Goal: Task Accomplishment & Management: Complete application form

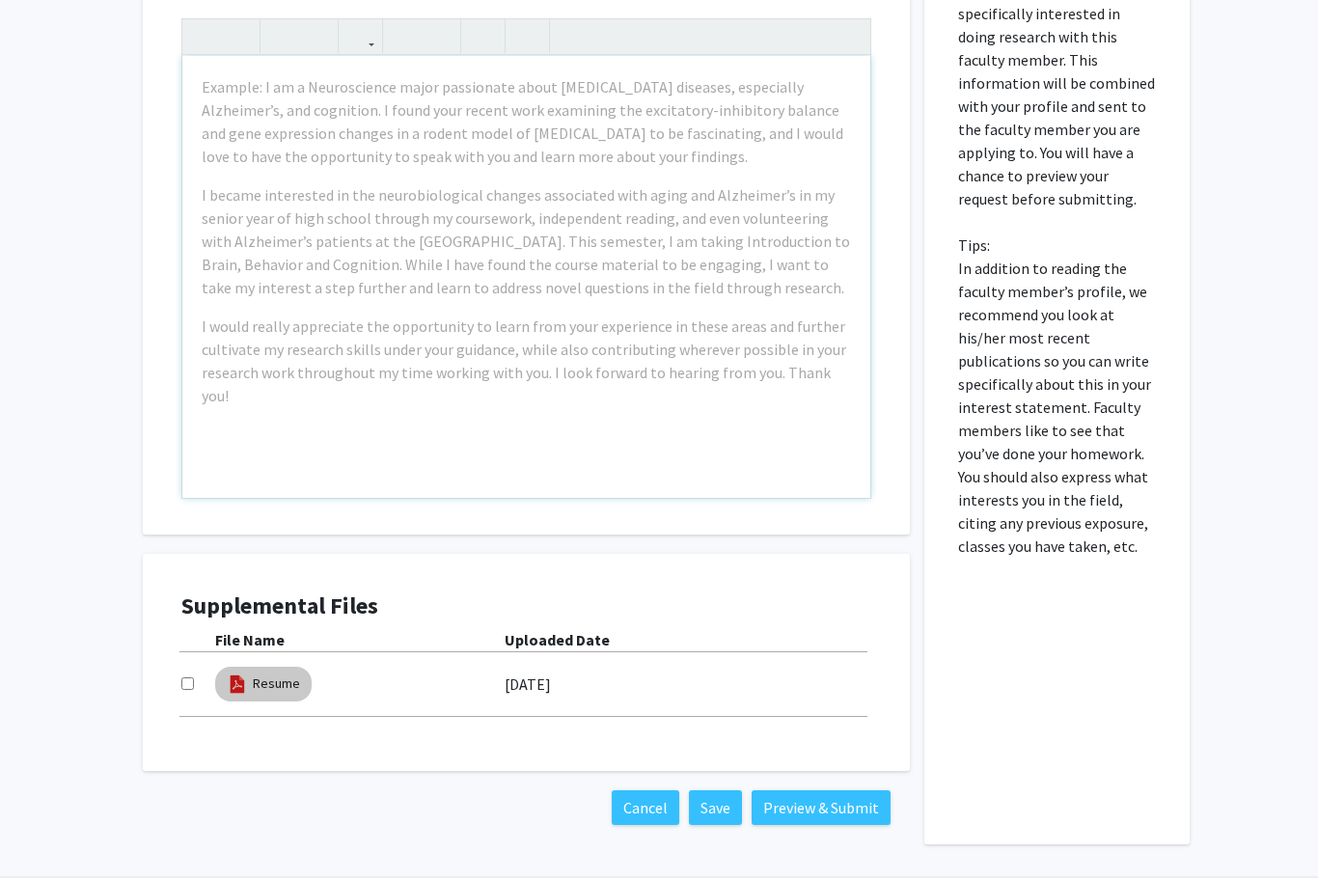
scroll to position [538, 0]
click at [257, 681] on link "Resume" at bounding box center [276, 684] width 47 height 20
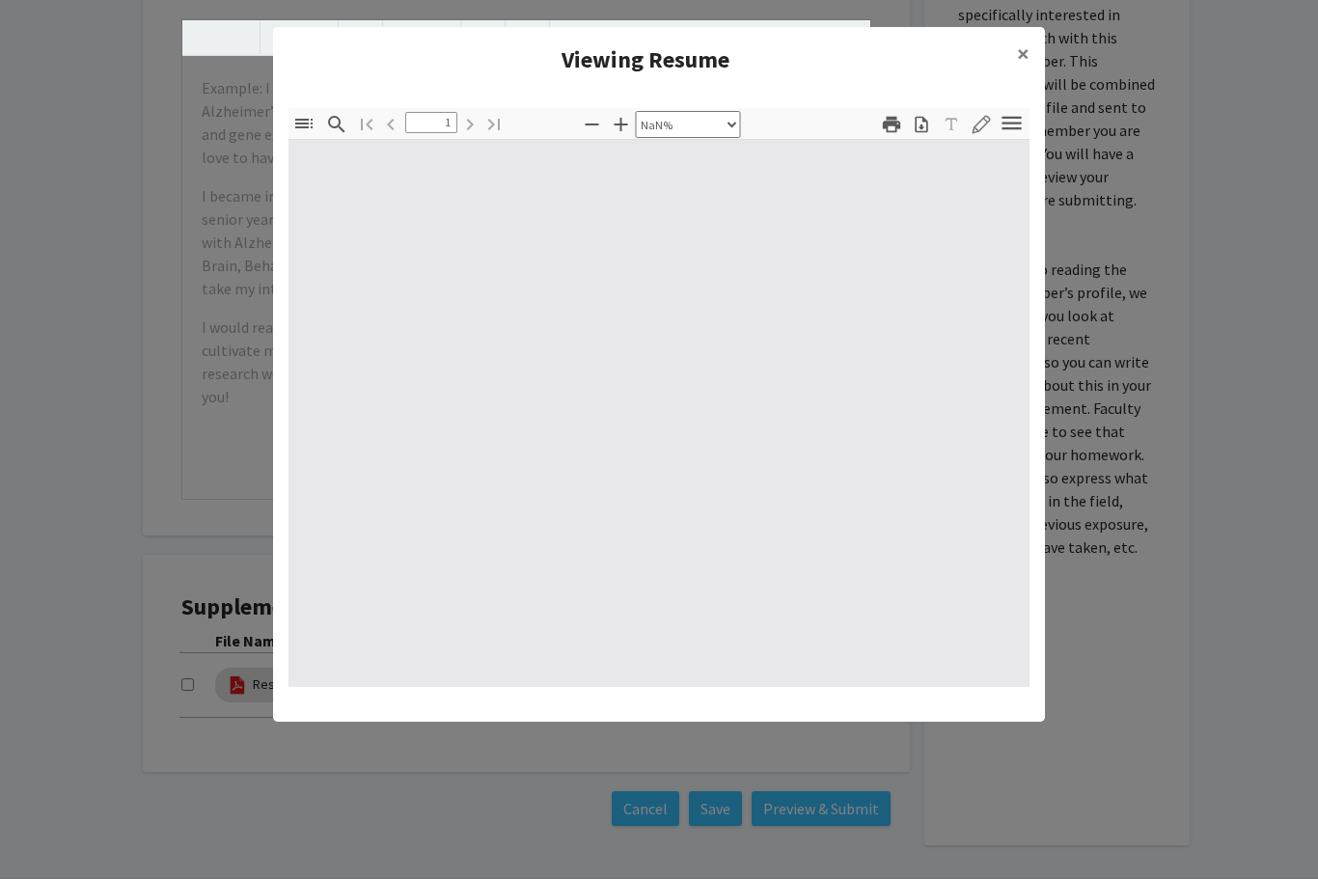
type input "0"
select select "custom"
type input "1"
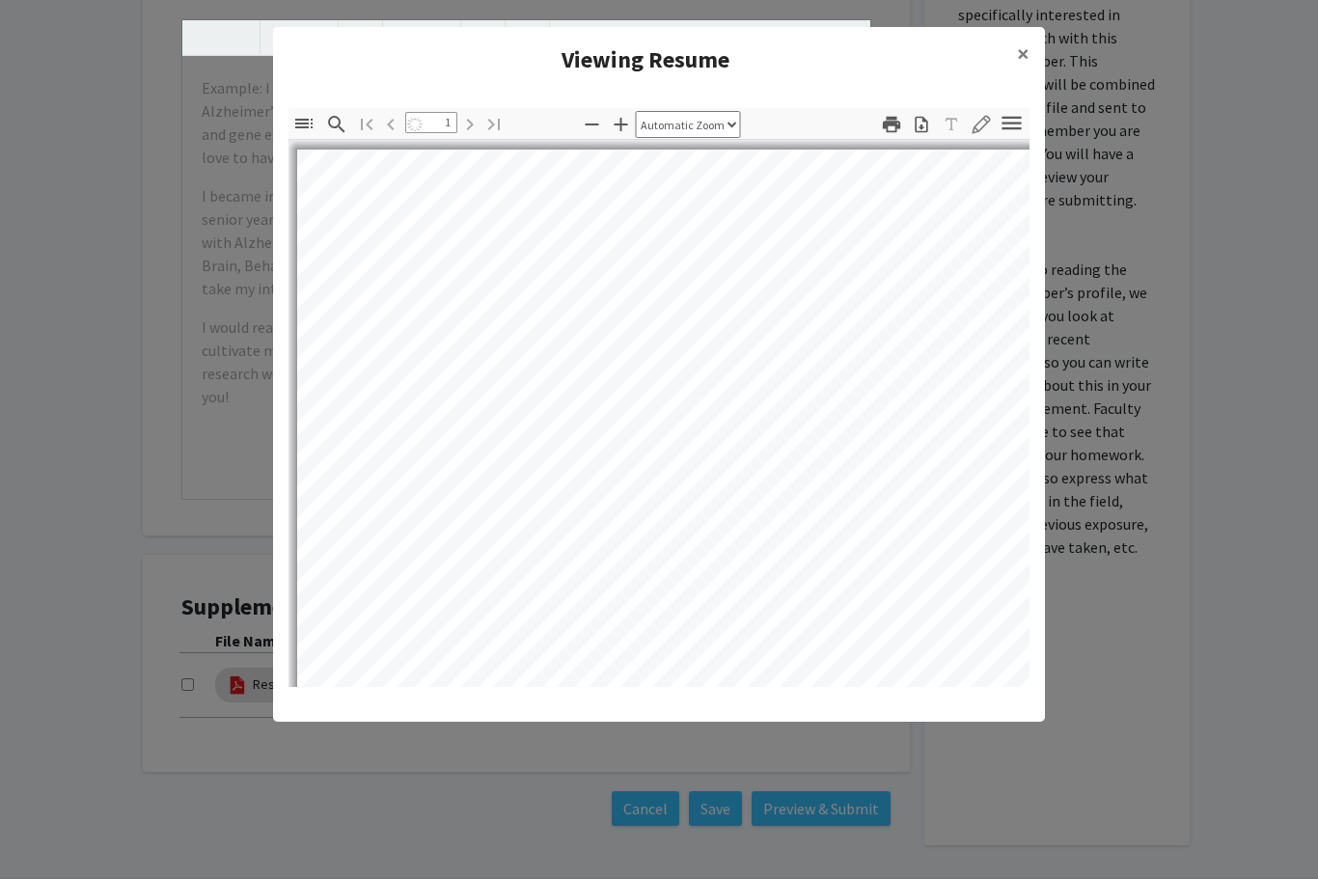
select select "auto"
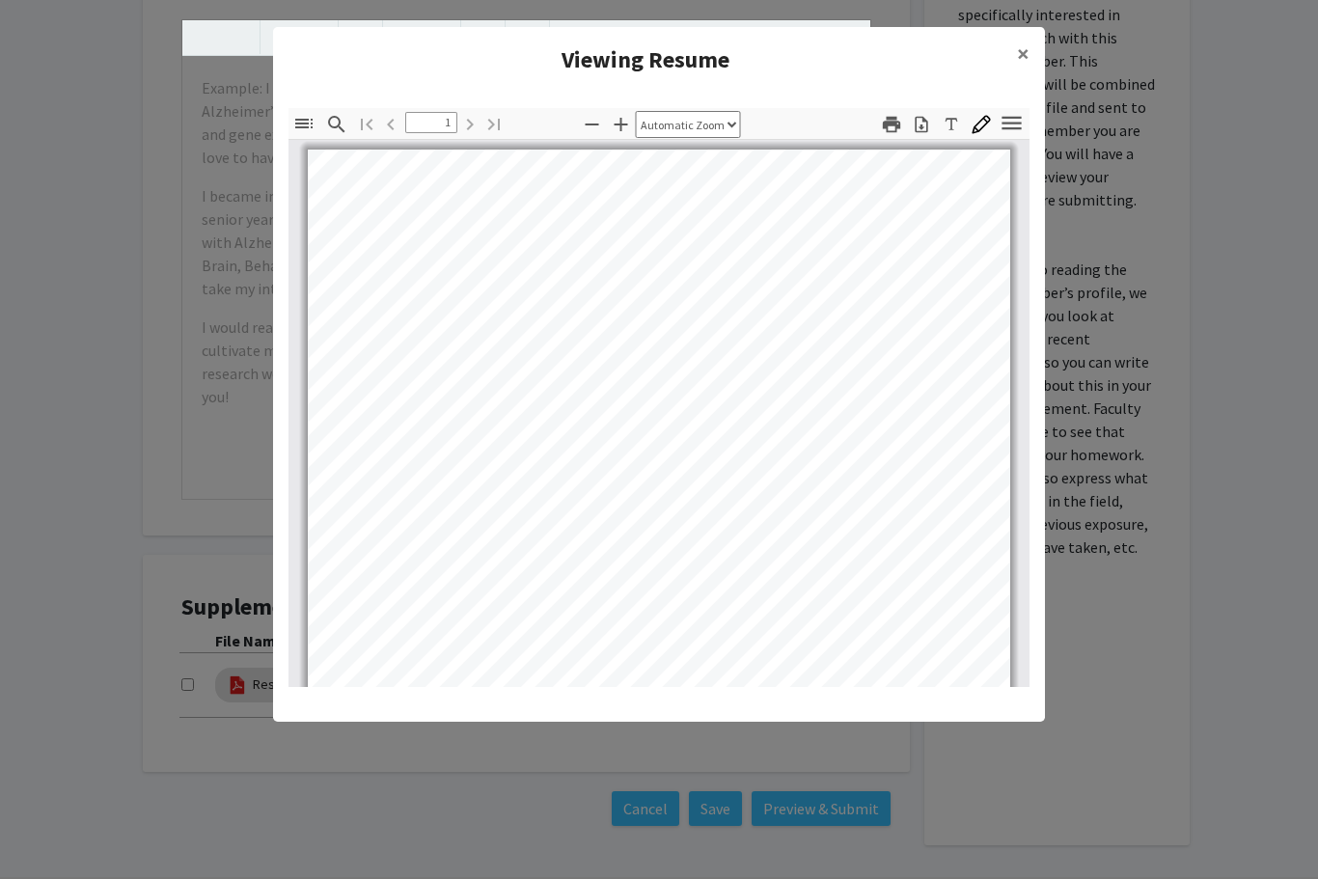
click at [1030, 53] on button "×" at bounding box center [1022, 54] width 43 height 54
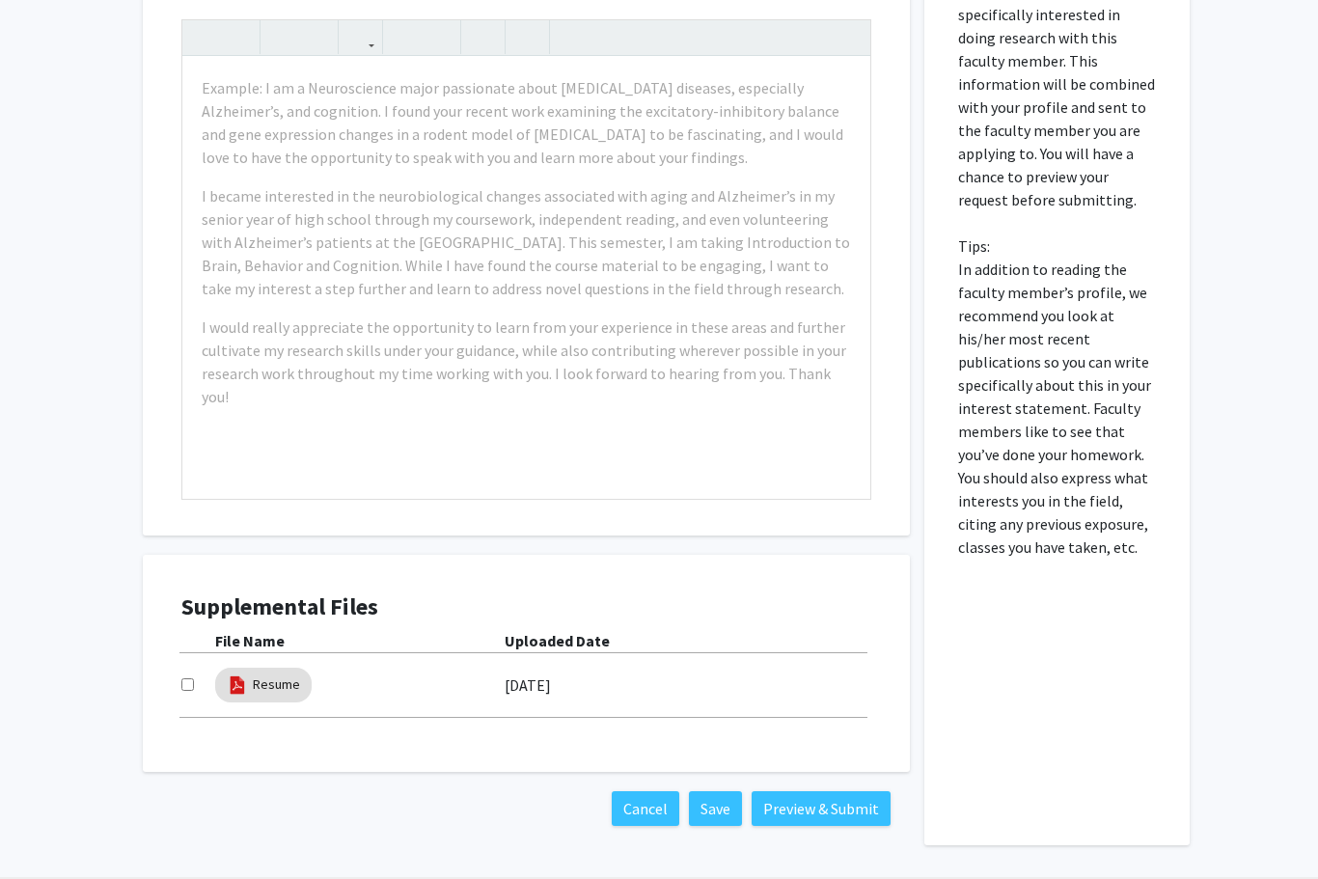
click at [191, 682] on input "checkbox" at bounding box center [187, 684] width 13 height 13
click at [657, 808] on button "Cancel" at bounding box center [646, 808] width 68 height 35
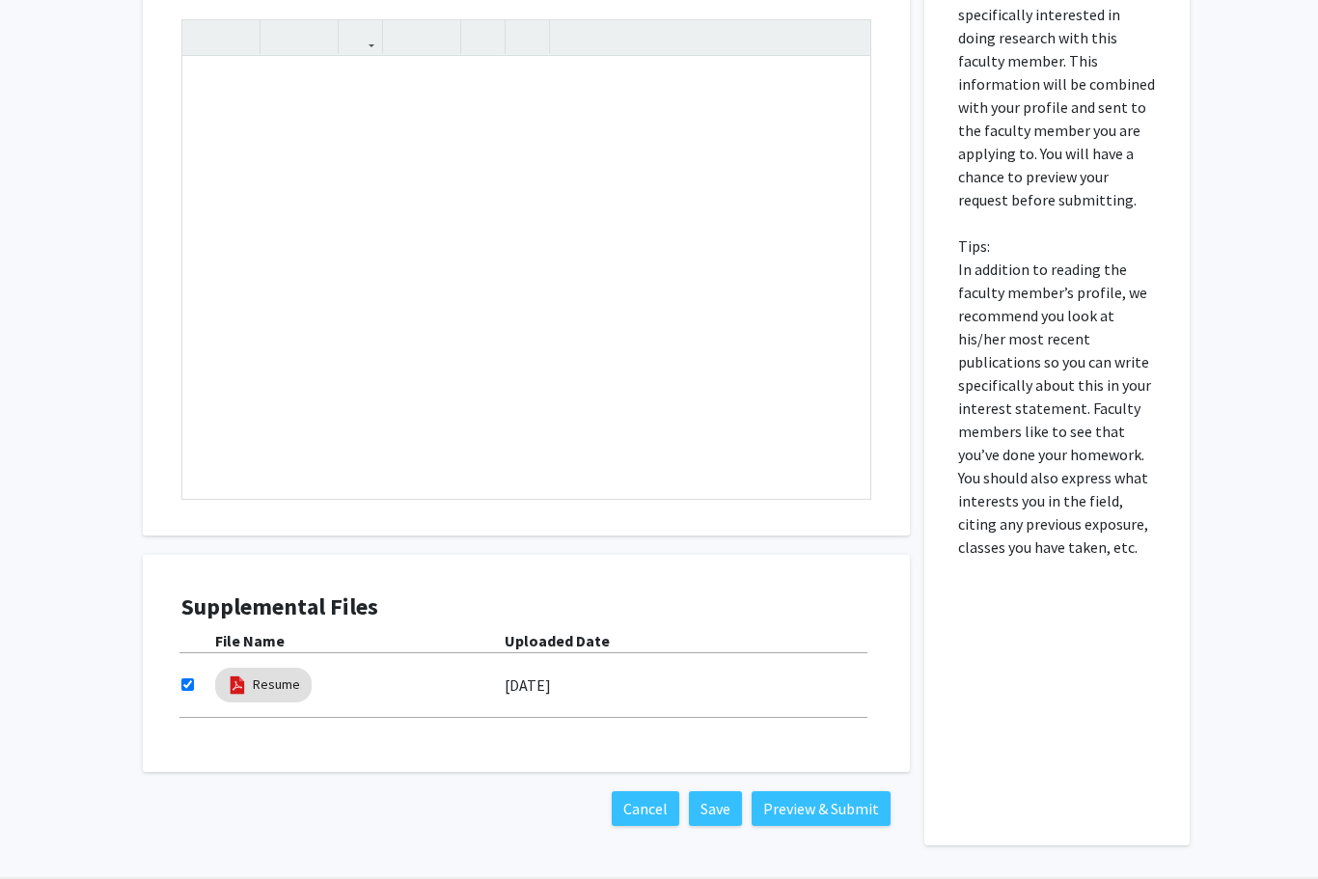
click at [766, 685] on div "[DATE]" at bounding box center [688, 685] width 367 height 33
click at [190, 684] on input "checkbox" at bounding box center [187, 684] width 13 height 13
click at [192, 679] on input "checkbox" at bounding box center [187, 684] width 13 height 13
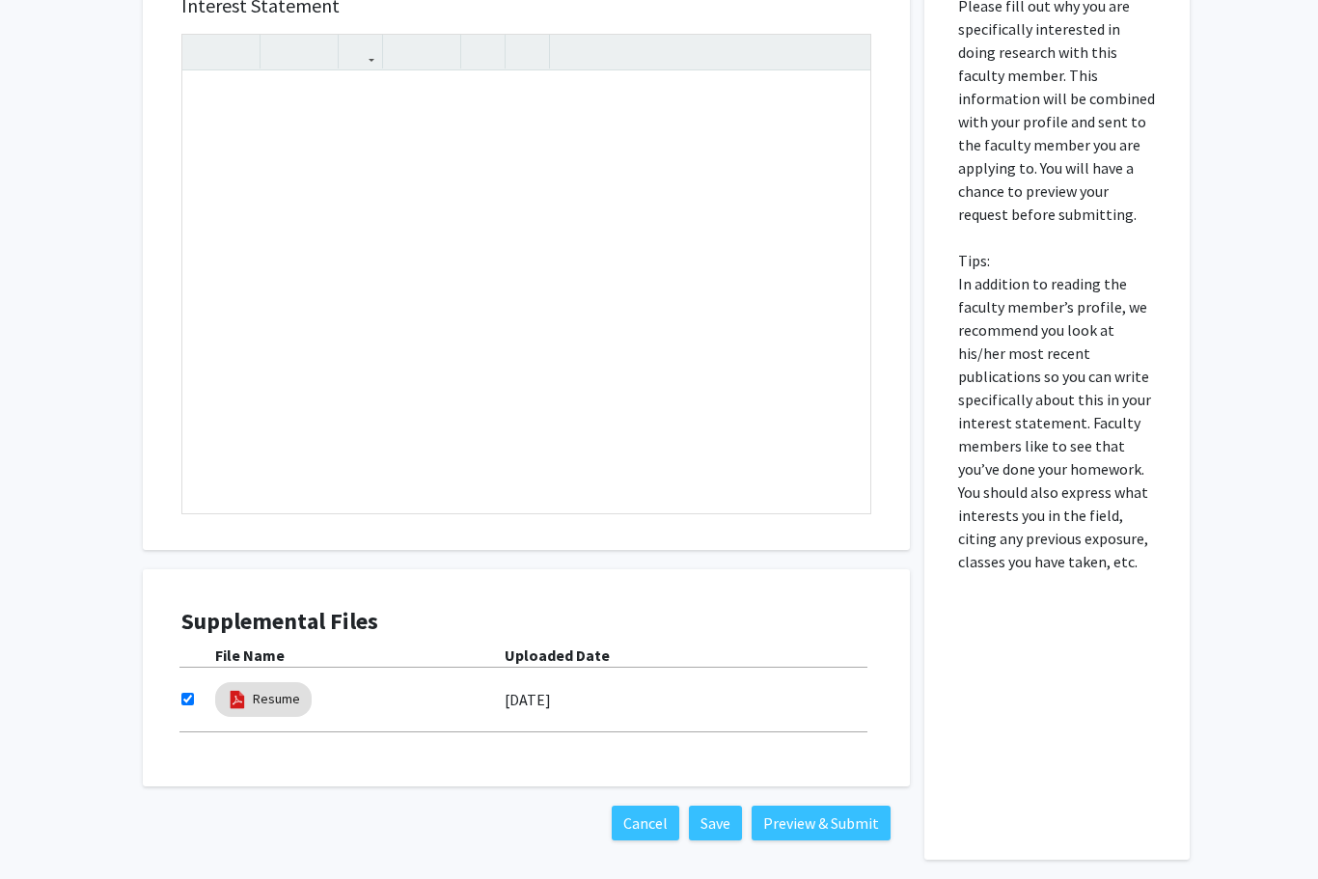
scroll to position [522, 0]
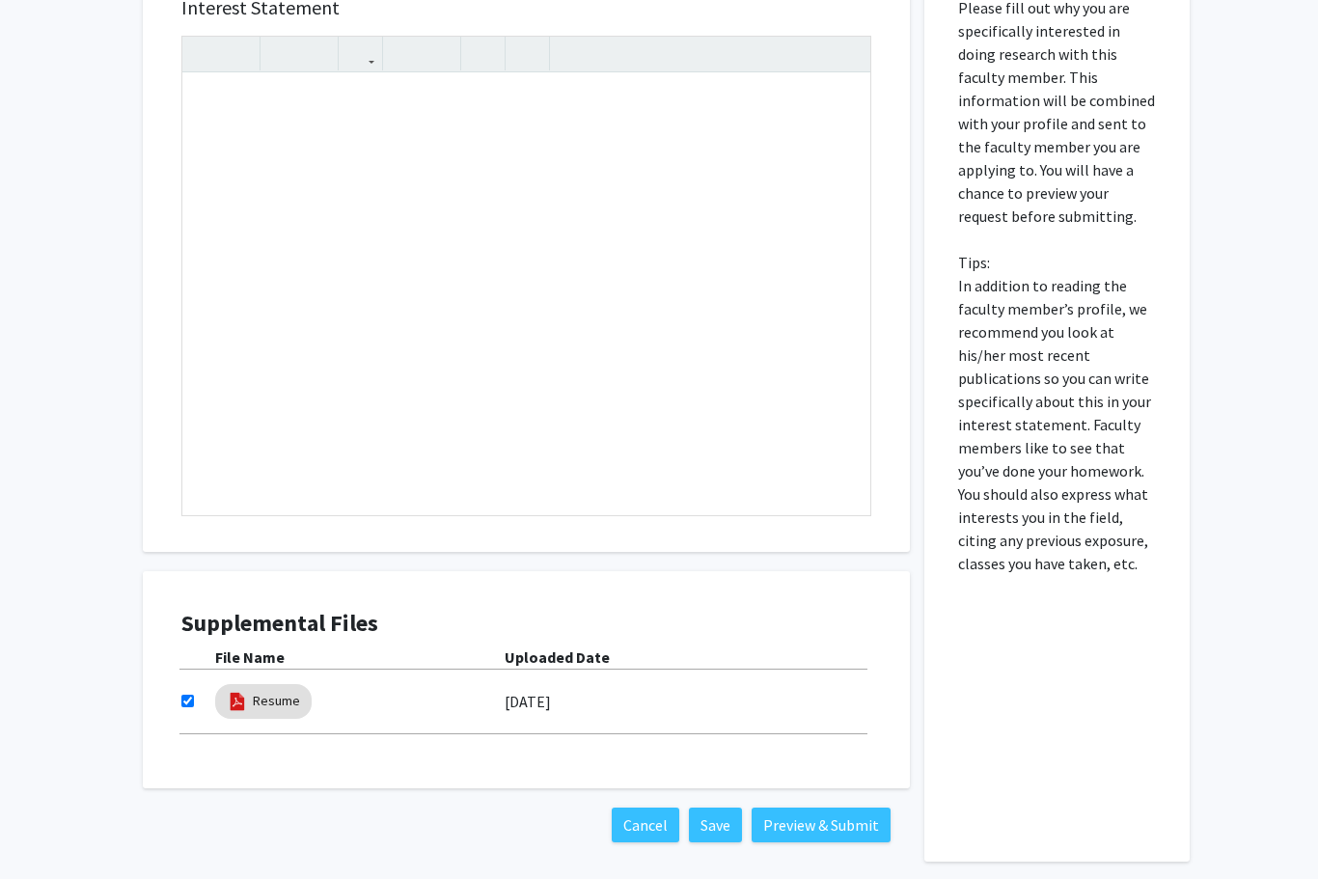
click at [72, 646] on div "All Requests Request for [PERSON_NAME] Request for [PERSON_NAME] Departments: C…" at bounding box center [659, 226] width 1318 height 1357
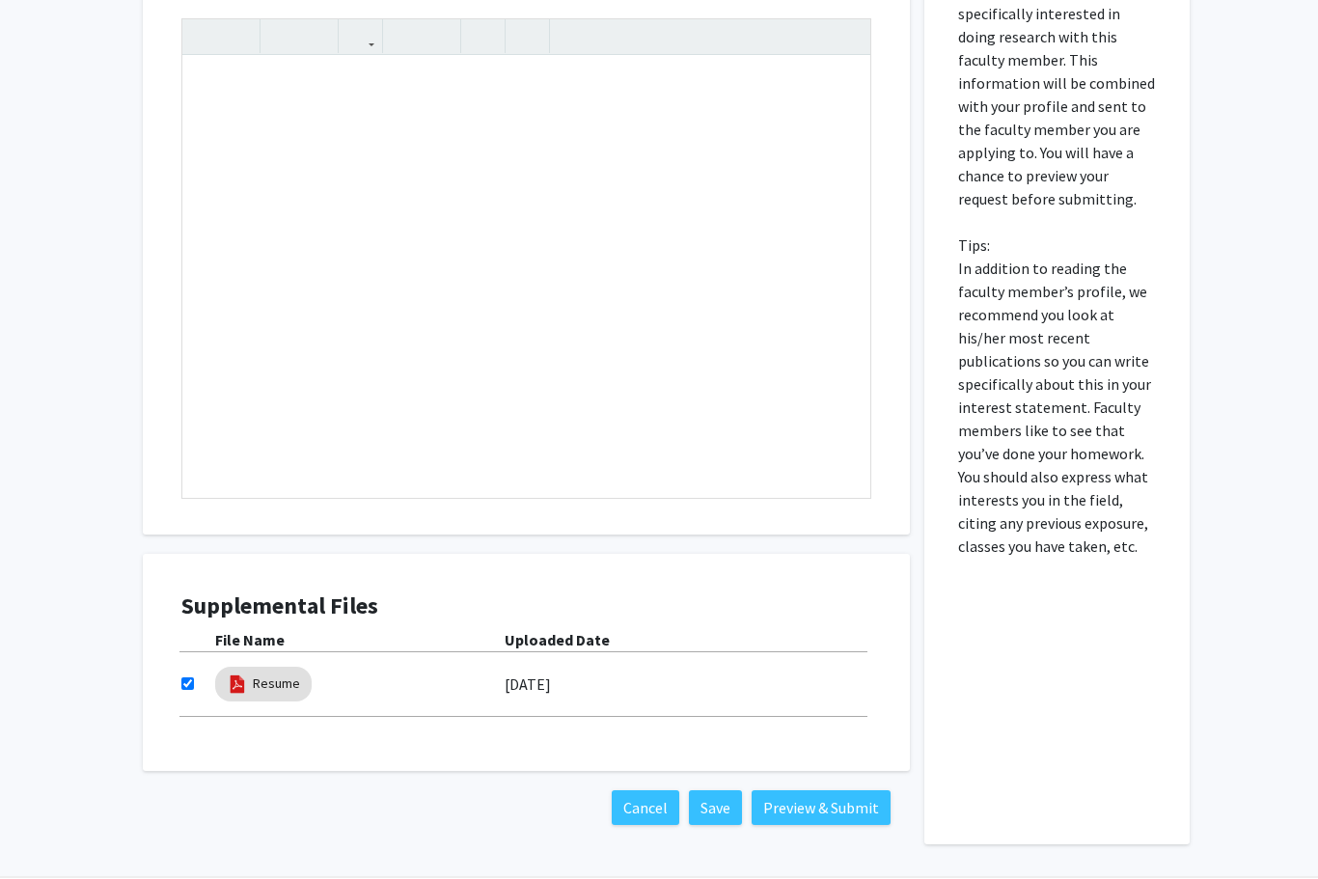
click at [201, 674] on div at bounding box center [198, 684] width 34 height 23
click at [190, 685] on input "checkbox" at bounding box center [187, 684] width 13 height 13
checkbox input "false"
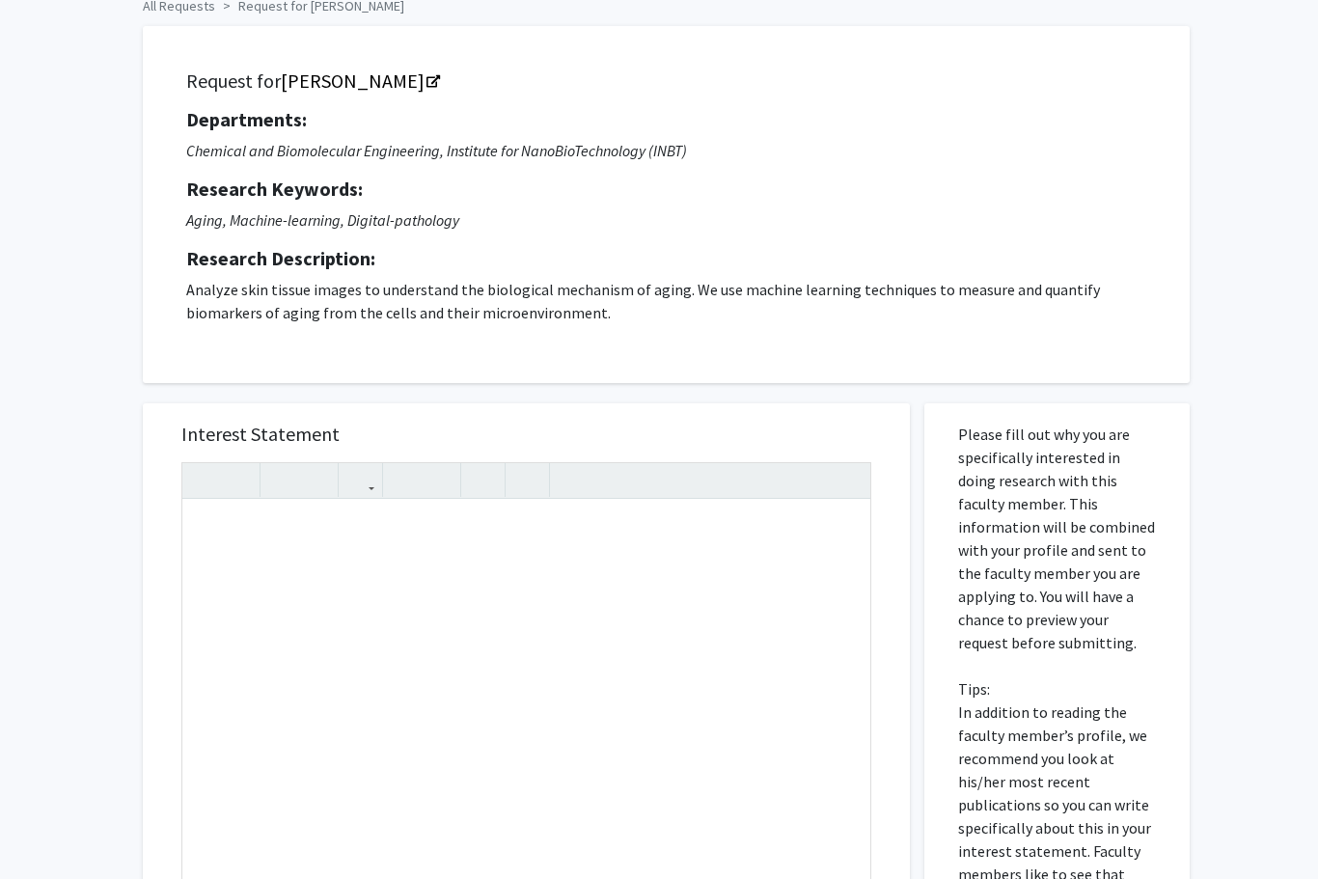
scroll to position [0, 0]
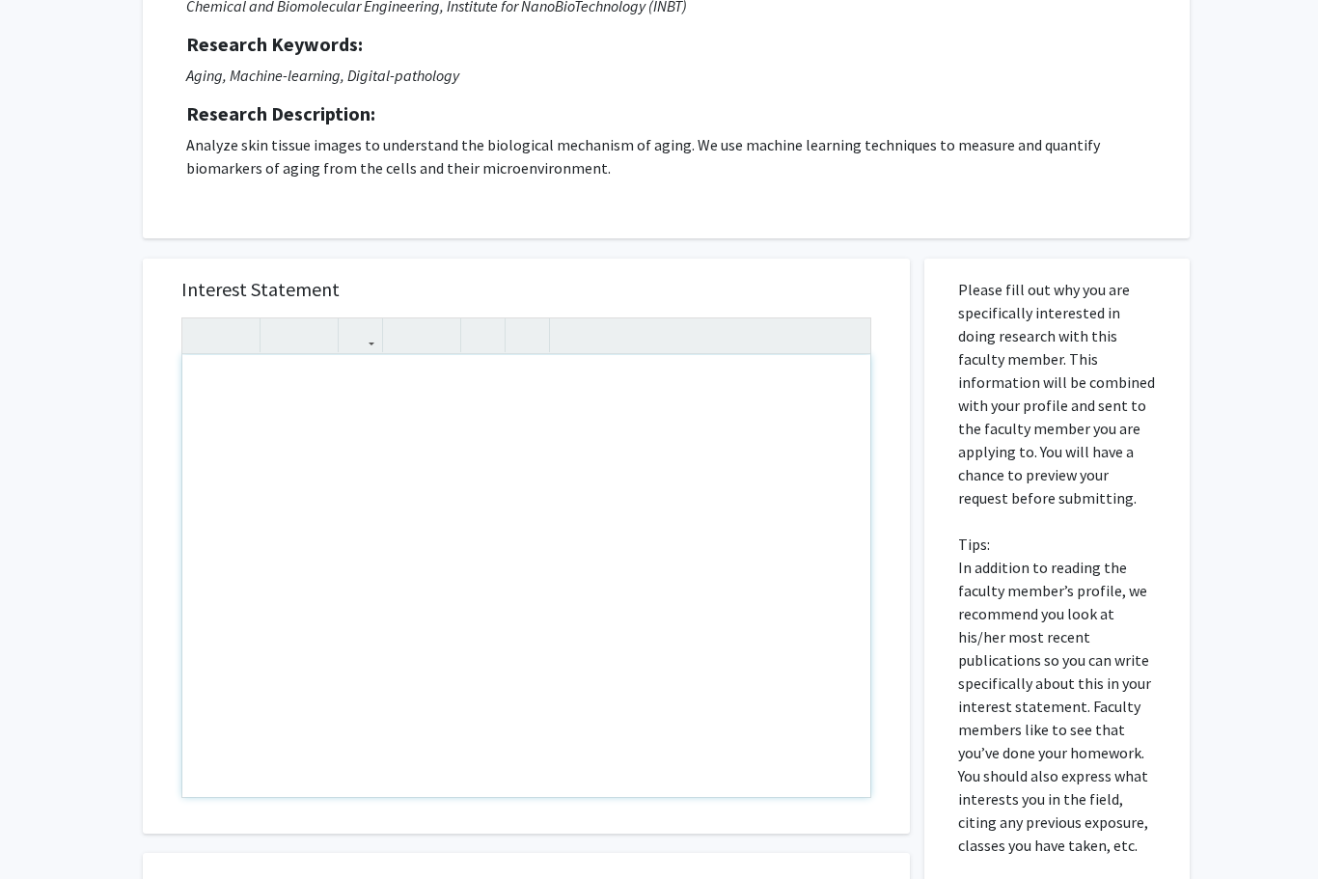
click at [249, 534] on div "Note to users with screen readers: Please press Alt+0 or Option+0 to deactivate…" at bounding box center [526, 576] width 688 height 442
click at [222, 520] on div "Note to users with screen readers: Please press Alt+0 or Option+0 to deactivate…" at bounding box center [526, 577] width 688 height 442
type textarea "<p>&nbsp; &nbsp;Hi [PERSON_NAME],</p><br><p>This is [PERSON_NAME]. I am a sopho…"
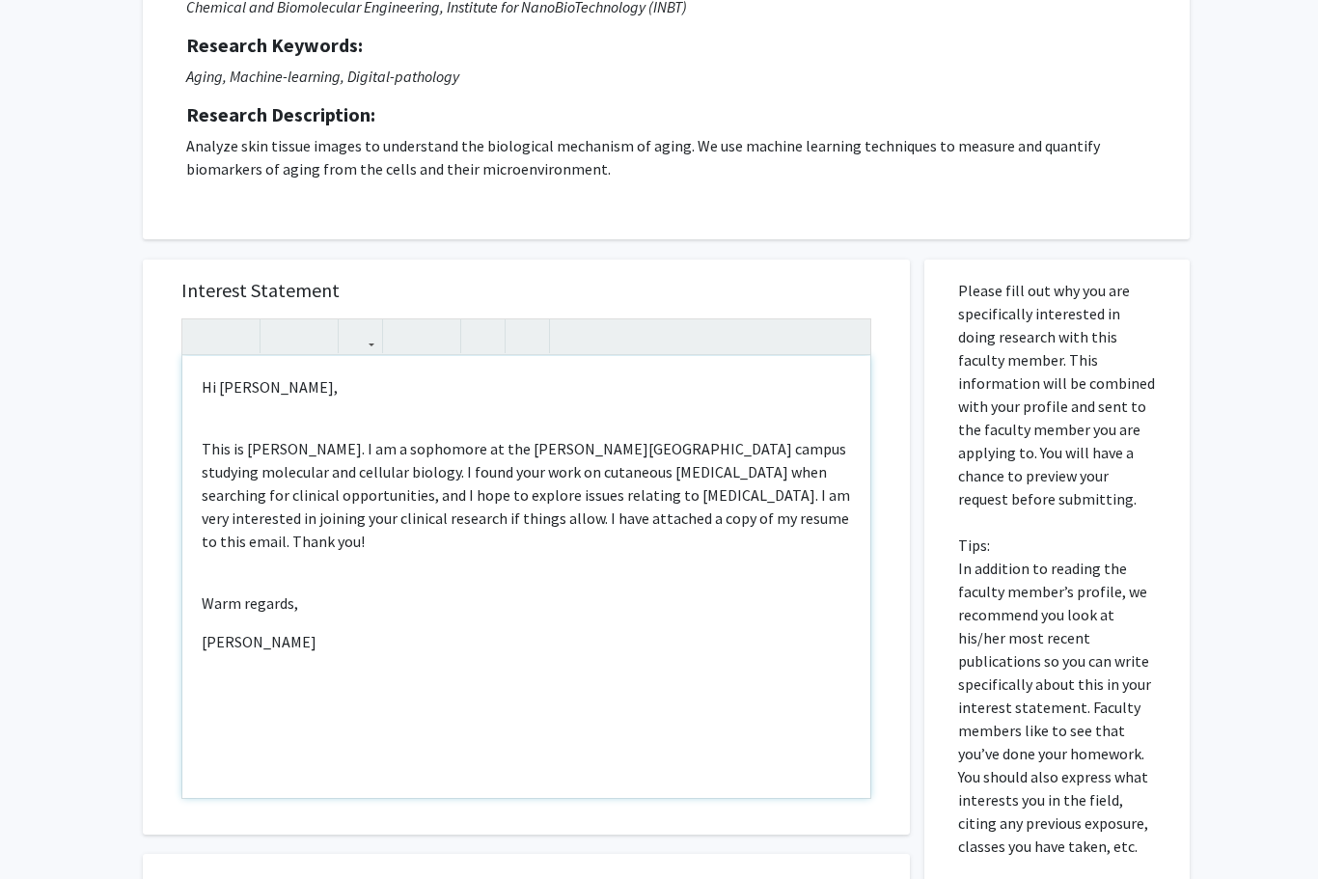
click at [223, 385] on p "Hi [PERSON_NAME]," at bounding box center [526, 386] width 649 height 23
click at [223, 384] on p "Hi [PERSON_NAME]," at bounding box center [526, 386] width 649 height 23
click at [233, 530] on div "Hi [PERSON_NAME], This is [PERSON_NAME]. I am a sophomore at the [PERSON_NAME][…" at bounding box center [526, 577] width 688 height 442
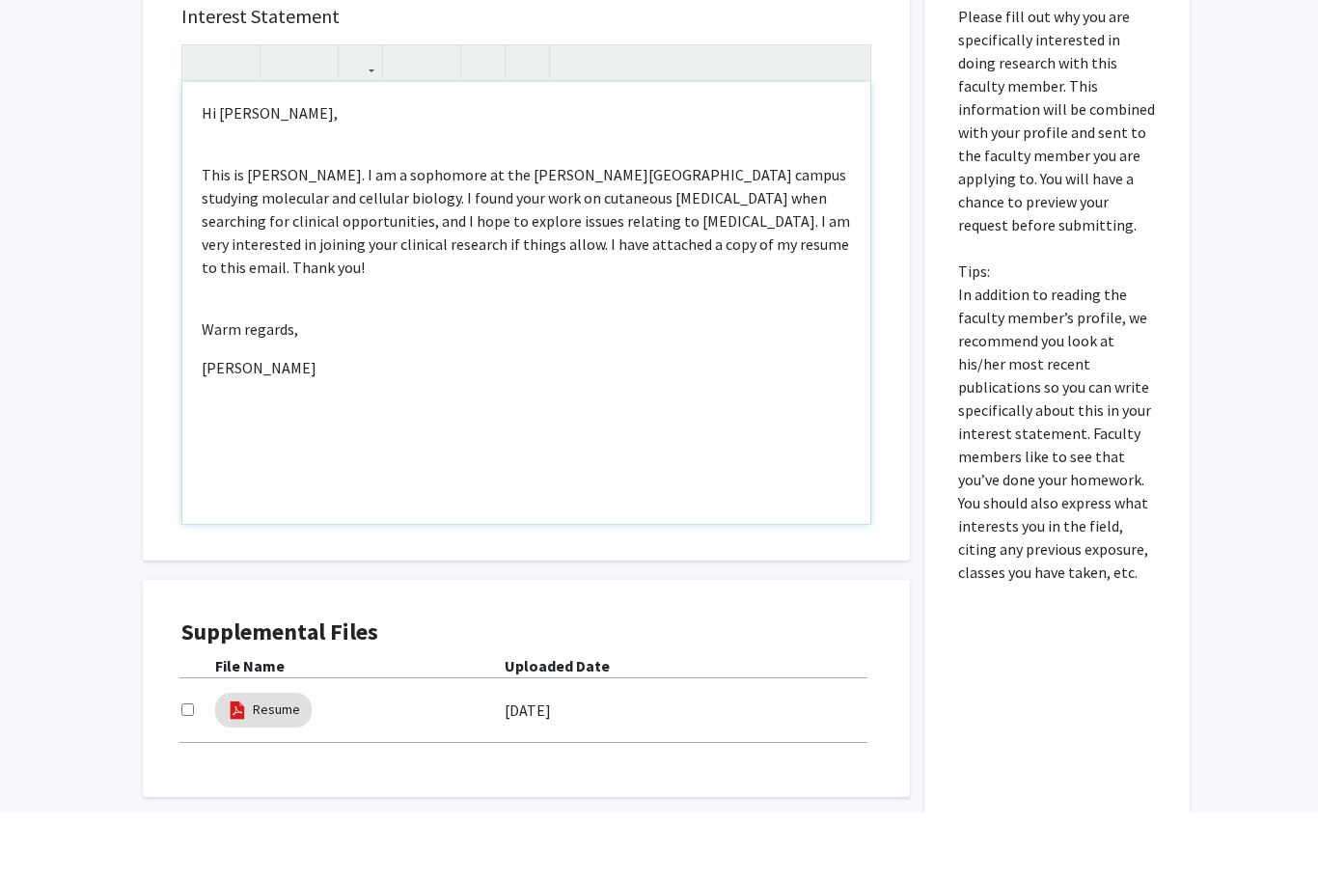
scroll to position [470, 0]
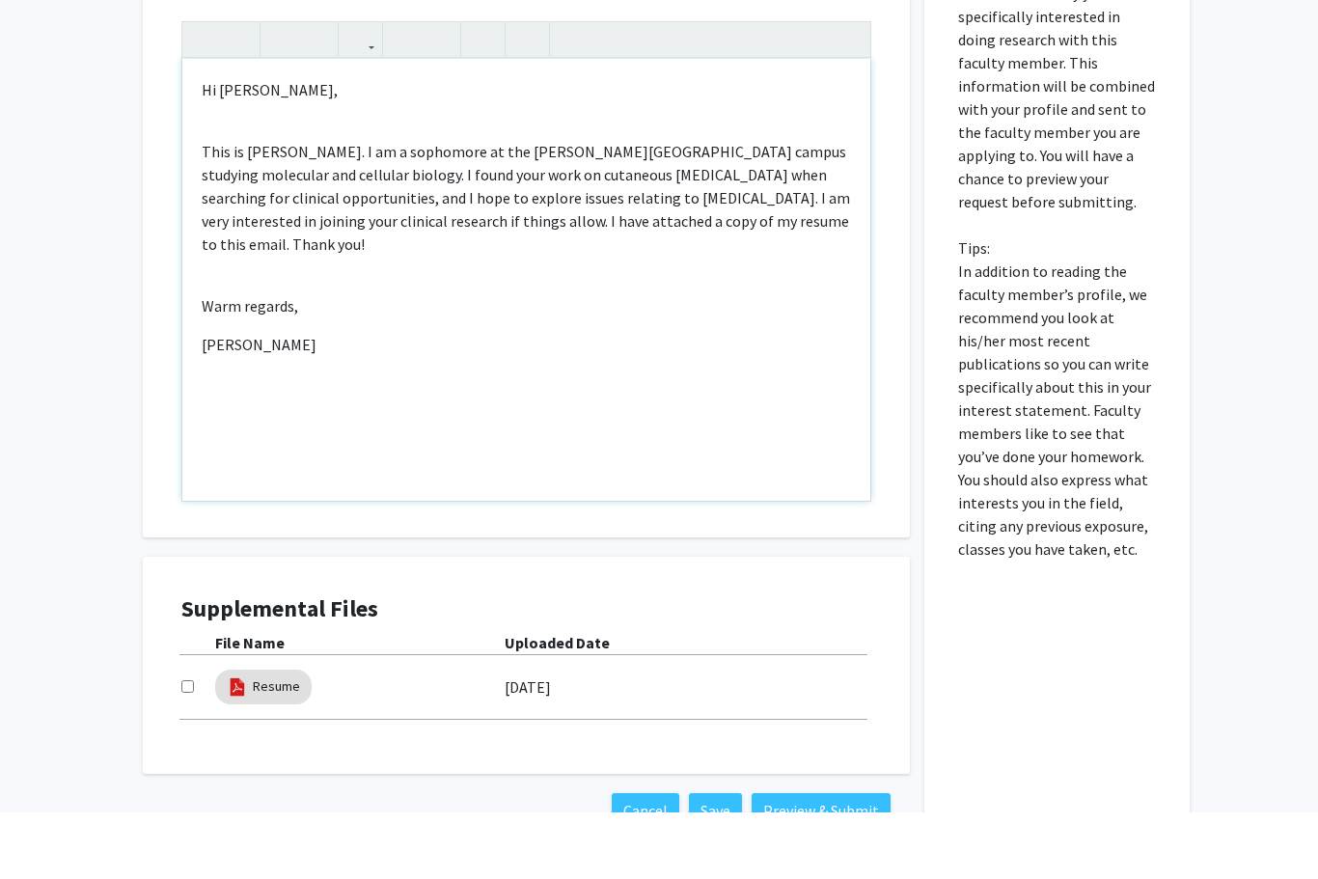
click at [259, 339] on div "Hi [PERSON_NAME], This is [PERSON_NAME]. I am a sophomore at the [PERSON_NAME][…" at bounding box center [526, 346] width 688 height 442
click at [259, 338] on div "Hi [PERSON_NAME], This is [PERSON_NAME]. I am a sophomore at the [PERSON_NAME][…" at bounding box center [526, 346] width 688 height 442
click at [258, 332] on div "Hi [PERSON_NAME], This is [PERSON_NAME]. I am a sophomore at the [PERSON_NAME][…" at bounding box center [526, 346] width 688 height 442
click at [258, 331] on div "Hi [PERSON_NAME], This is [PERSON_NAME]. I am a sophomore at the [PERSON_NAME][…" at bounding box center [526, 346] width 688 height 442
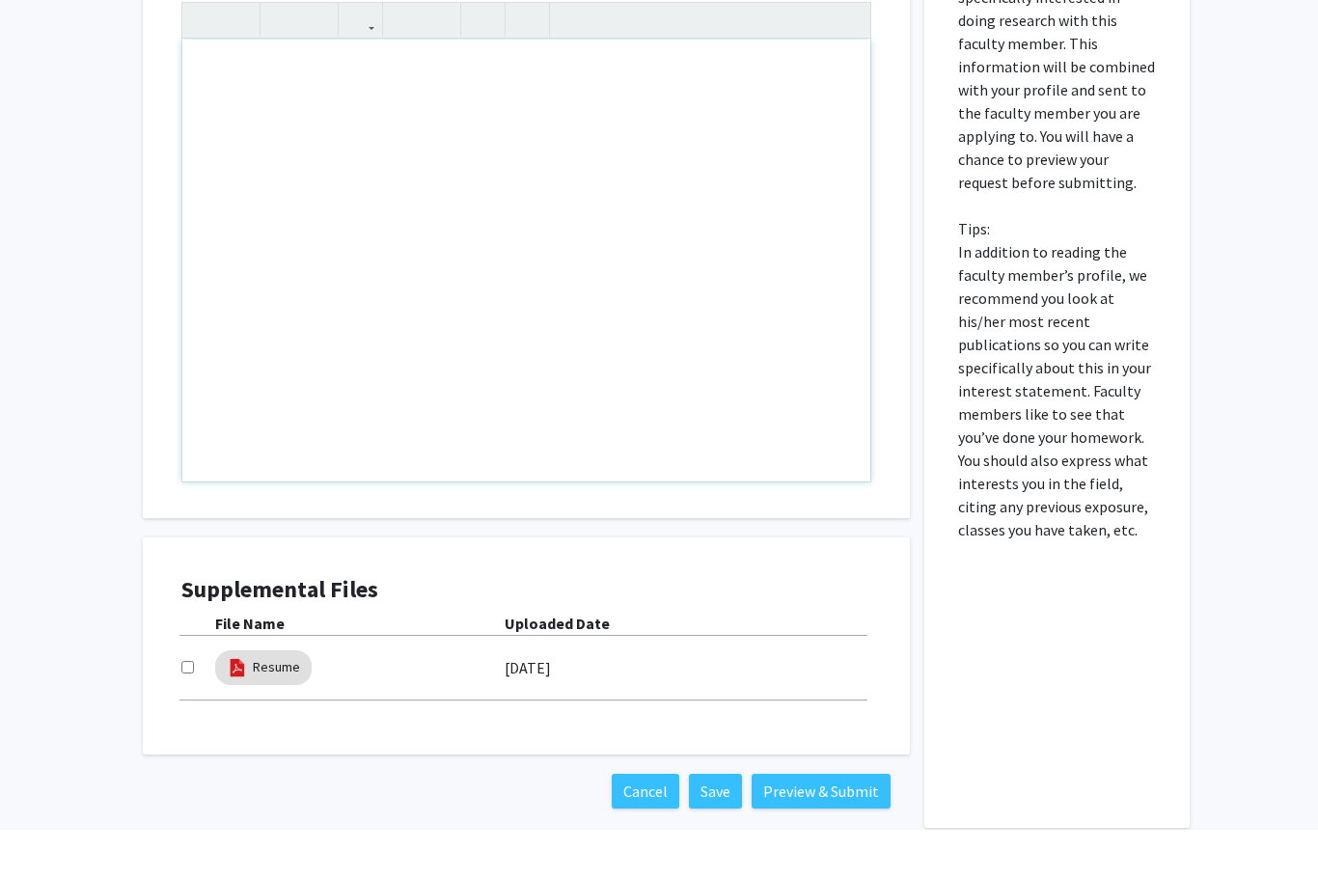
scroll to position [603, 0]
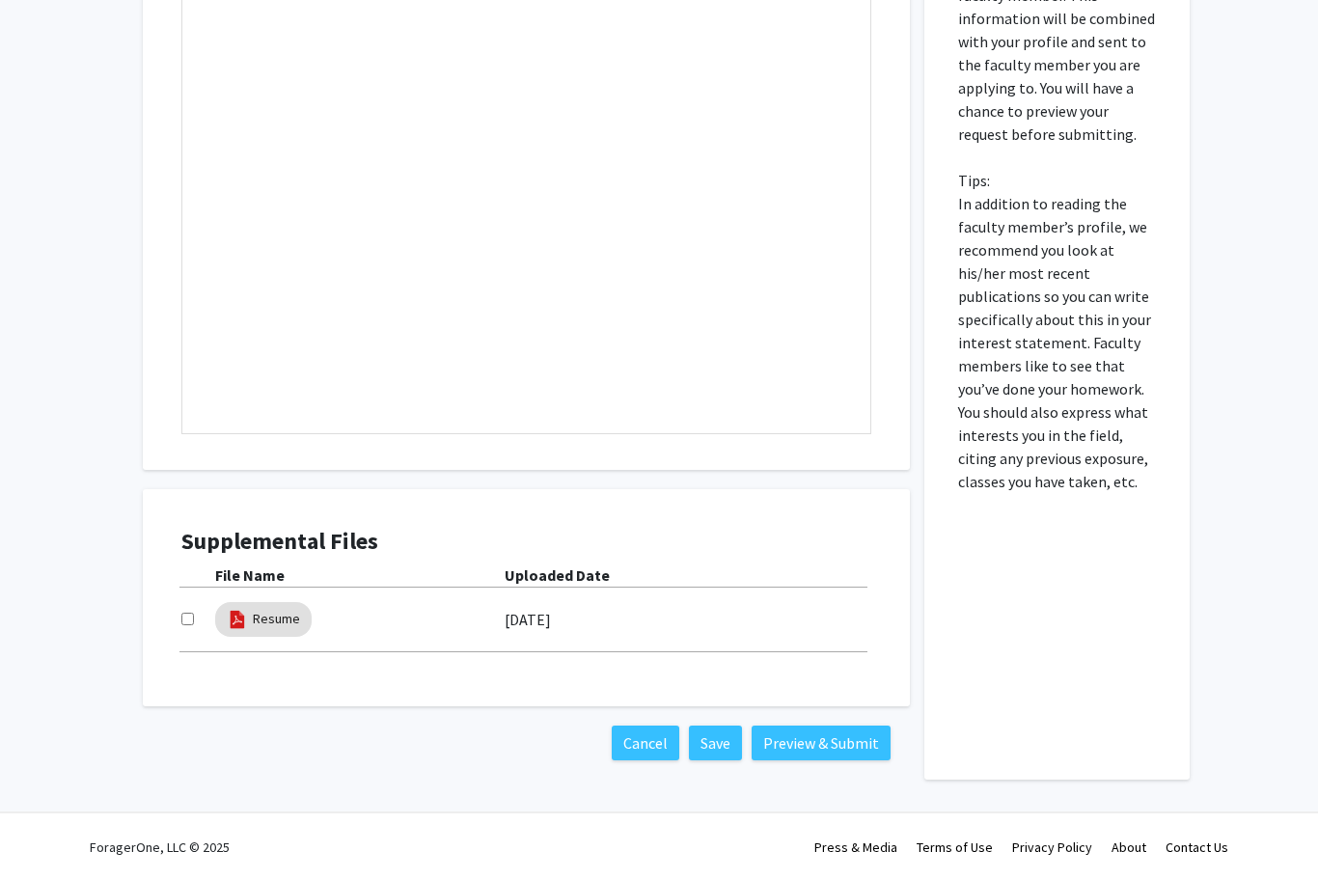
click at [87, 589] on div "All Requests Request for [PERSON_NAME] Request for [PERSON_NAME] Departments: C…" at bounding box center [659, 144] width 1318 height 1357
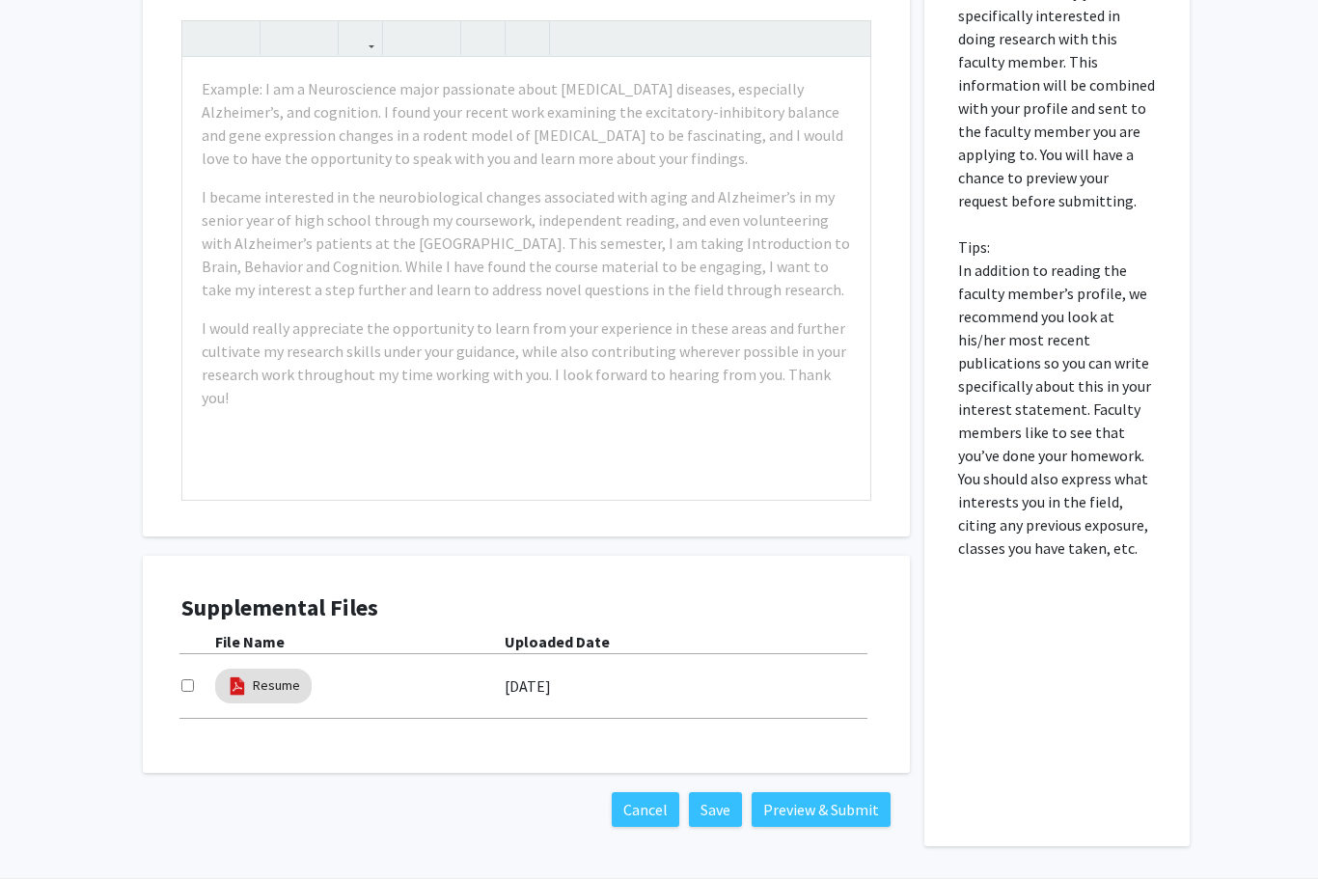
scroll to position [538, 0]
click at [193, 678] on input "checkbox" at bounding box center [187, 684] width 13 height 13
click at [187, 684] on input "checkbox" at bounding box center [187, 684] width 13 height 13
click at [194, 684] on input "checkbox" at bounding box center [187, 684] width 13 height 13
click at [633, 799] on button "Cancel" at bounding box center [646, 808] width 68 height 35
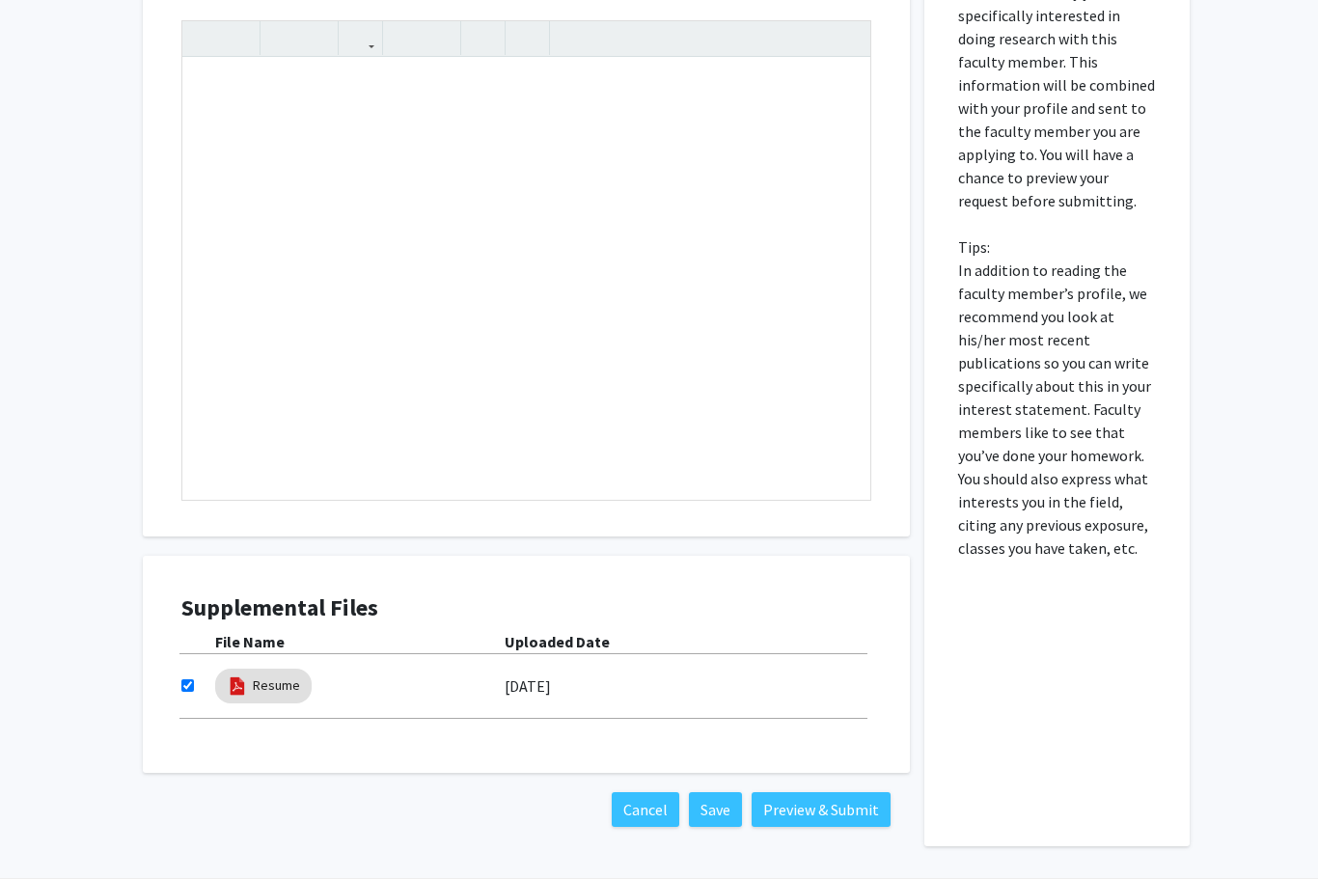
scroll to position [530, 0]
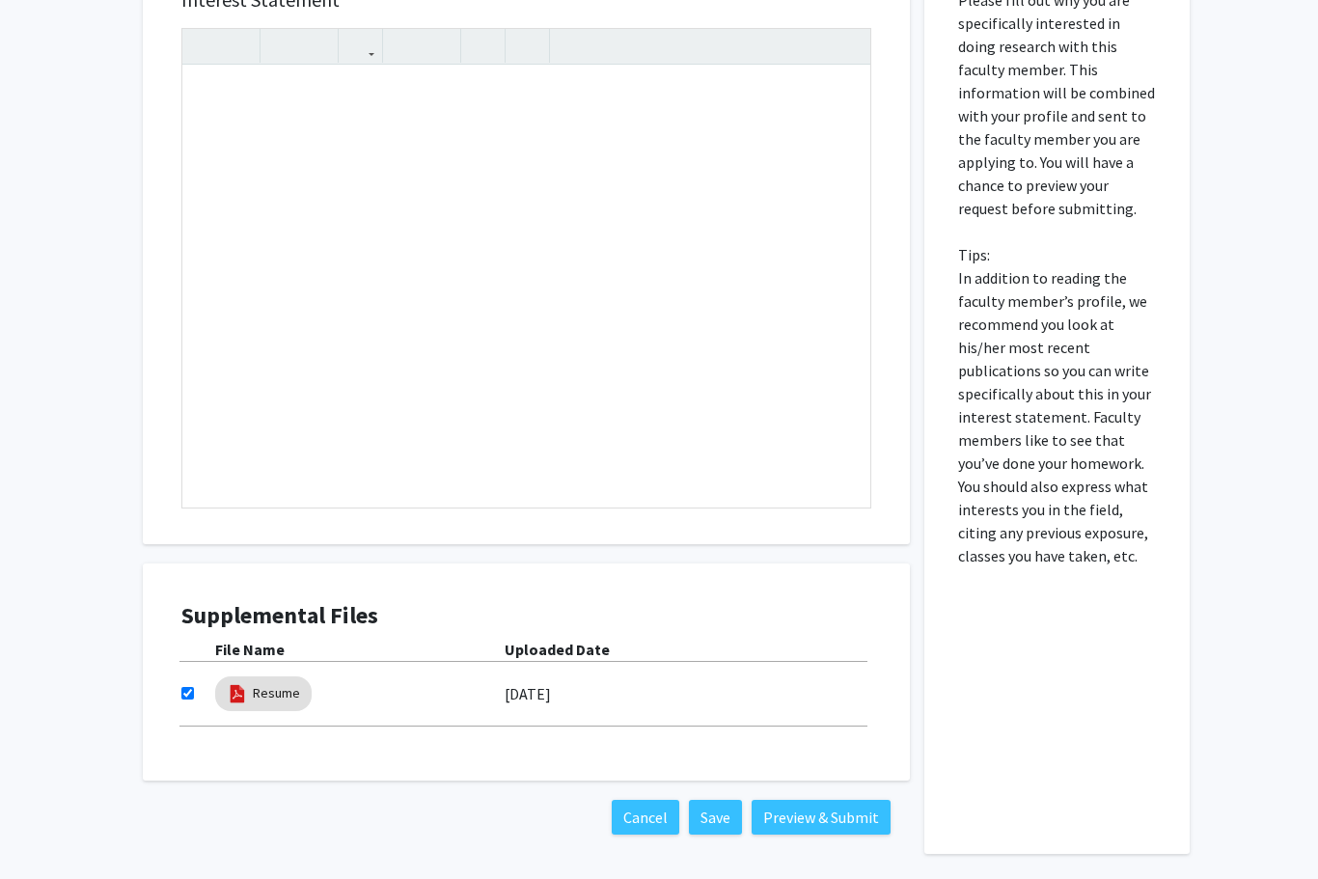
click at [182, 694] on input "checkbox" at bounding box center [187, 693] width 13 height 13
checkbox input "false"
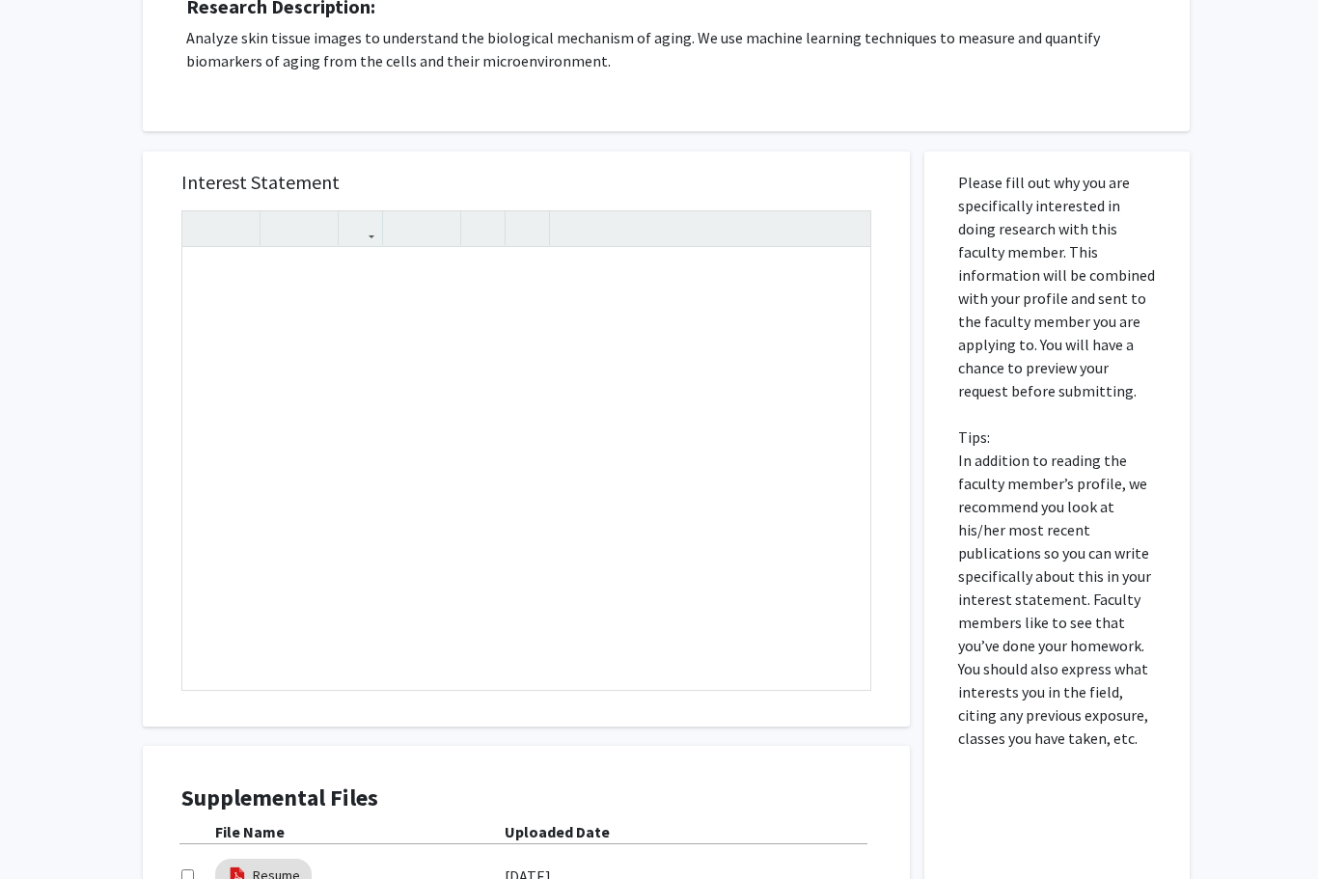
scroll to position [347, 0]
click at [256, 878] on link "Resume" at bounding box center [276, 875] width 47 height 20
select select "custom"
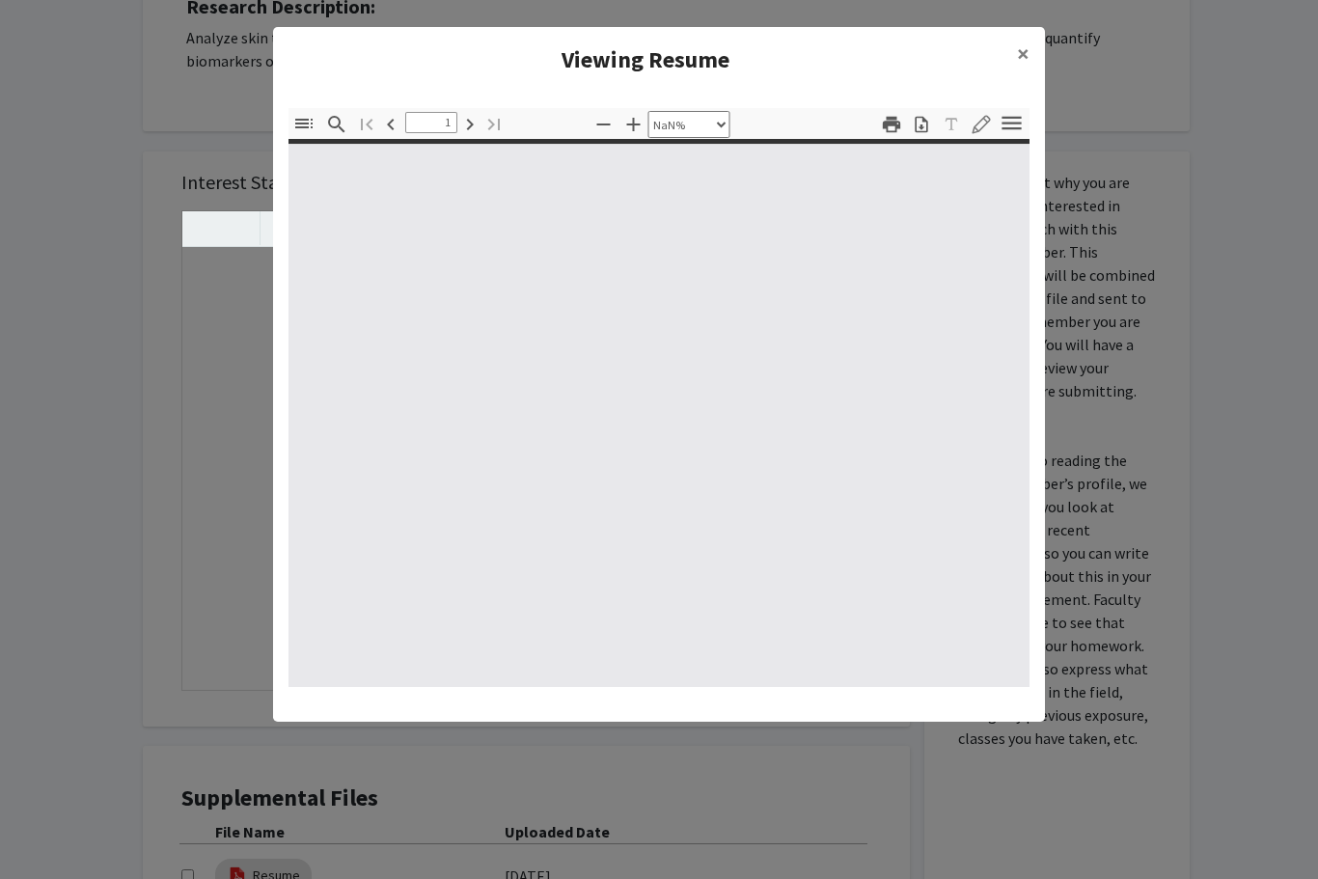
type input "0"
select select "custom"
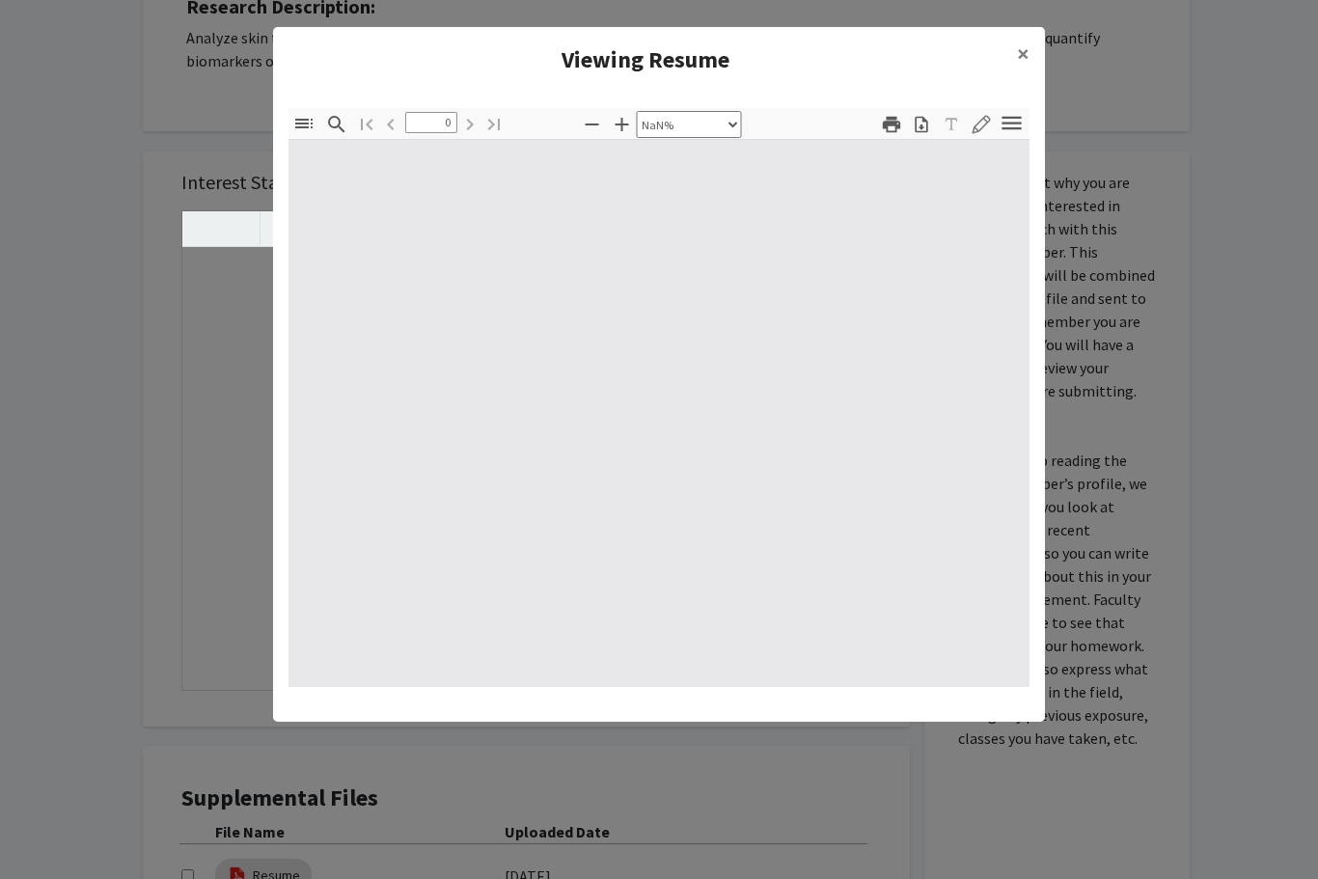
type input "1"
select select "auto"
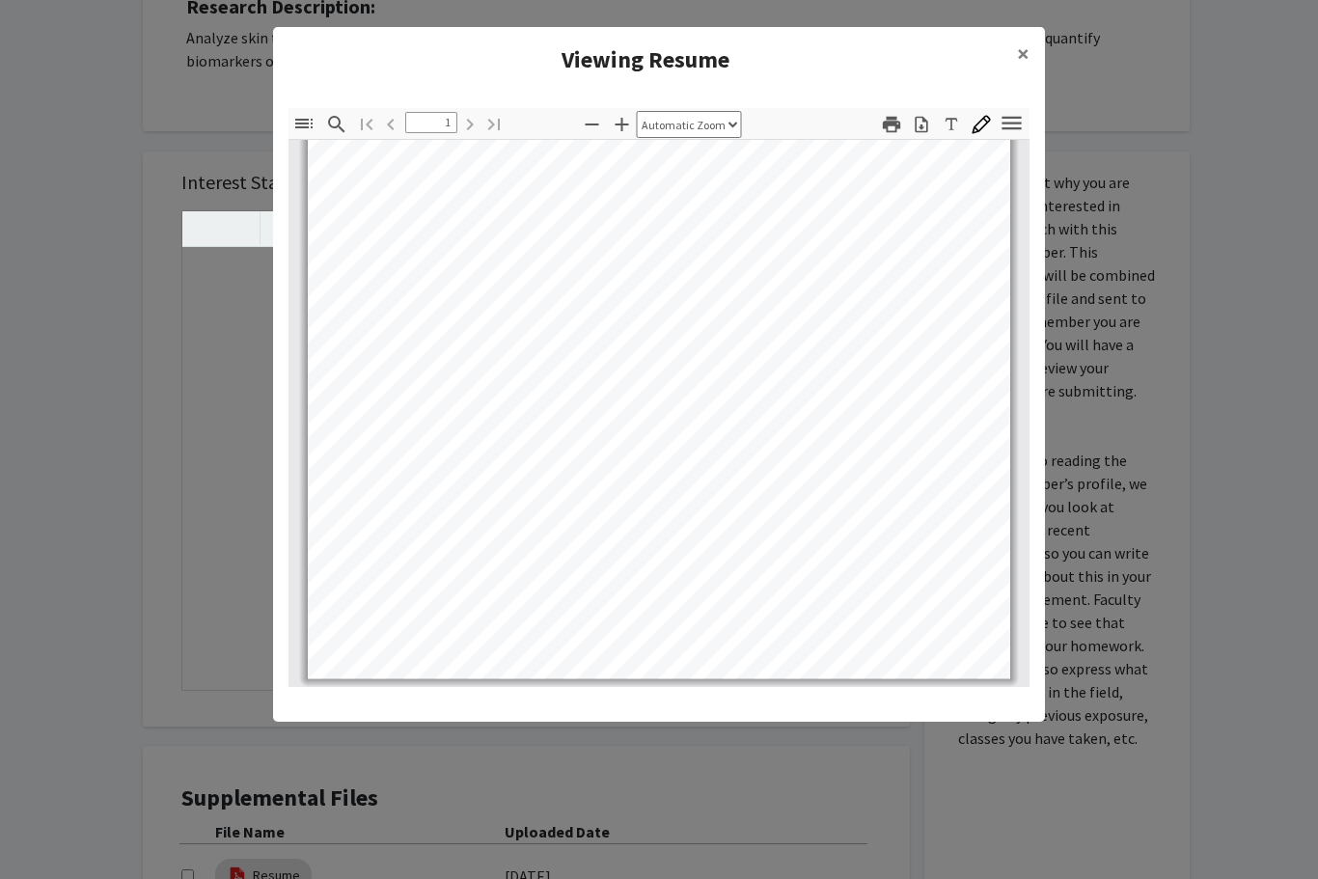
scroll to position [380, 0]
click at [1013, 116] on icon "button" at bounding box center [1012, 123] width 26 height 26
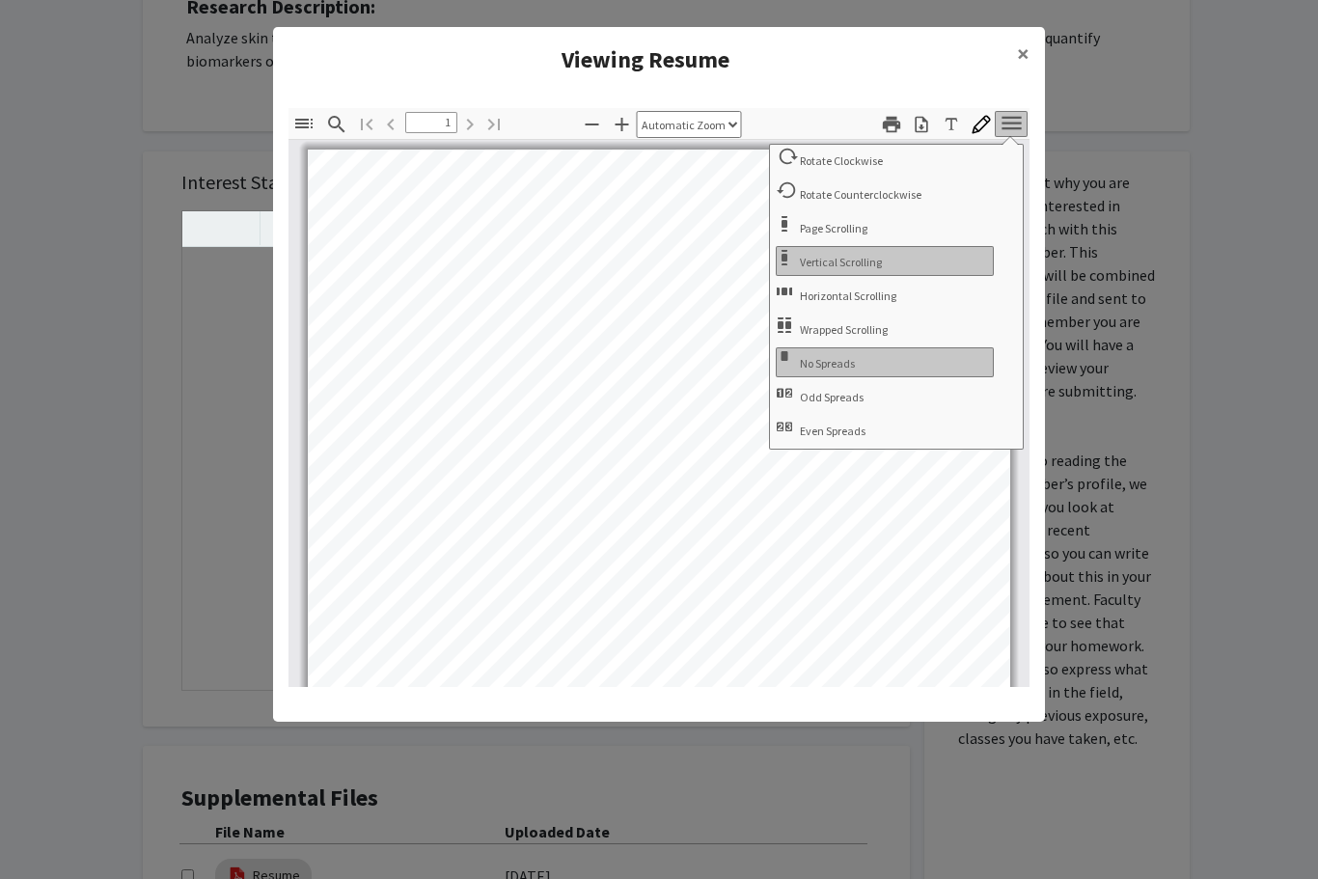
scroll to position [0, 0]
click at [1017, 123] on icon "button" at bounding box center [1010, 123] width 19 height 14
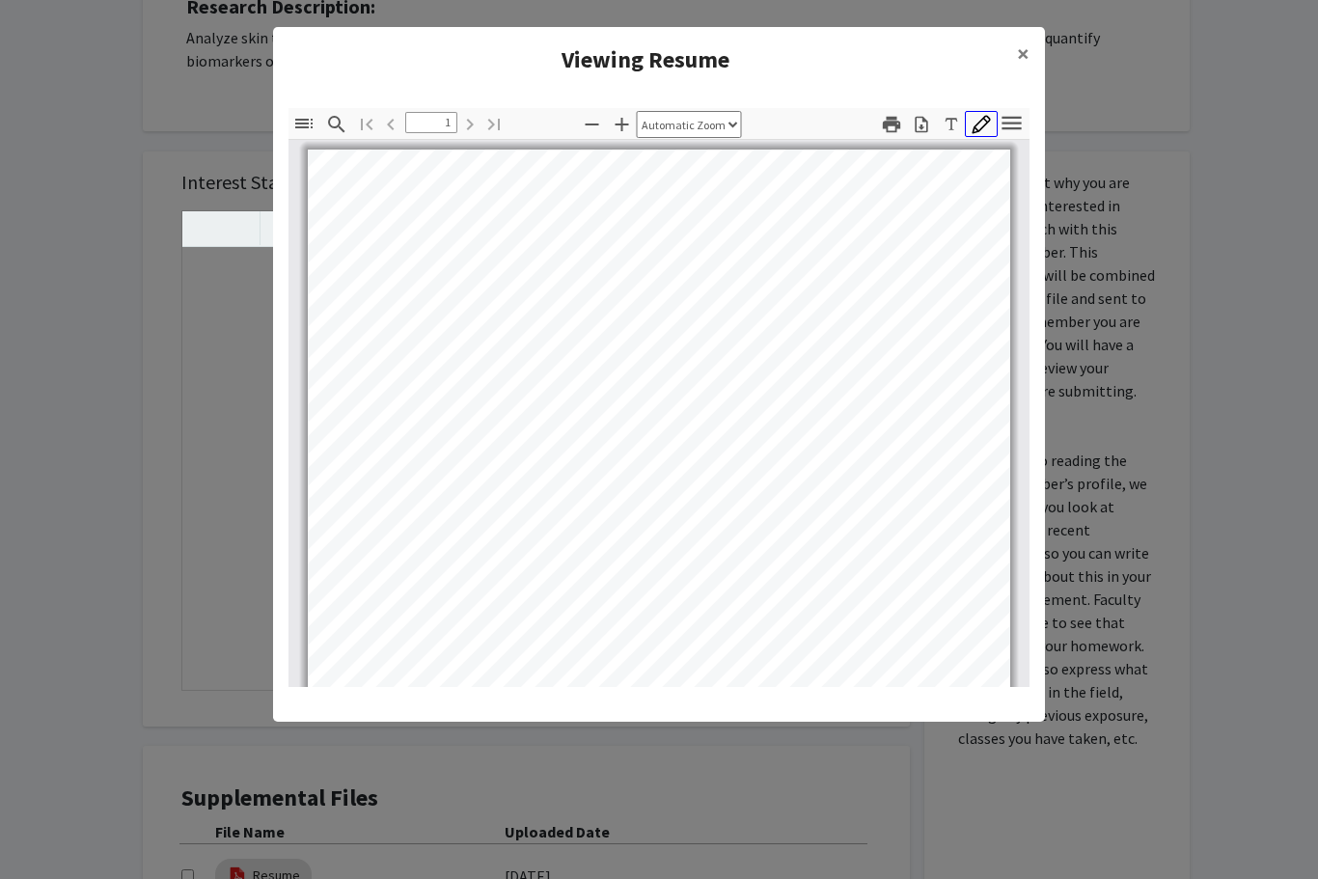
click at [984, 115] on icon "button" at bounding box center [981, 124] width 19 height 19
click at [984, 119] on icon "button" at bounding box center [981, 124] width 18 height 18
click at [301, 122] on icon "button" at bounding box center [303, 123] width 23 height 23
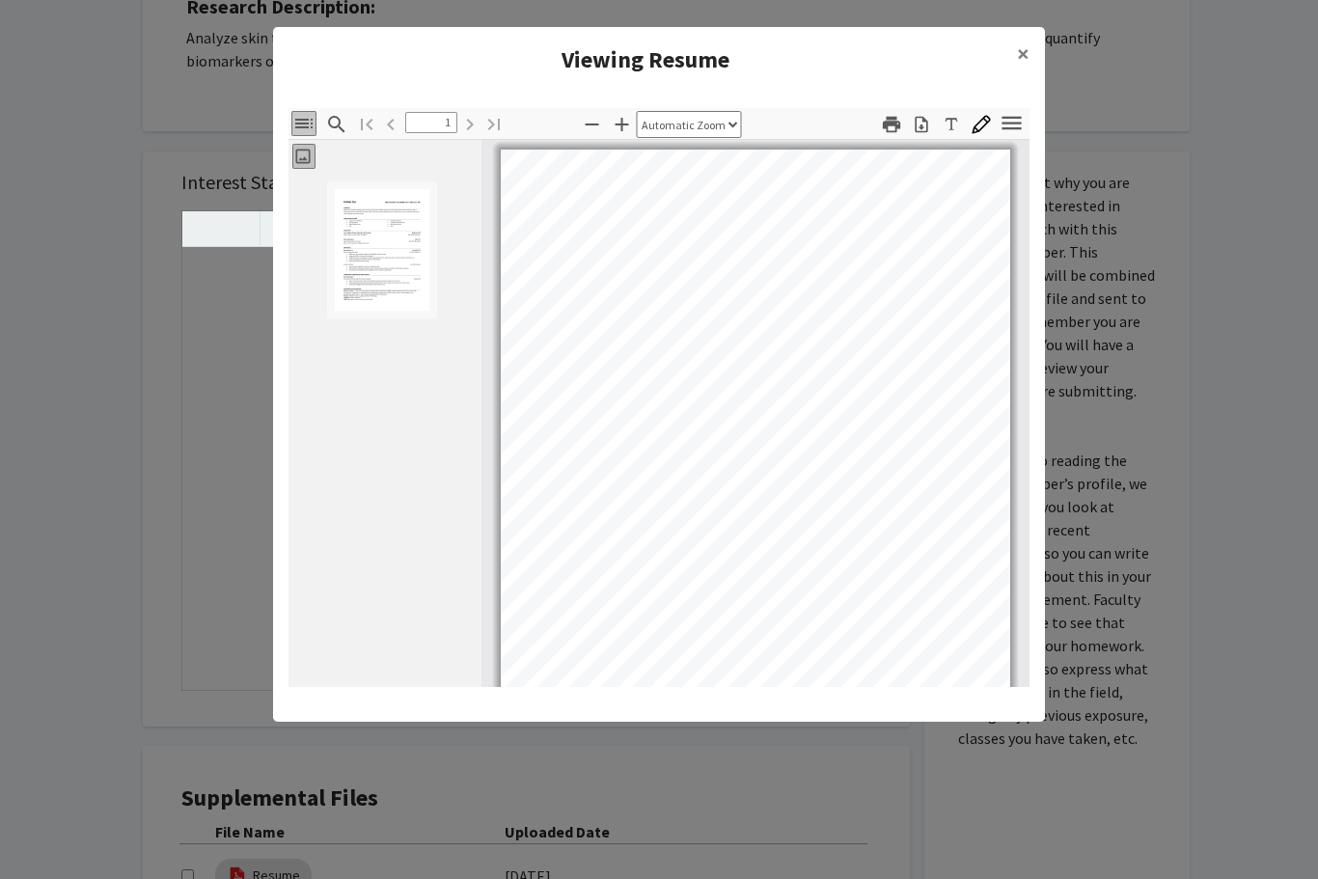
scroll to position [3, 0]
click at [304, 119] on icon "button" at bounding box center [303, 124] width 17 height 10
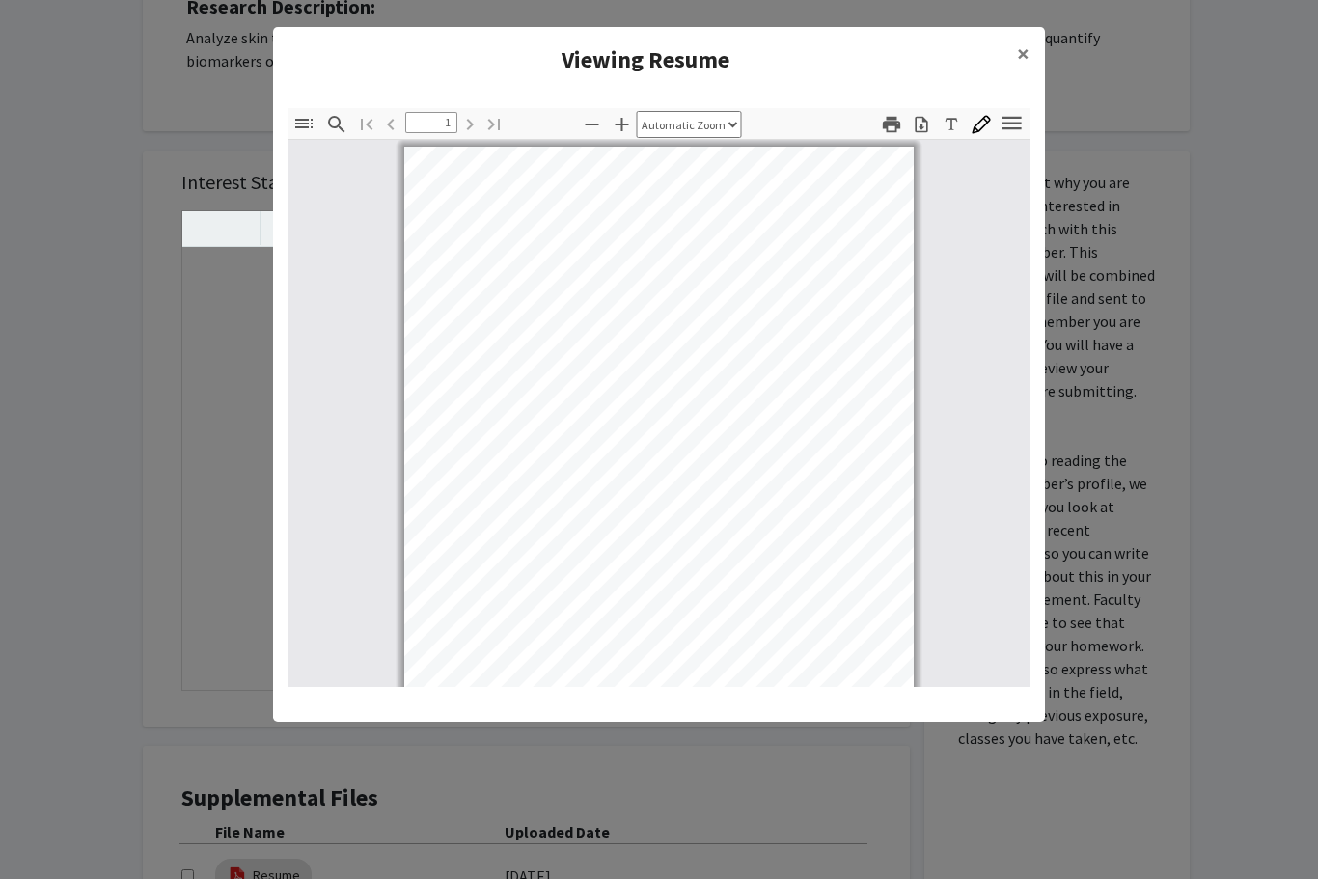
scroll to position [0, 0]
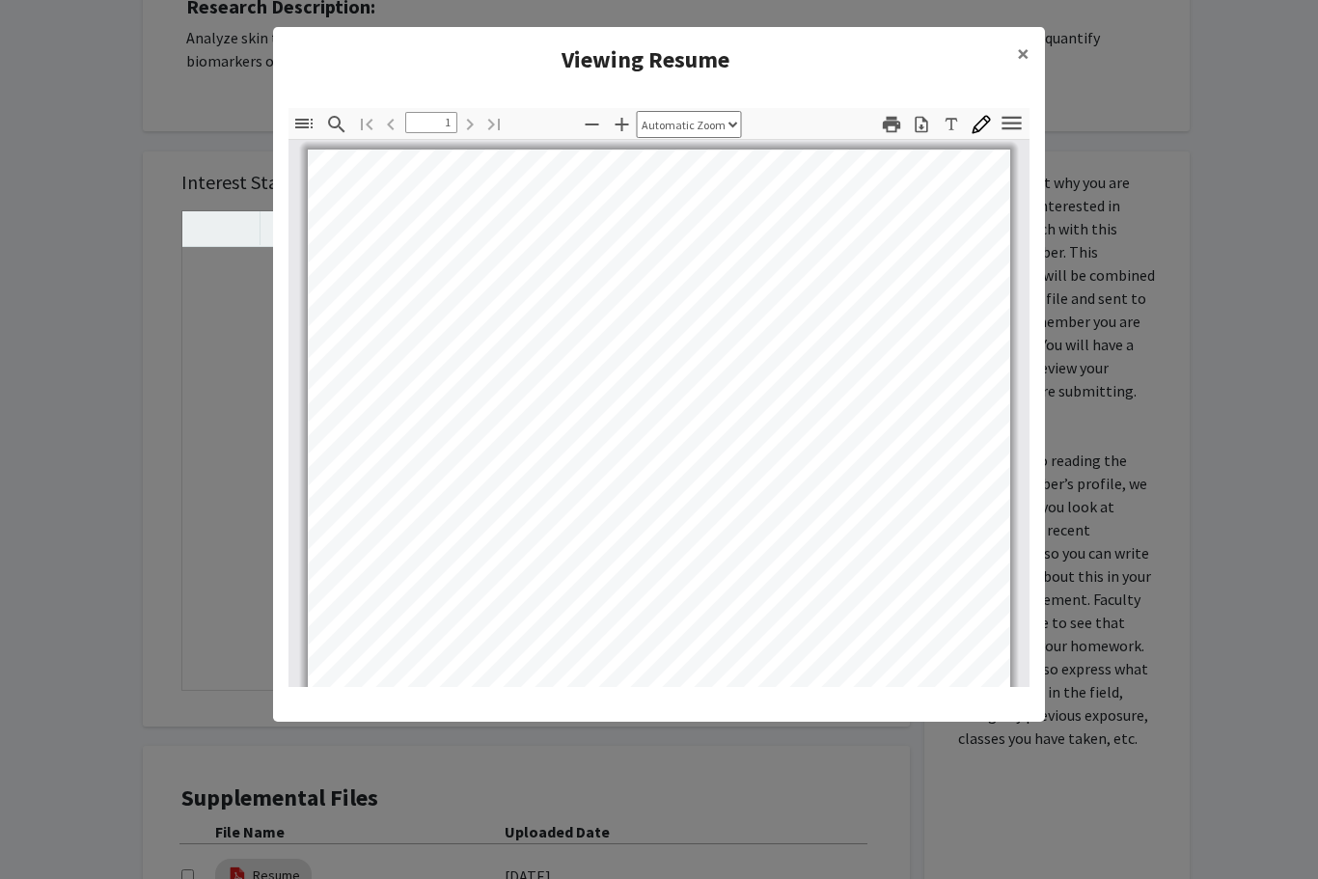
click at [1018, 118] on icon "button" at bounding box center [1010, 123] width 19 height 14
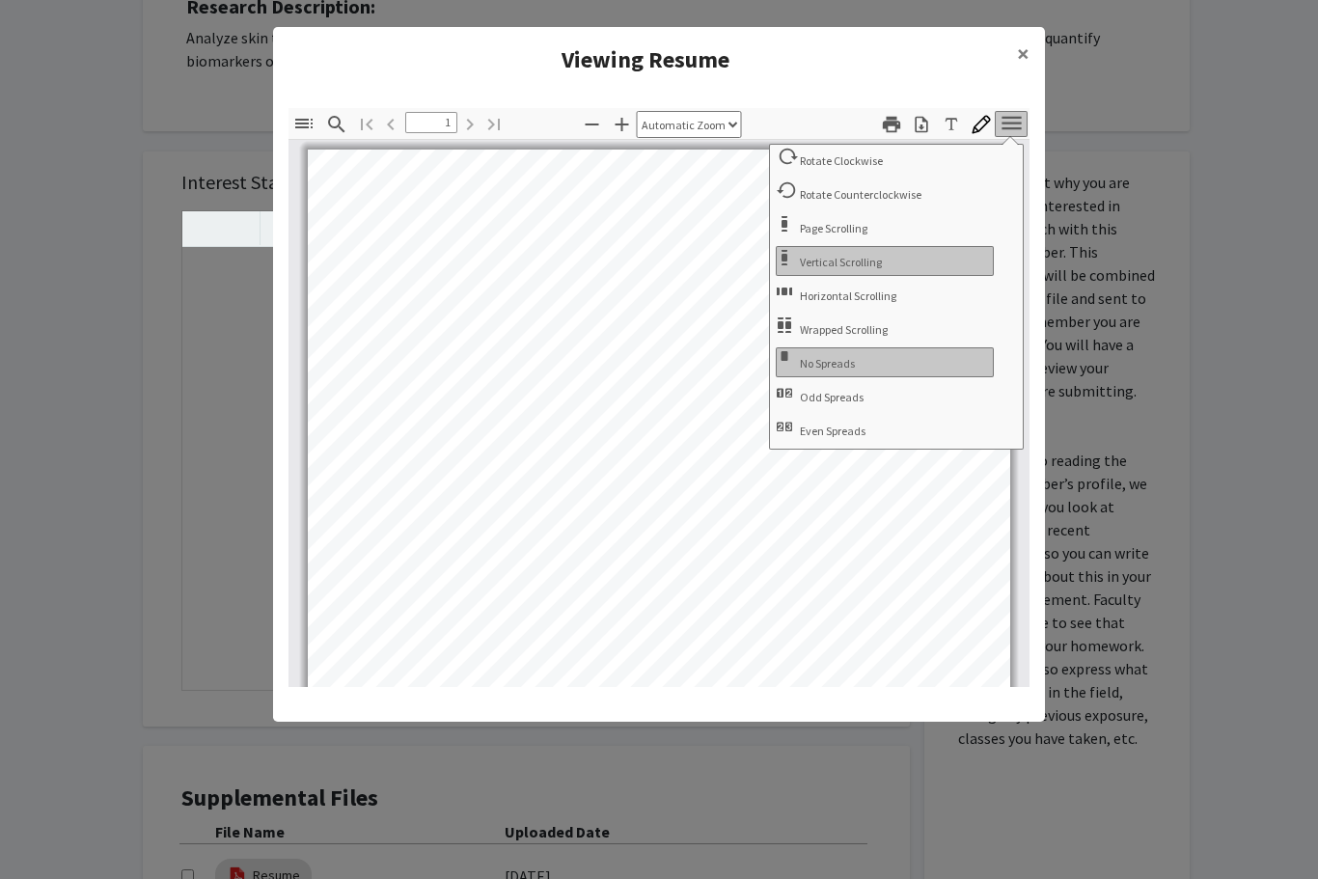
click at [1017, 121] on icon "button" at bounding box center [1012, 123] width 26 height 26
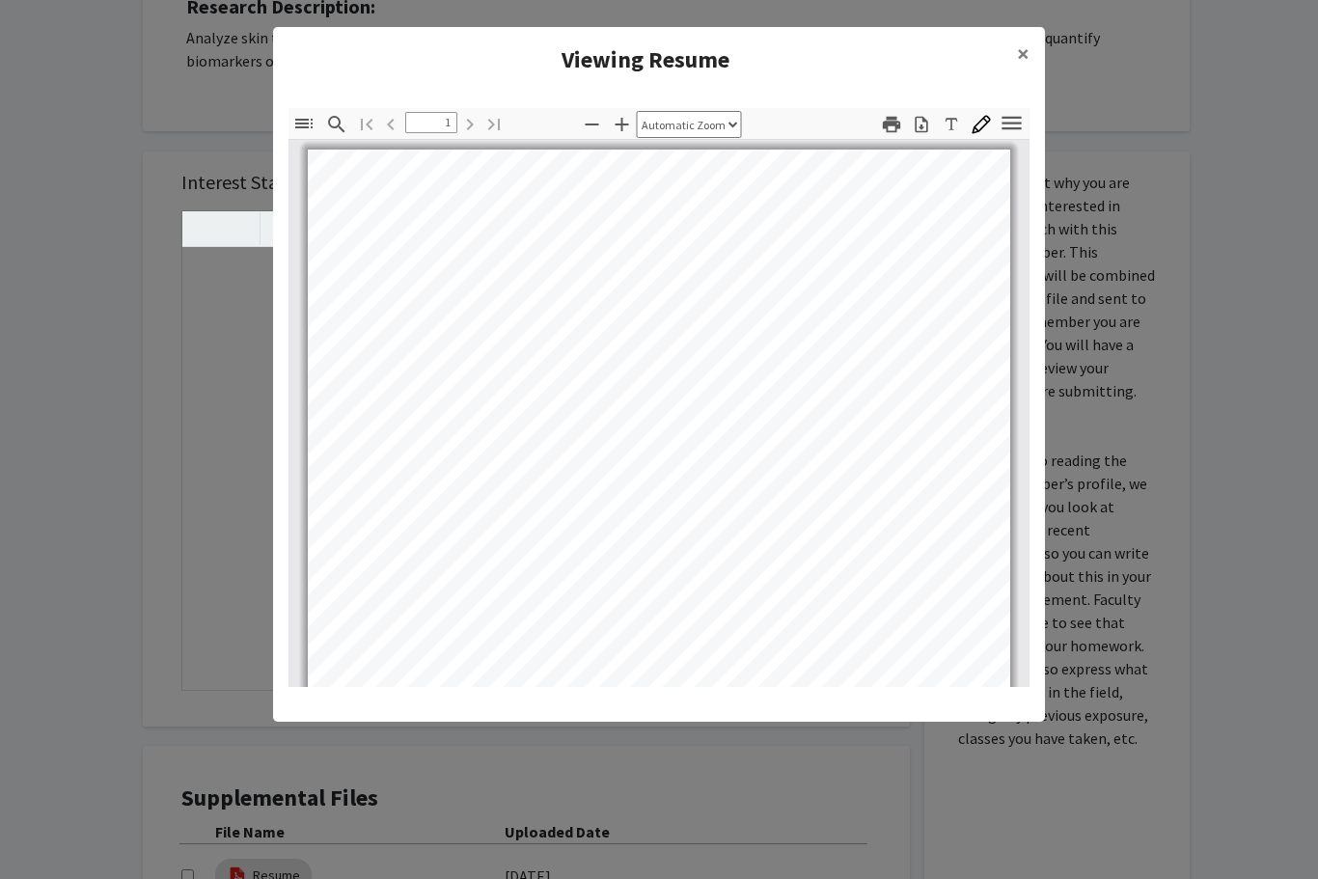
click at [1014, 131] on icon "button" at bounding box center [1012, 123] width 26 height 26
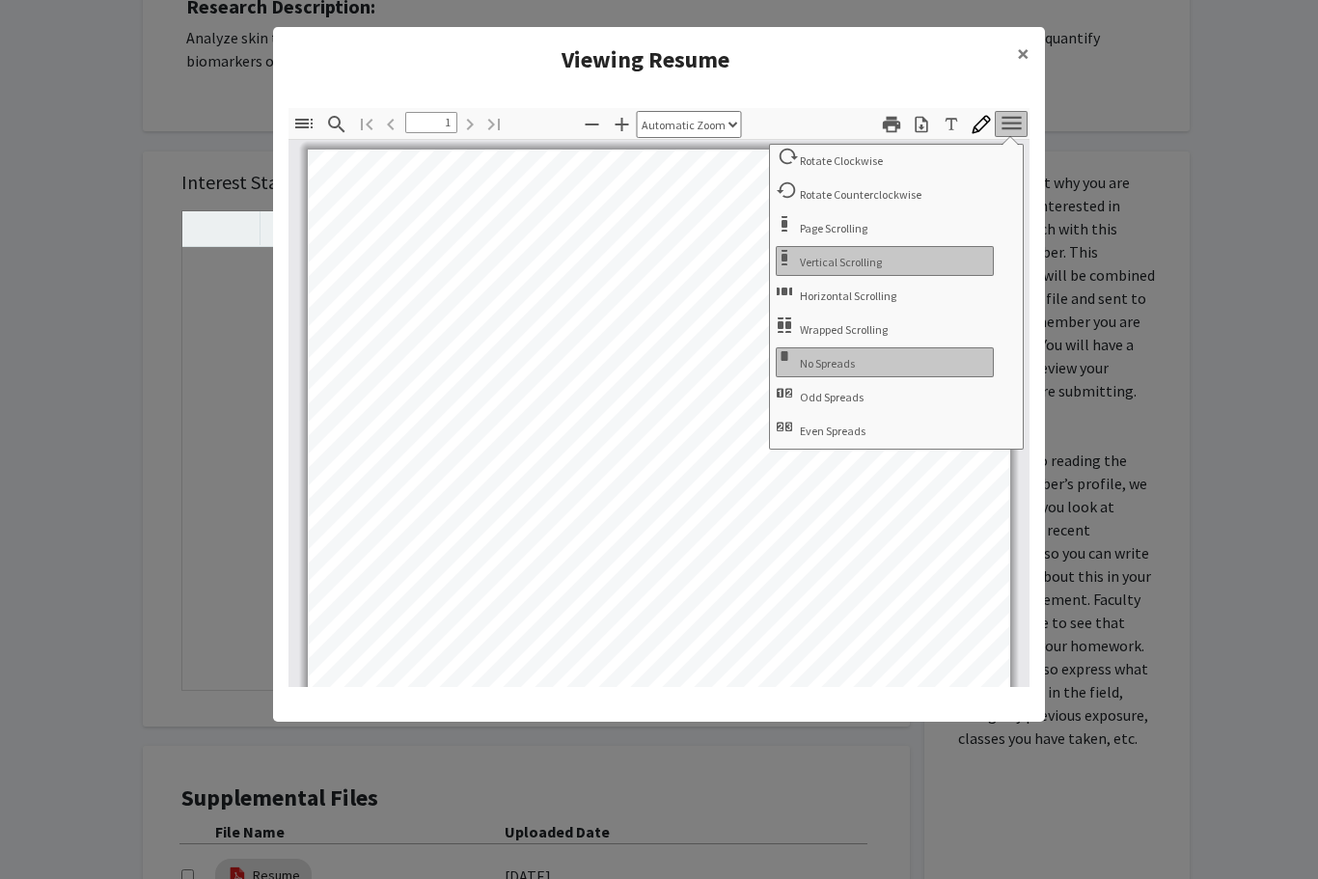
scroll to position [346, 0]
click at [818, 582] on div "[PERSON_NAME] (469) 925 - 8563 ● [EMAIL_ADDRESS][DOMAIN_NAME] ● [GEOGRAPHIC_DAT…" at bounding box center [659, 604] width 702 height 909
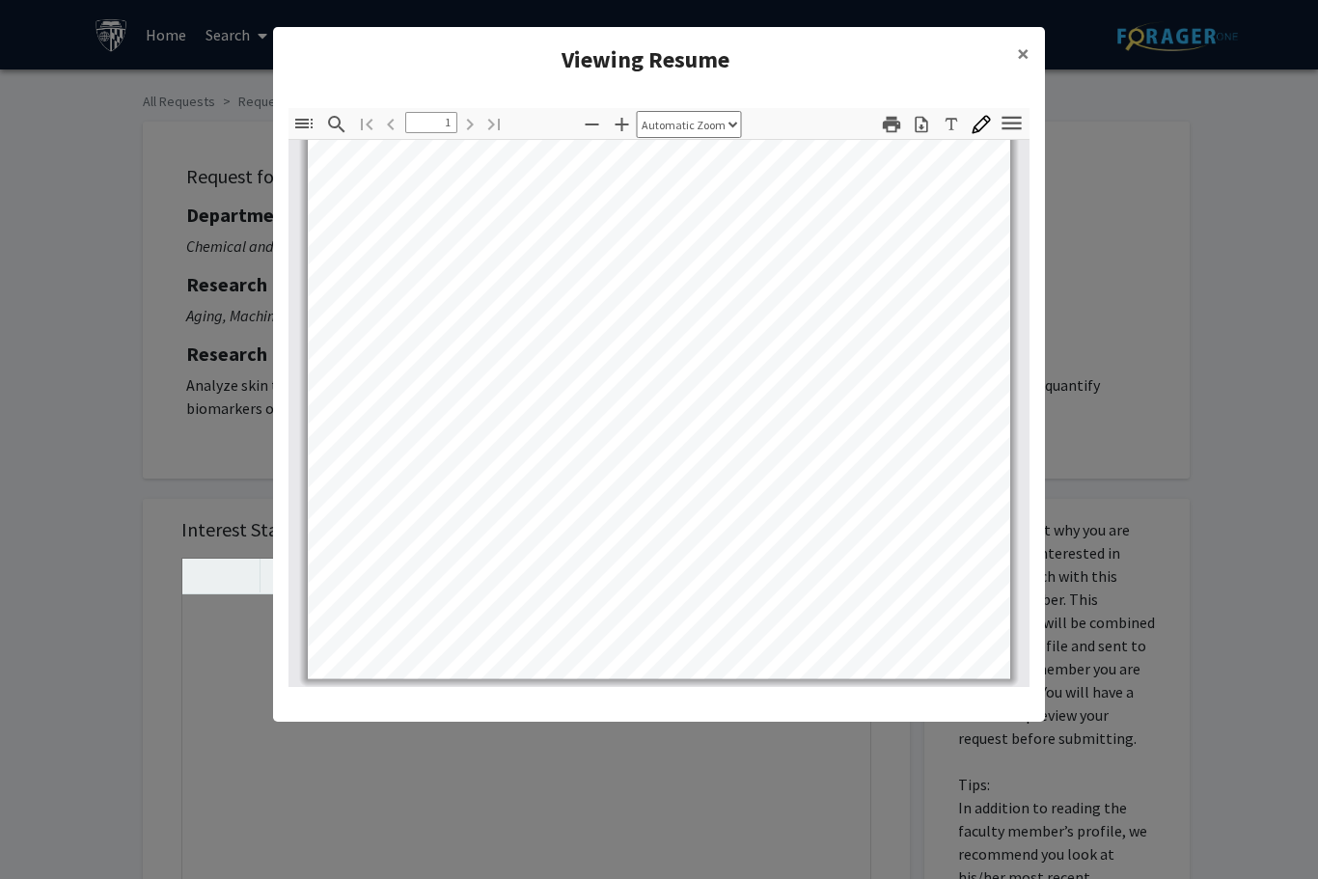
scroll to position [380, 0]
click at [926, 52] on h4 "Viewing Resume" at bounding box center [644, 59] width 713 height 35
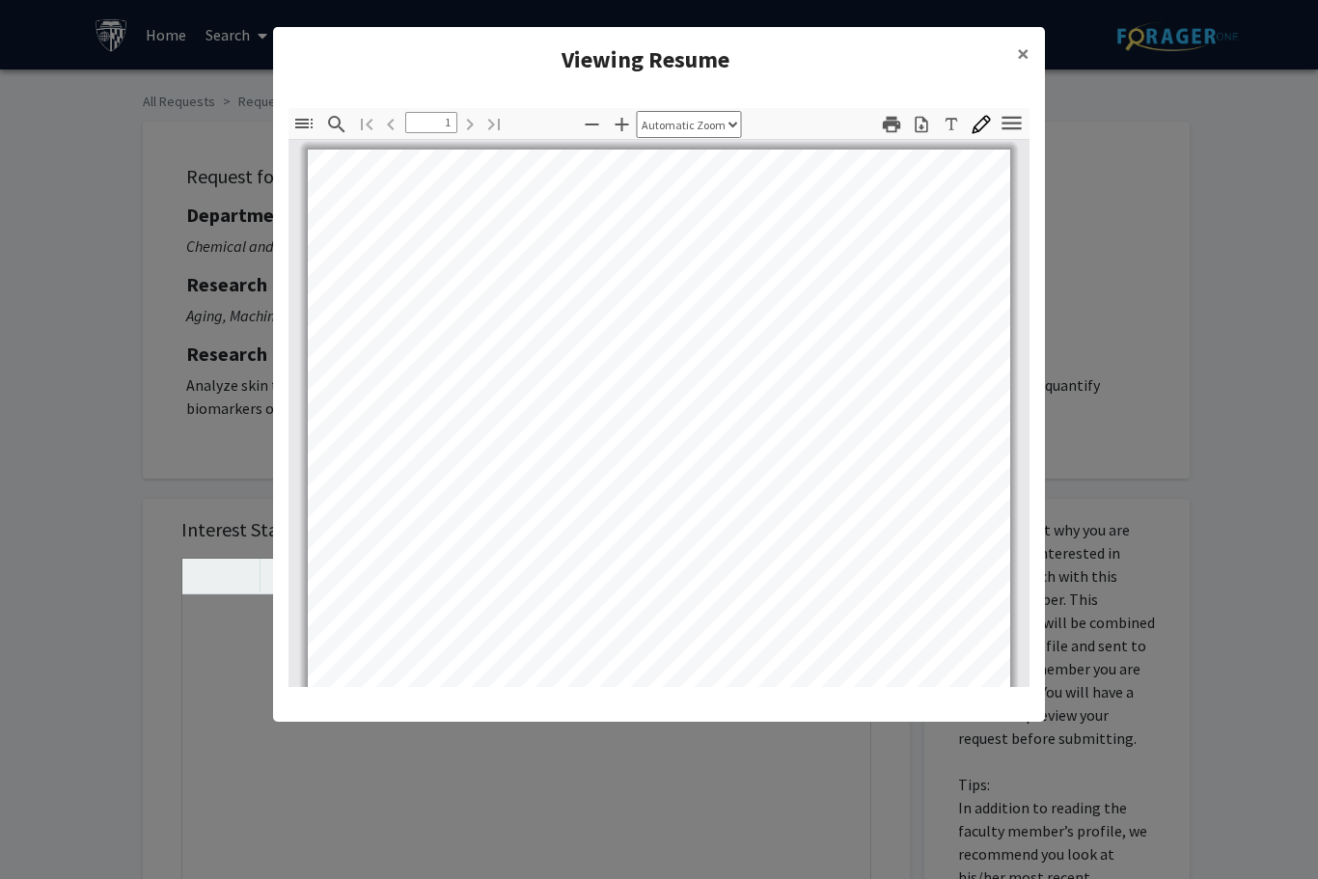
scroll to position [-3, 0]
click at [306, 128] on icon "button" at bounding box center [303, 124] width 17 height 10
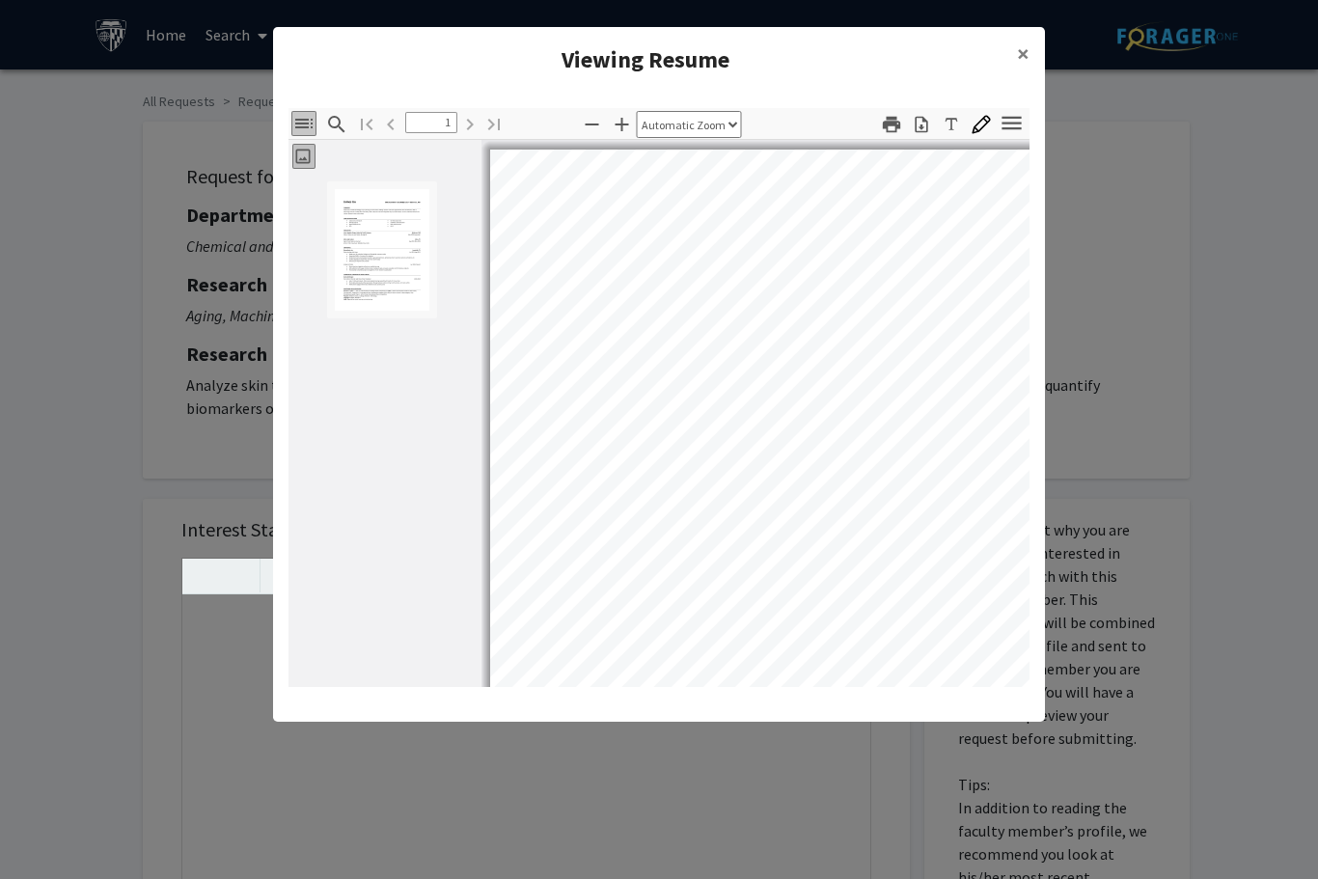
scroll to position [3, 0]
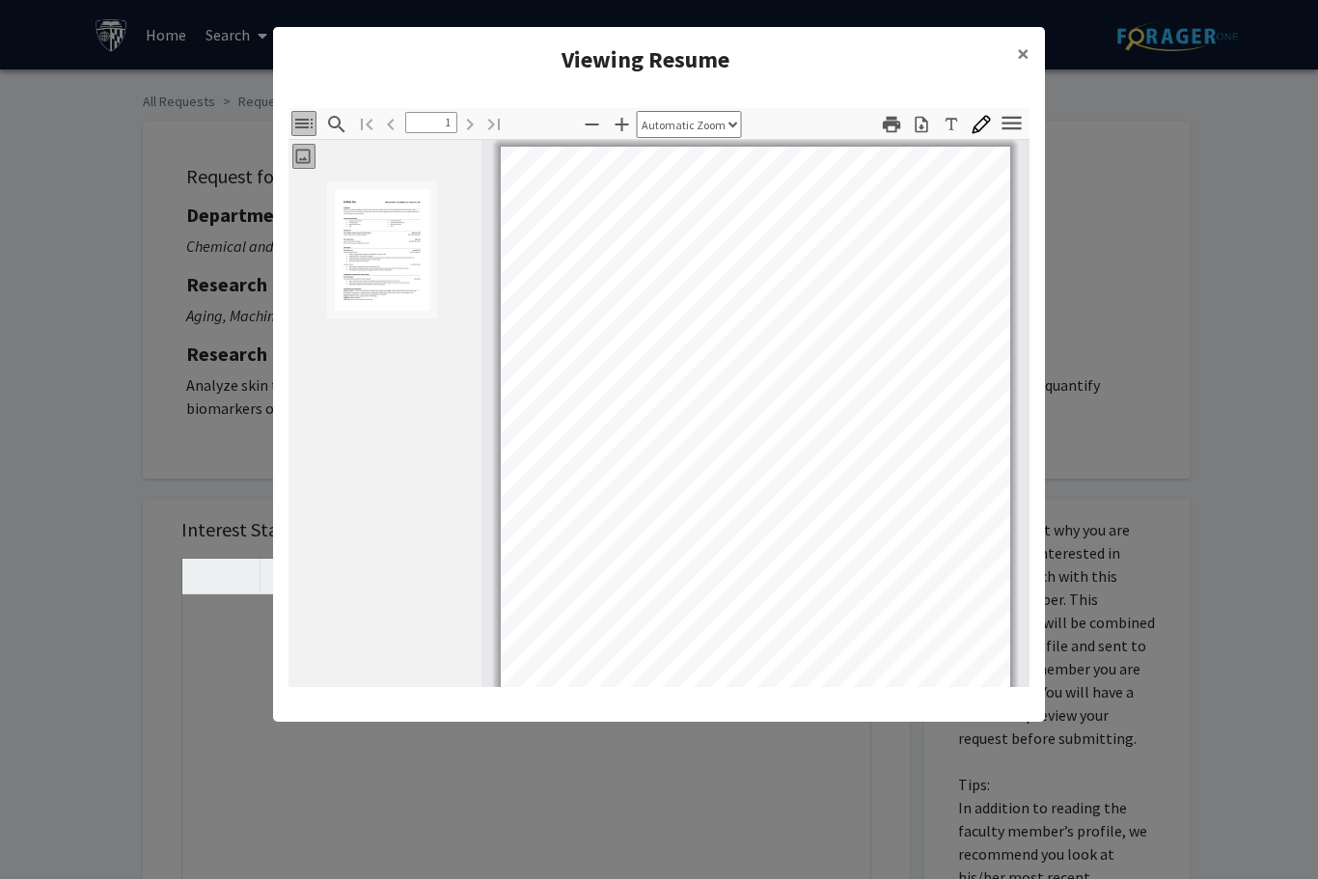
click at [1037, 44] on button "×" at bounding box center [1022, 54] width 43 height 54
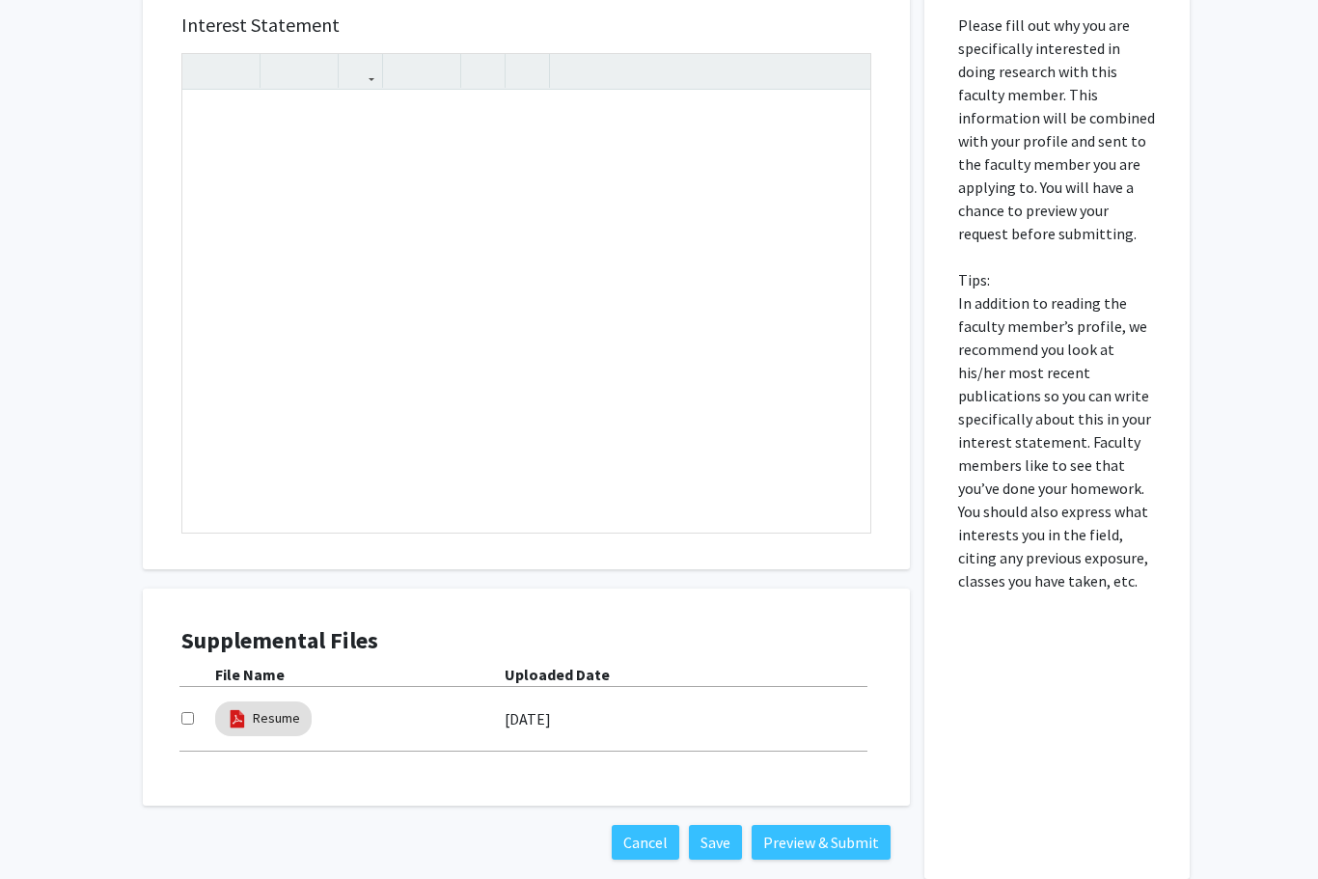
scroll to position [538, 0]
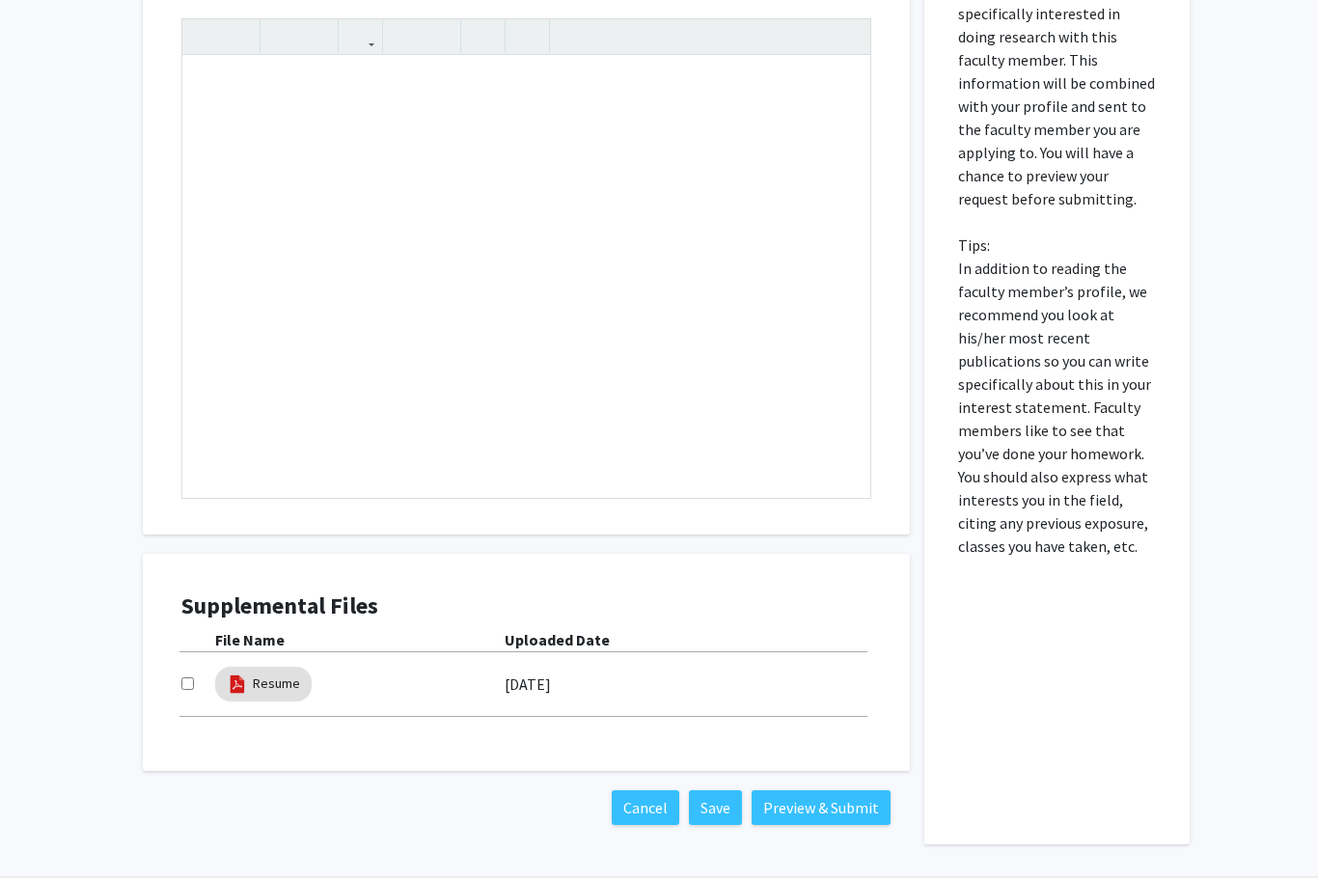
click at [656, 671] on div "[DATE]" at bounding box center [688, 685] width 367 height 33
click at [199, 673] on div at bounding box center [198, 684] width 34 height 23
click at [828, 321] on div "Note to users with screen readers: Please press Alt+0 or Option+0 to deactivate…" at bounding box center [526, 278] width 688 height 442
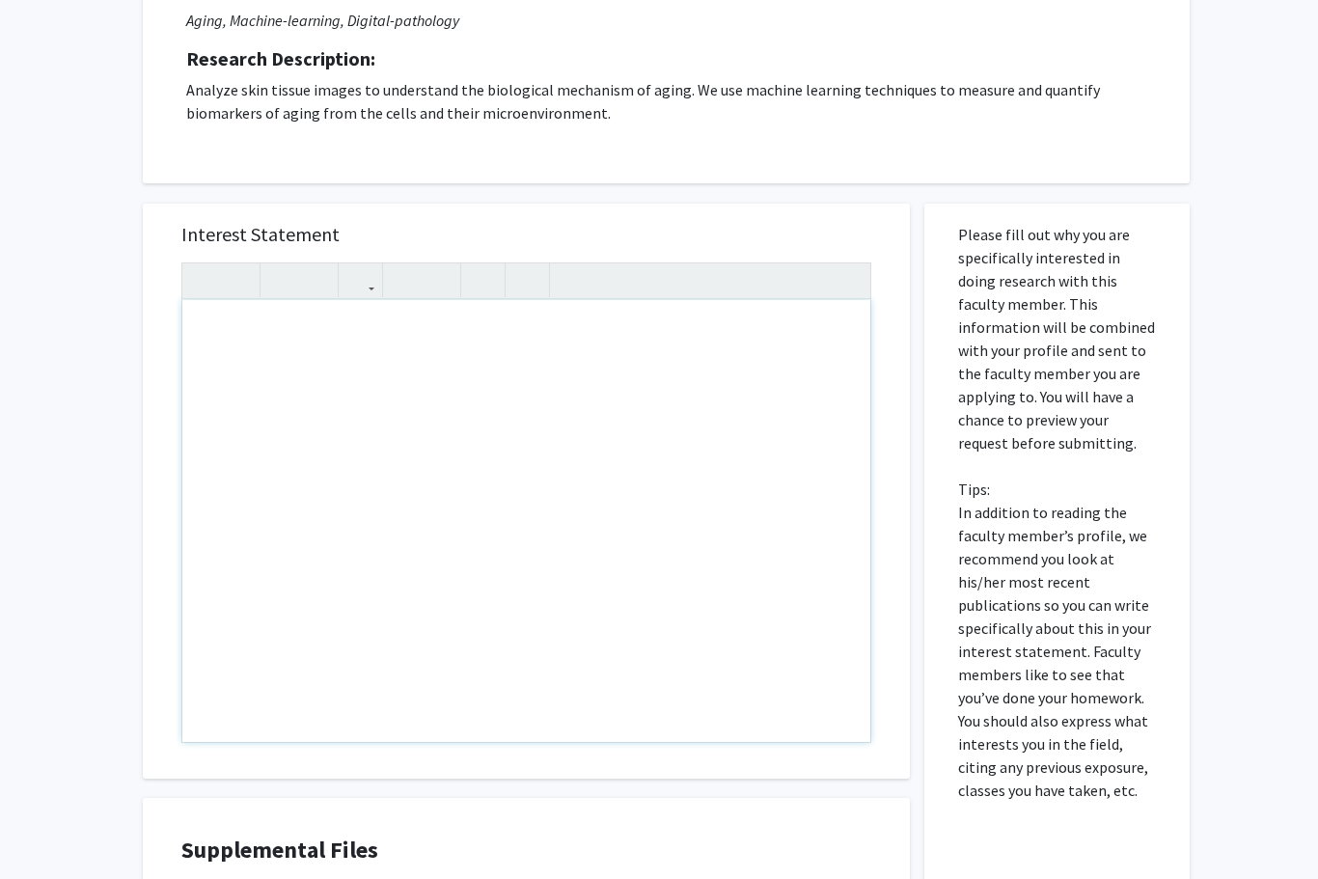
scroll to position [286, 0]
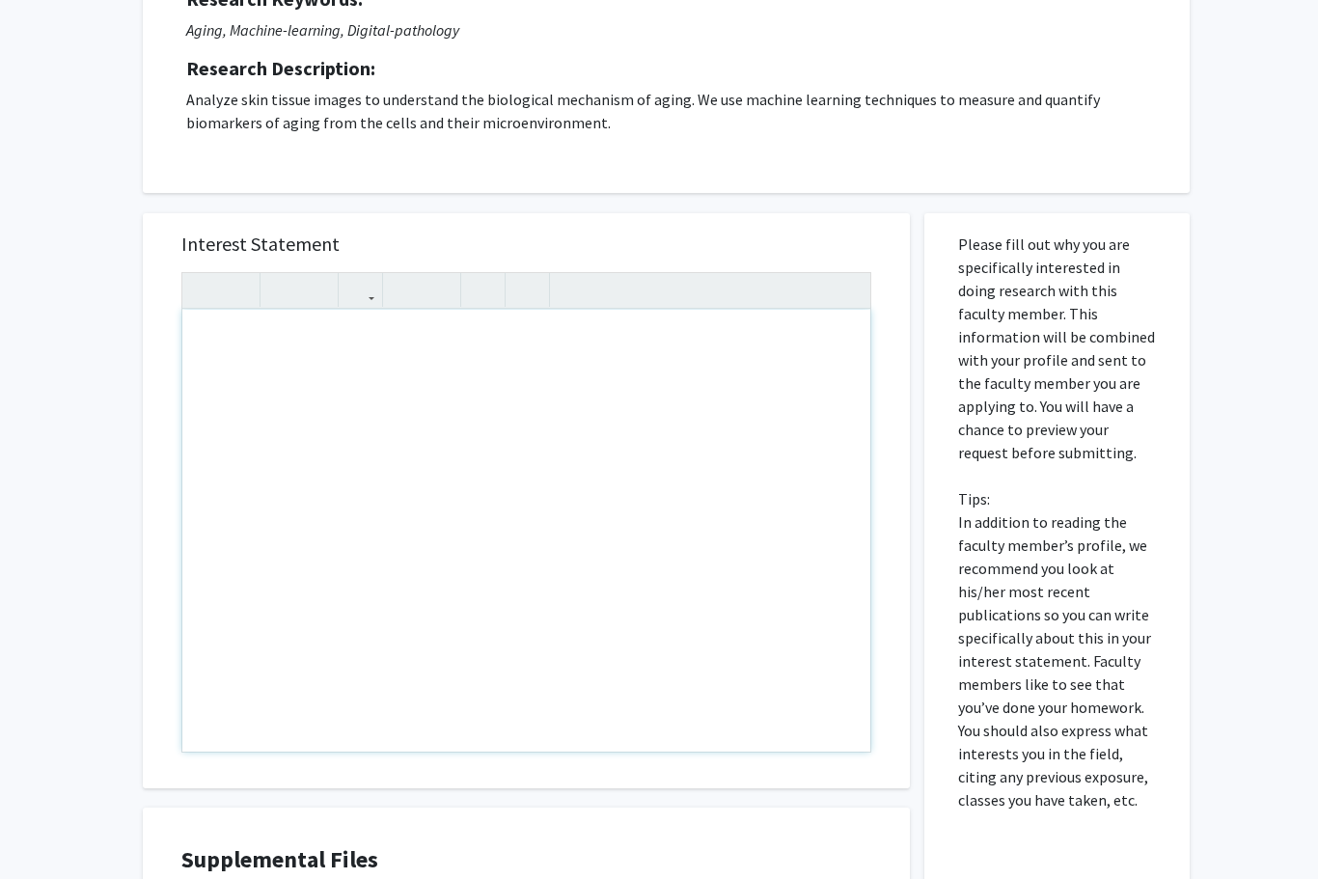
click at [260, 506] on div "Note to users with screen readers: Please press Alt+0 or Option+0 to deactivate…" at bounding box center [526, 531] width 688 height 442
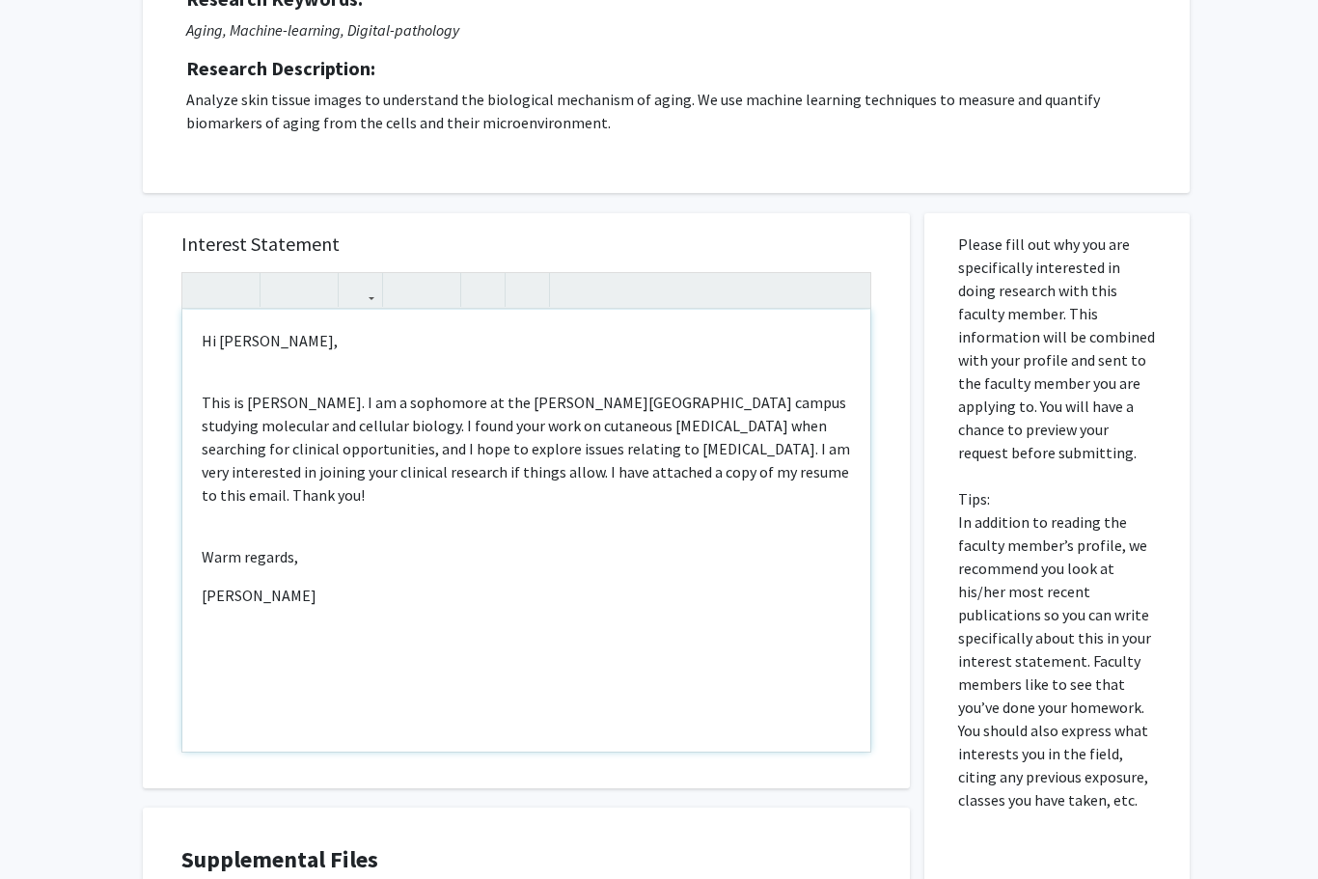
click at [237, 429] on p "This is [PERSON_NAME]. I am a sophomore at the [PERSON_NAME][GEOGRAPHIC_DATA] c…" at bounding box center [526, 449] width 649 height 116
click at [285, 333] on p "Hi [PERSON_NAME]," at bounding box center [526, 340] width 649 height 23
click at [284, 332] on p "Hi [PERSON_NAME]," at bounding box center [526, 340] width 649 height 23
click at [288, 479] on p "This is [PERSON_NAME]. I am a sophomore at the [PERSON_NAME][GEOGRAPHIC_DATA] c…" at bounding box center [526, 449] width 649 height 116
click at [354, 496] on div "Hi [PERSON_NAME], This is [PERSON_NAME]. I am a sophomore at the [PERSON_NAME][…" at bounding box center [526, 531] width 688 height 442
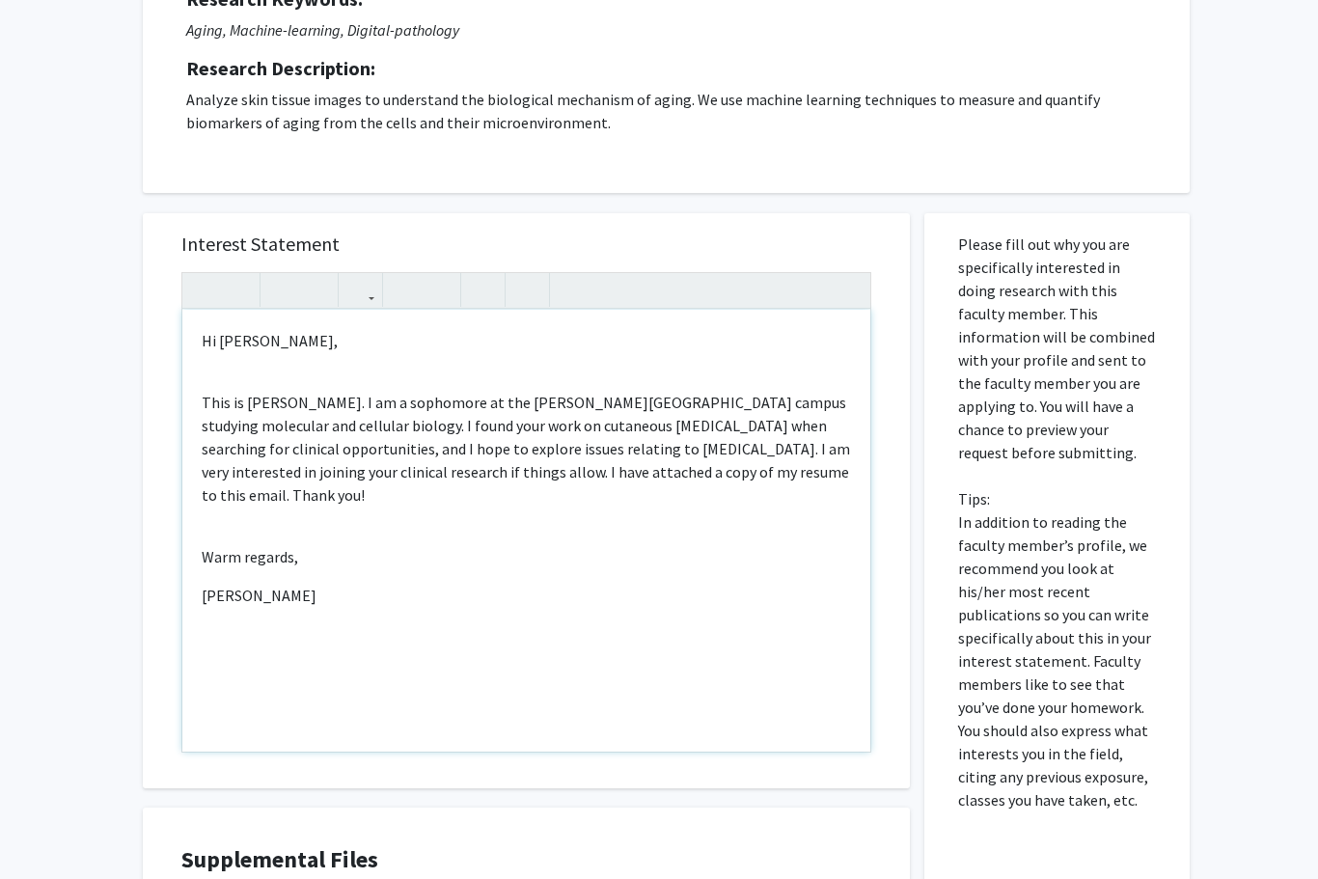
click at [377, 453] on p "This is [PERSON_NAME]. I am a sophomore at the [PERSON_NAME][GEOGRAPHIC_DATA] c…" at bounding box center [526, 449] width 649 height 116
click at [206, 383] on div "Hi [PERSON_NAME], This is [PERSON_NAME]. I am a sophomore at the [PERSON_NAME][…" at bounding box center [526, 531] width 688 height 442
click at [206, 367] on div "Hi [PERSON_NAME], This is [PERSON_NAME]. I am a sophomore at the [PERSON_NAME][…" at bounding box center [526, 531] width 688 height 442
click at [198, 353] on div "Hi [PERSON_NAME], This is [PERSON_NAME]. I am a sophomore at the [PERSON_NAME][…" at bounding box center [526, 531] width 688 height 442
click at [247, 545] on p "Warm regards," at bounding box center [526, 556] width 649 height 23
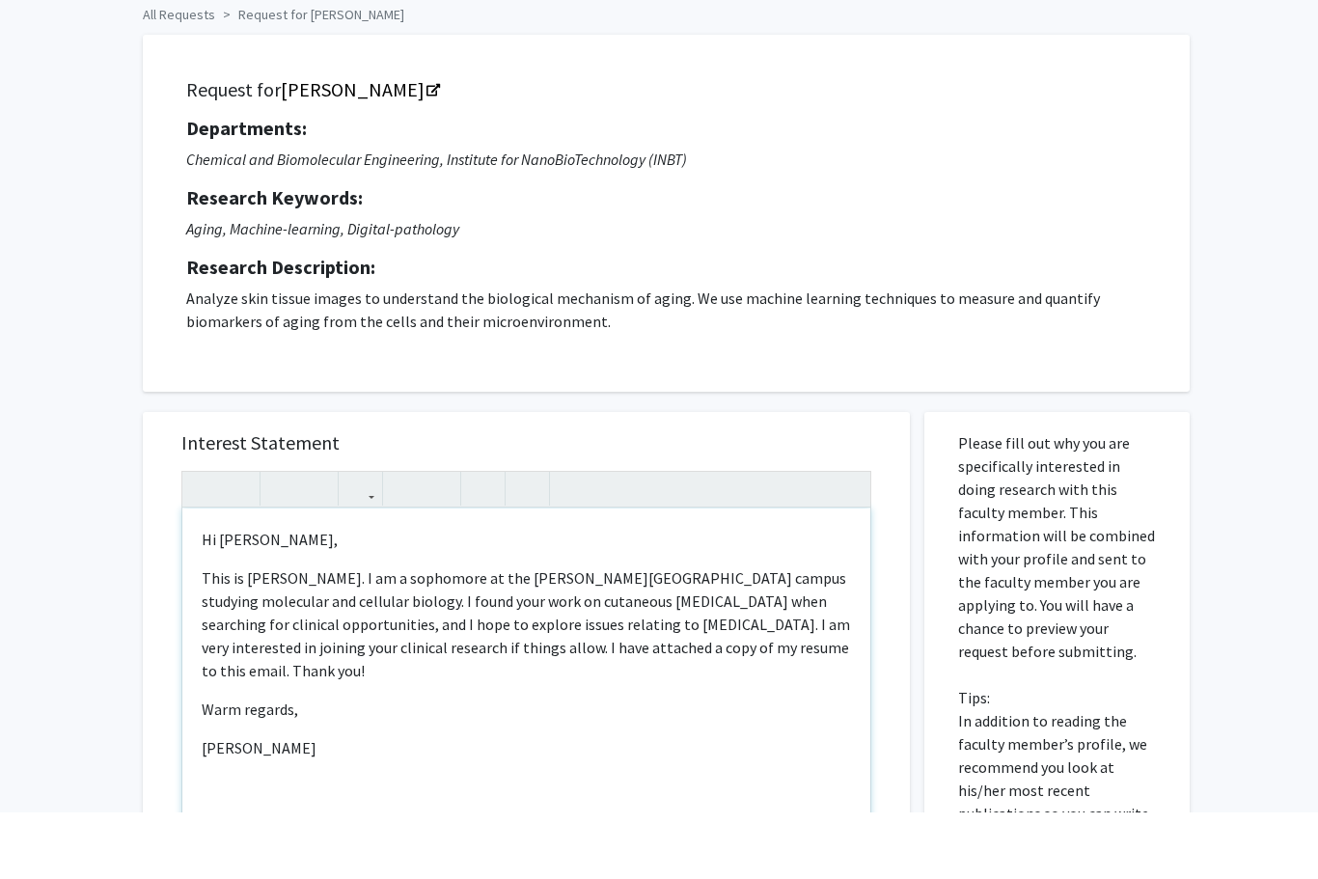
scroll to position [86, 0]
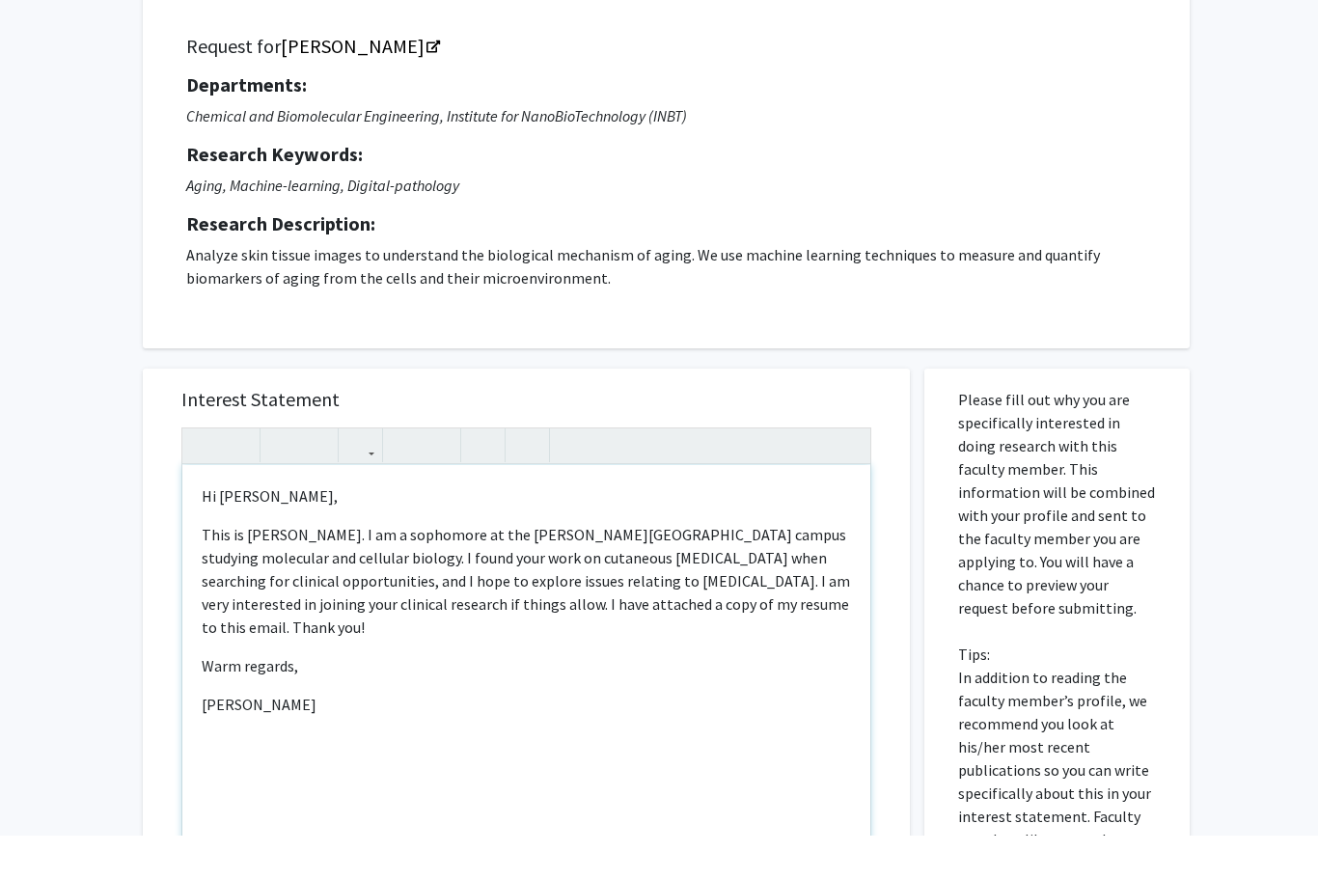
click at [226, 567] on p "This is [PERSON_NAME]. I am a sophomore at the [PERSON_NAME][GEOGRAPHIC_DATA] c…" at bounding box center [526, 625] width 649 height 116
click at [229, 567] on p "This is [PERSON_NAME]. I am a sophomore at the [PERSON_NAME][GEOGRAPHIC_DATA] c…" at bounding box center [526, 625] width 649 height 116
click at [207, 567] on p "This is [PERSON_NAME]. I am a sophomore at the [PERSON_NAME][GEOGRAPHIC_DATA] c…" at bounding box center [526, 625] width 649 height 116
click at [294, 567] on p "This is [PERSON_NAME]. I am a sophomore at the [PERSON_NAME][GEOGRAPHIC_DATA] c…" at bounding box center [526, 625] width 649 height 116
click at [314, 567] on p "This is [PERSON_NAME]. I am a sophomore at the [PERSON_NAME][GEOGRAPHIC_DATA] c…" at bounding box center [526, 625] width 649 height 116
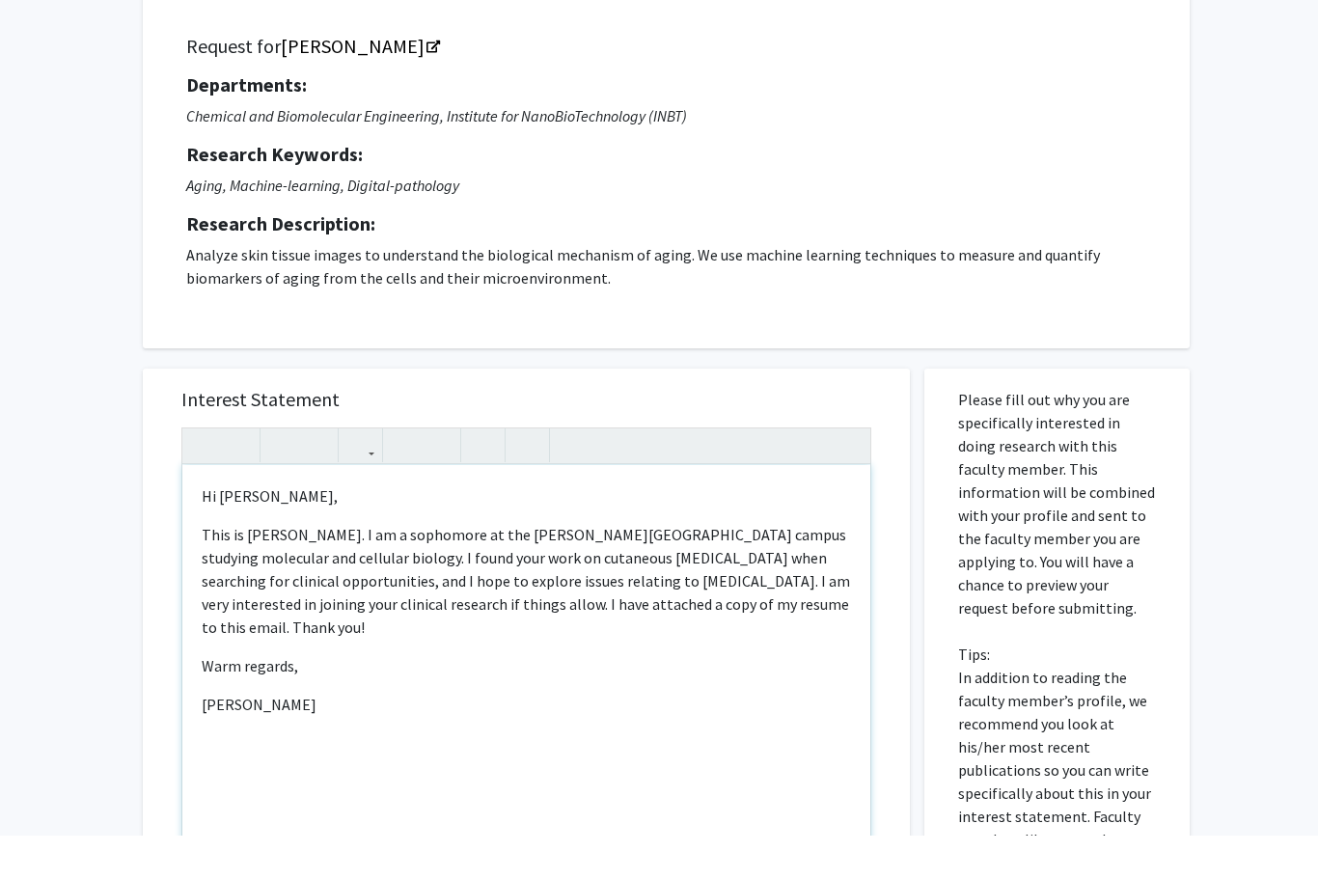
click at [326, 567] on p "This is [PERSON_NAME]. I am a sophomore at the [PERSON_NAME][GEOGRAPHIC_DATA] c…" at bounding box center [526, 625] width 649 height 116
click at [406, 567] on p "This is [PERSON_NAME]. I am a sophomore at the [PERSON_NAME][GEOGRAPHIC_DATA] c…" at bounding box center [526, 625] width 649 height 116
click at [405, 567] on p "This is [PERSON_NAME]. I am a sophomore at the [PERSON_NAME][GEOGRAPHIC_DATA] c…" at bounding box center [526, 625] width 649 height 116
click at [270, 567] on p "This is [PERSON_NAME]. I am a sophomore at the [PERSON_NAME][GEOGRAPHIC_DATA] c…" at bounding box center [526, 625] width 649 height 116
click at [306, 567] on p "This is [PERSON_NAME]. I am a sophomore at the [PERSON_NAME][GEOGRAPHIC_DATA] c…" at bounding box center [526, 625] width 649 height 116
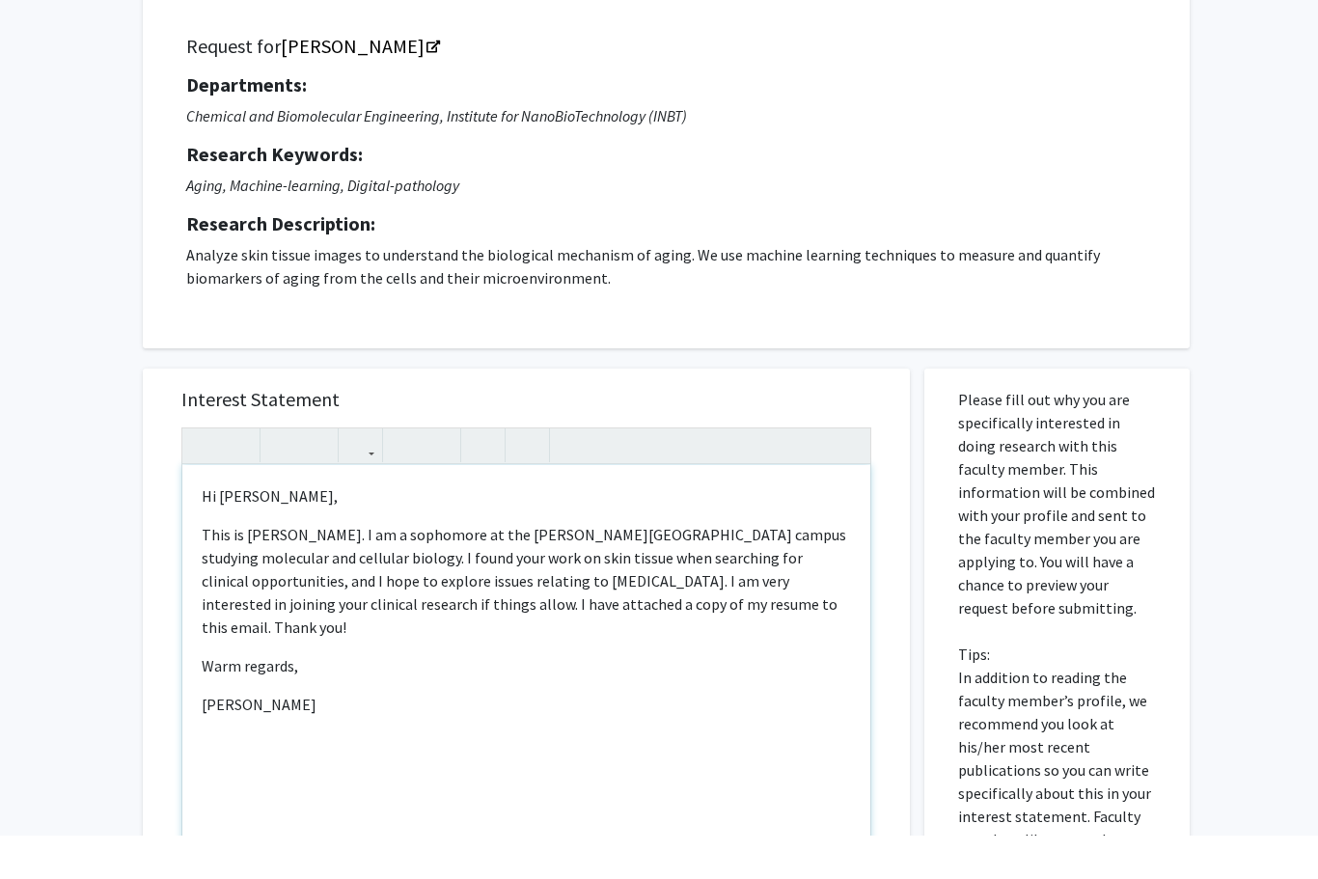
click at [312, 567] on p "This is [PERSON_NAME]. I am a sophomore at the [PERSON_NAME][GEOGRAPHIC_DATA] c…" at bounding box center [526, 625] width 649 height 116
click at [311, 567] on p "This is [PERSON_NAME]. I am a sophomore at the [PERSON_NAME][GEOGRAPHIC_DATA] c…" at bounding box center [526, 625] width 649 height 116
click at [351, 567] on p "This is [PERSON_NAME]. I am a sophomore at the [PERSON_NAME][GEOGRAPHIC_DATA] c…" at bounding box center [526, 625] width 649 height 116
click at [263, 567] on p "This is [PERSON_NAME]. I am a sophomore at the [PERSON_NAME][GEOGRAPHIC_DATA] c…" at bounding box center [526, 625] width 649 height 116
click at [249, 567] on p "This is [PERSON_NAME]. I am a sophomore at the [PERSON_NAME][GEOGRAPHIC_DATA] c…" at bounding box center [526, 625] width 649 height 116
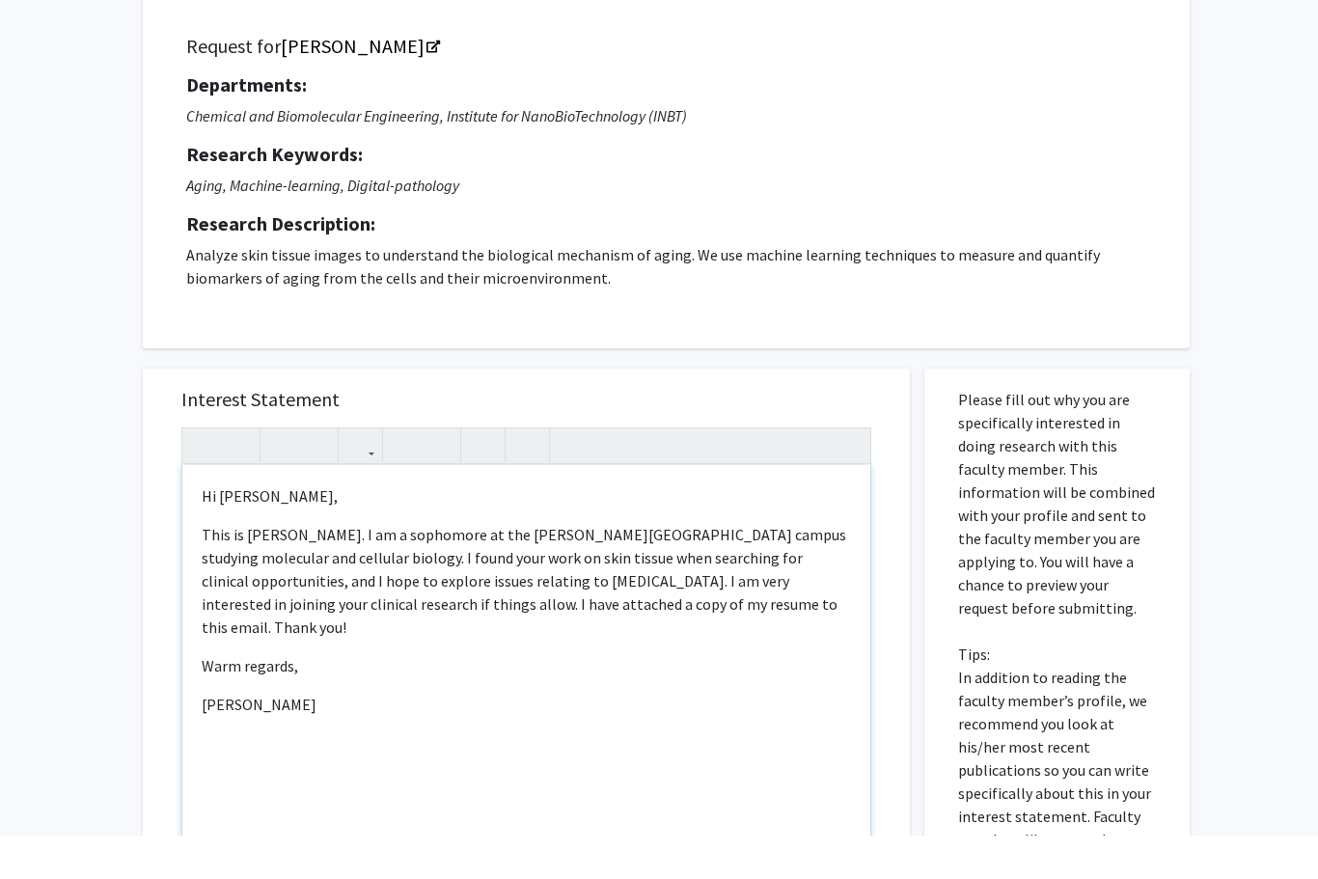
click at [325, 567] on p "This is [PERSON_NAME]. I am a sophomore at the [PERSON_NAME][GEOGRAPHIC_DATA] c…" at bounding box center [526, 625] width 649 height 116
click at [268, 567] on p "This is [PERSON_NAME]. I am a sophomore at the [PERSON_NAME][GEOGRAPHIC_DATA] c…" at bounding box center [526, 625] width 649 height 116
click at [345, 567] on p "This is [PERSON_NAME]. I am a sophomore at the [PERSON_NAME][GEOGRAPHIC_DATA] c…" at bounding box center [526, 625] width 649 height 116
click at [366, 567] on p "This is [PERSON_NAME]. I am a sophomore at the [PERSON_NAME][GEOGRAPHIC_DATA] c…" at bounding box center [526, 625] width 649 height 116
click at [390, 570] on p "This is [PERSON_NAME]. I am a sophomore at the [PERSON_NAME][GEOGRAPHIC_DATA] c…" at bounding box center [526, 625] width 649 height 116
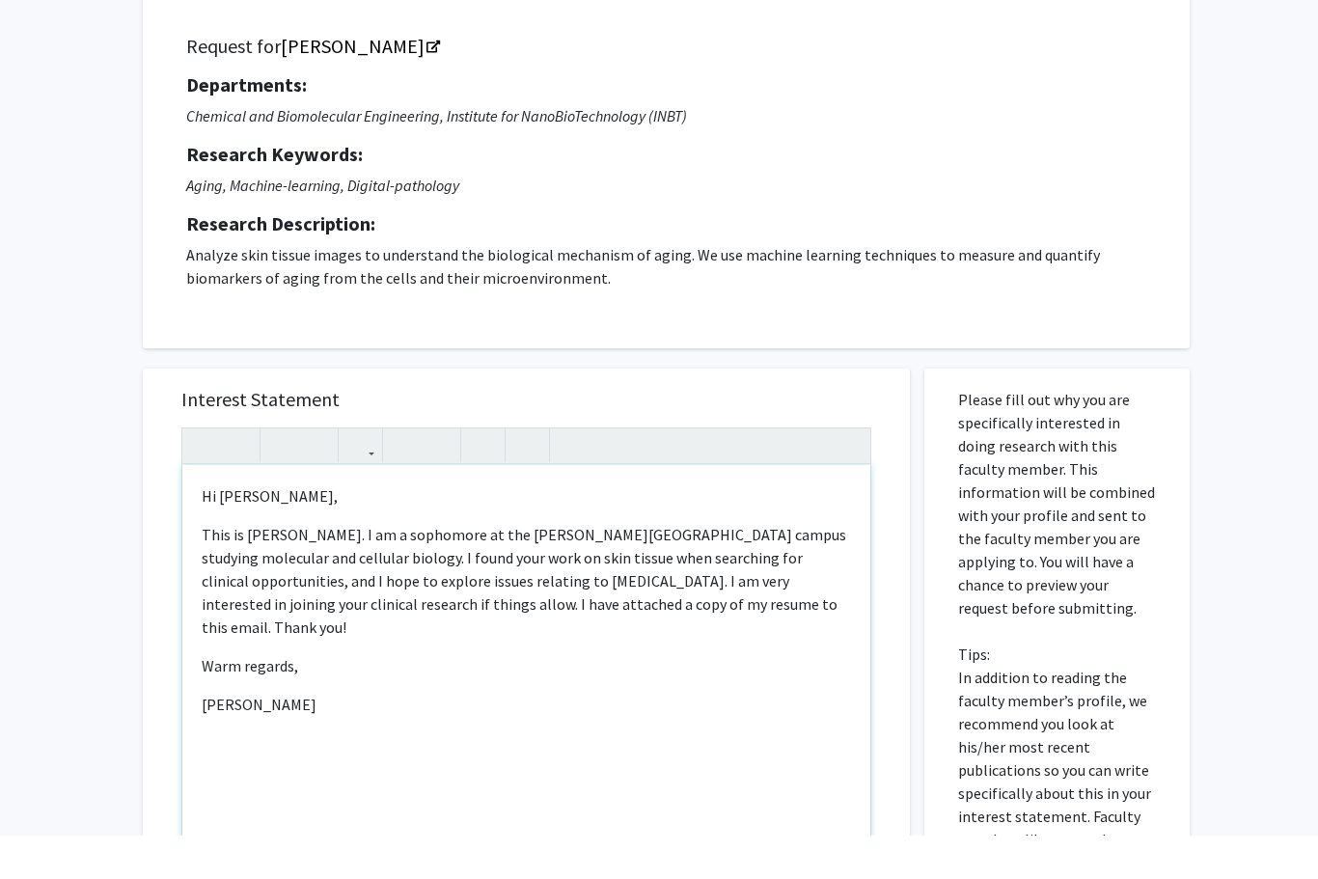
click at [418, 698] on p "Warm regards," at bounding box center [526, 709] width 649 height 23
click at [521, 567] on p "This is [PERSON_NAME]. I am a sophomore at the [PERSON_NAME][GEOGRAPHIC_DATA] c…" at bounding box center [526, 625] width 649 height 116
click at [613, 567] on p "This is [PERSON_NAME]. I am a sophomore at the [PERSON_NAME][GEOGRAPHIC_DATA] c…" at bounding box center [526, 625] width 649 height 116
click at [540, 698] on p "Warm regards," at bounding box center [526, 709] width 649 height 23
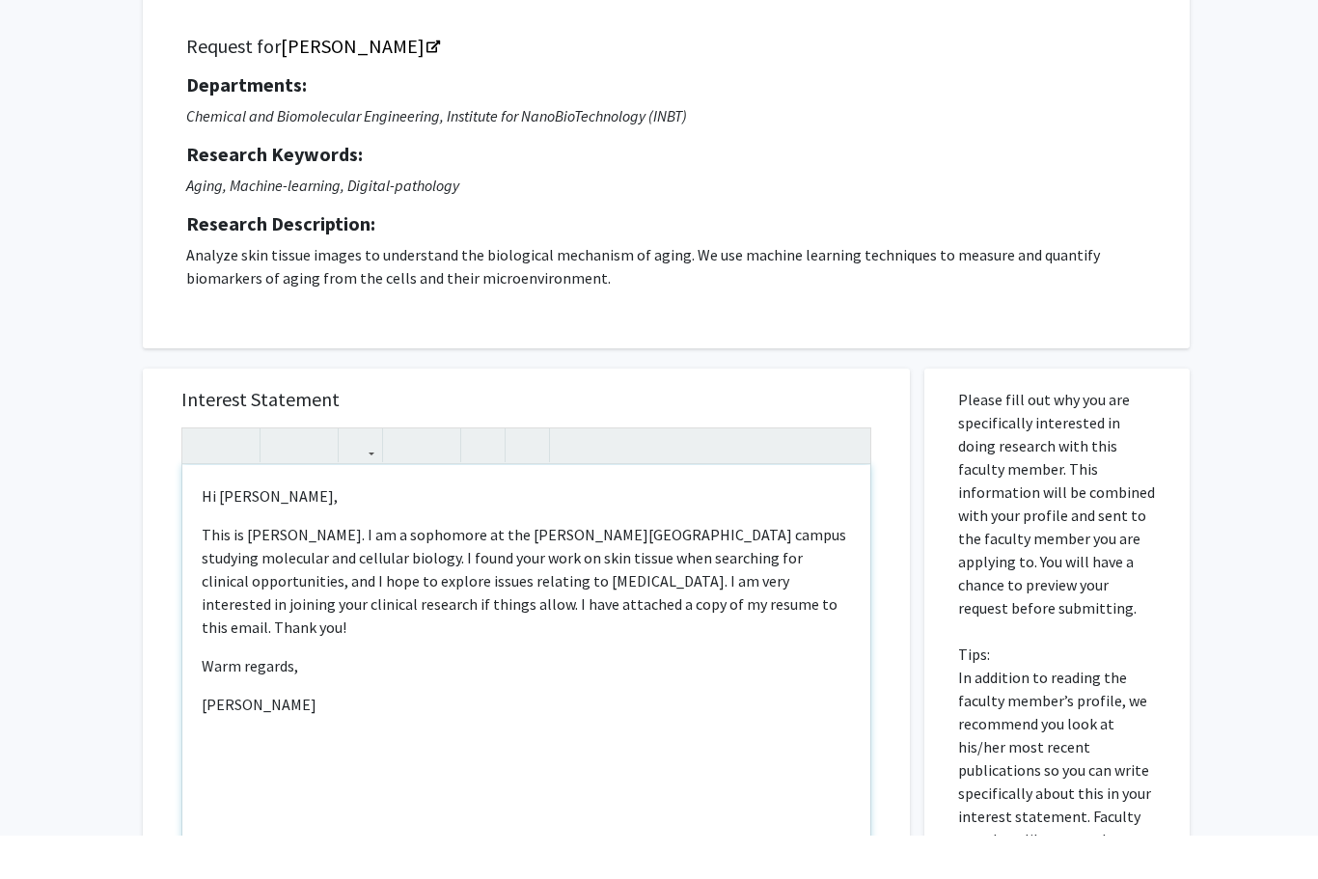
click at [613, 567] on p "This is [PERSON_NAME]. I am a sophomore at the [PERSON_NAME][GEOGRAPHIC_DATA] c…" at bounding box center [526, 625] width 649 height 116
click at [612, 567] on p "This is [PERSON_NAME]. I am a sophomore at the [PERSON_NAME][GEOGRAPHIC_DATA] c…" at bounding box center [526, 625] width 649 height 116
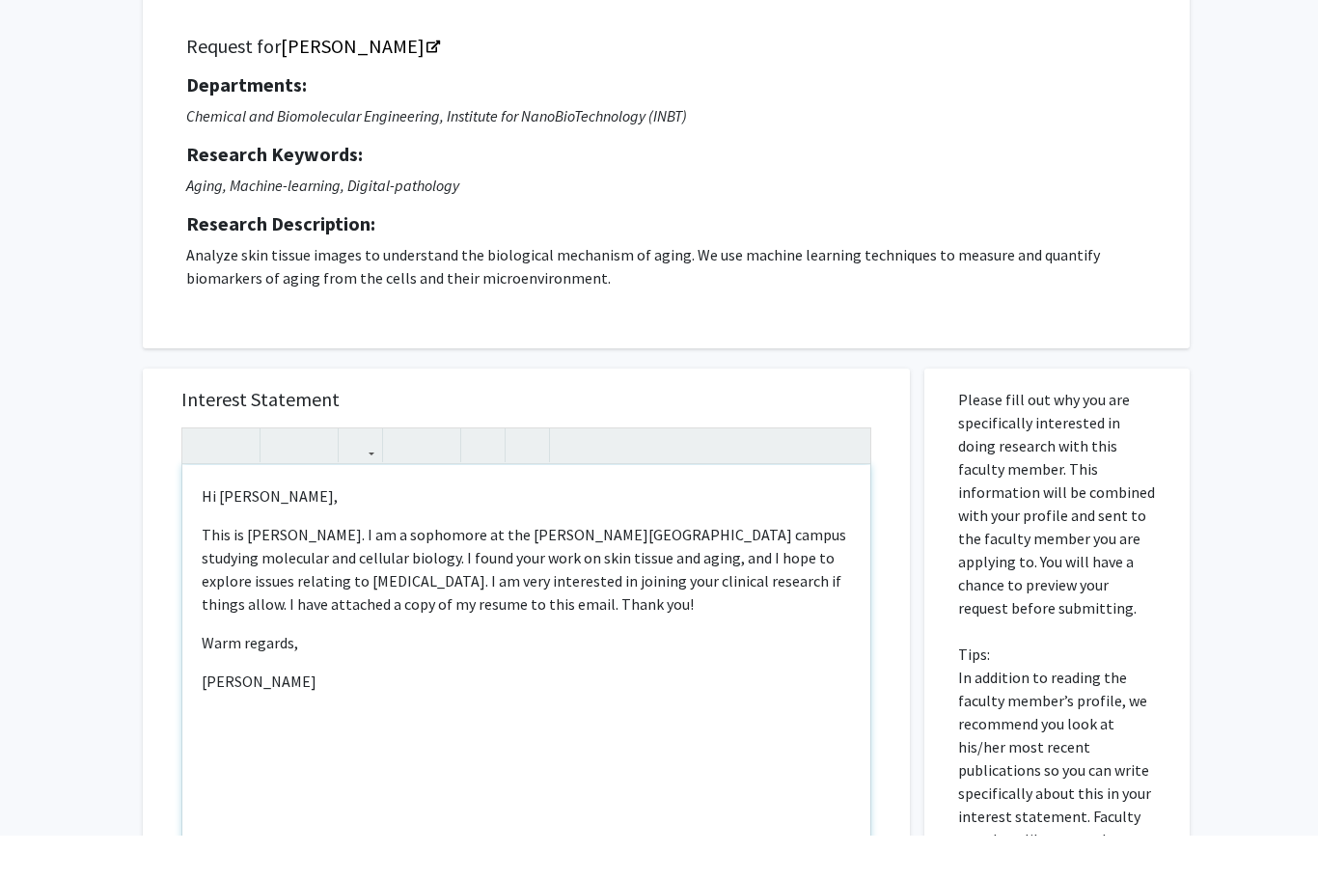
click at [699, 567] on p "This is [PERSON_NAME]. I am a sophomore at the [PERSON_NAME][GEOGRAPHIC_DATA] c…" at bounding box center [526, 613] width 649 height 93
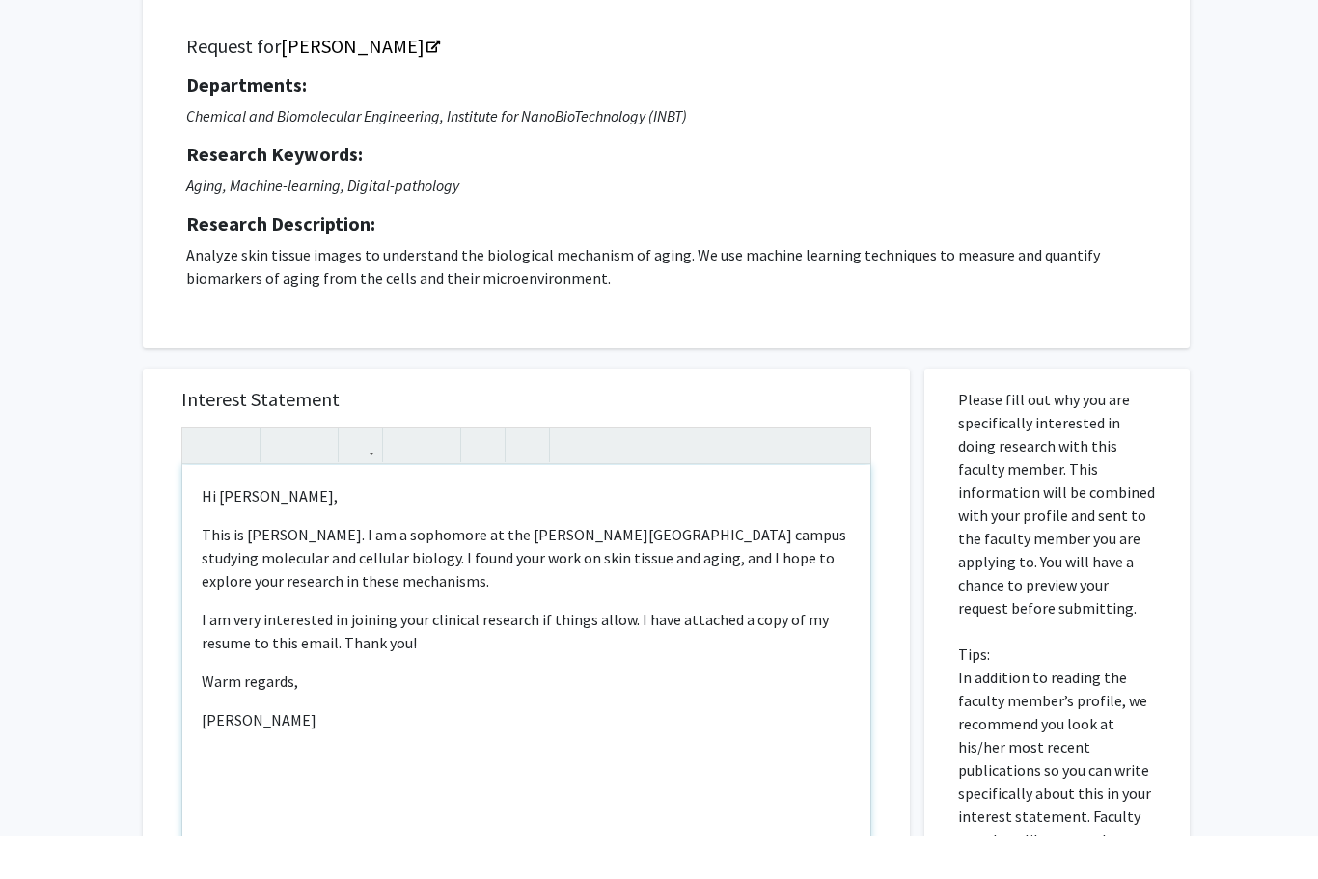
click at [469, 652] on p "I am very interested in joining your clinical research if things allow. I have …" at bounding box center [526, 675] width 649 height 46
click at [301, 695] on div "Hi [PERSON_NAME], This is [PERSON_NAME]. I am a sophomore at the [PERSON_NAME][…" at bounding box center [526, 730] width 688 height 442
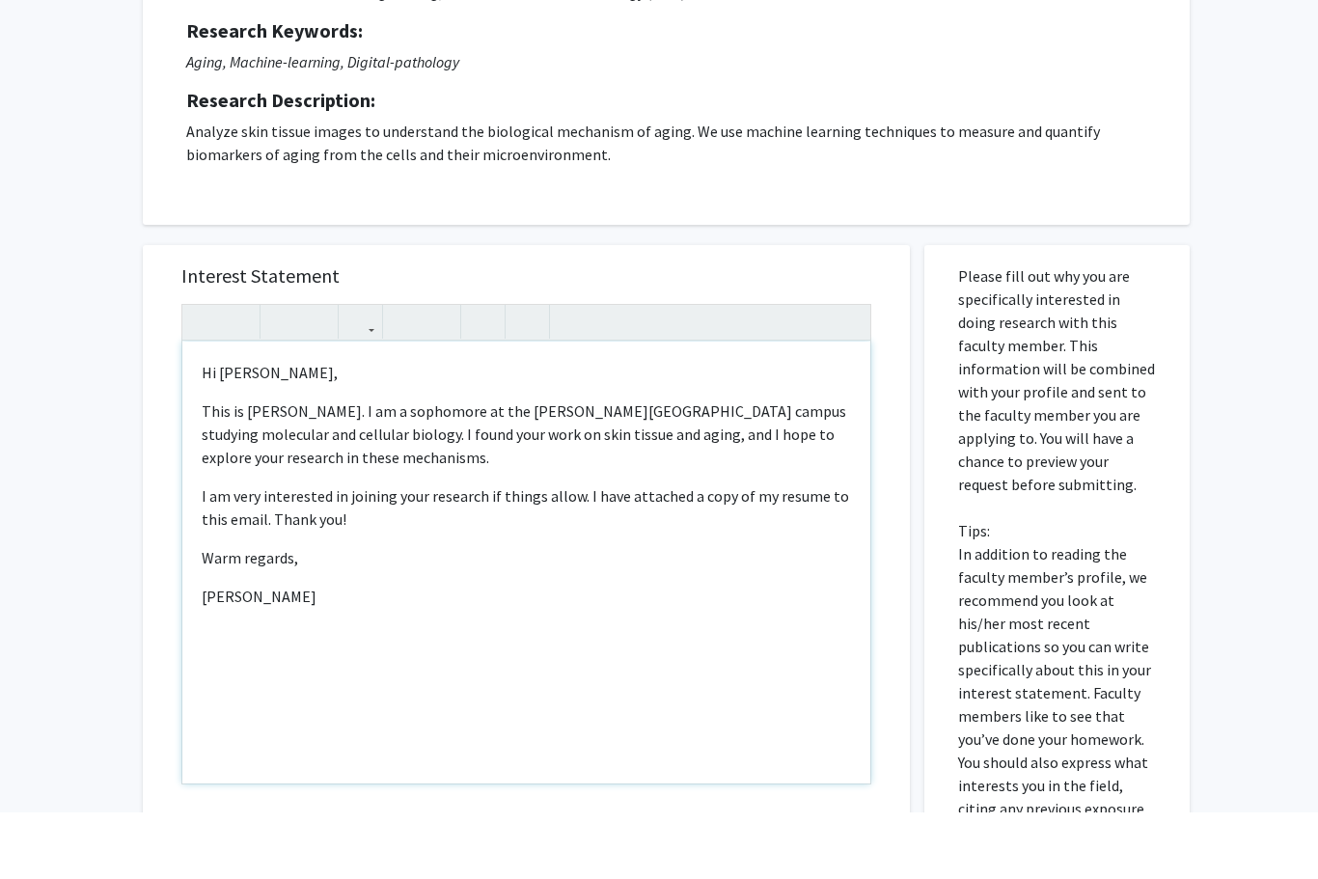
scroll to position [202, 0]
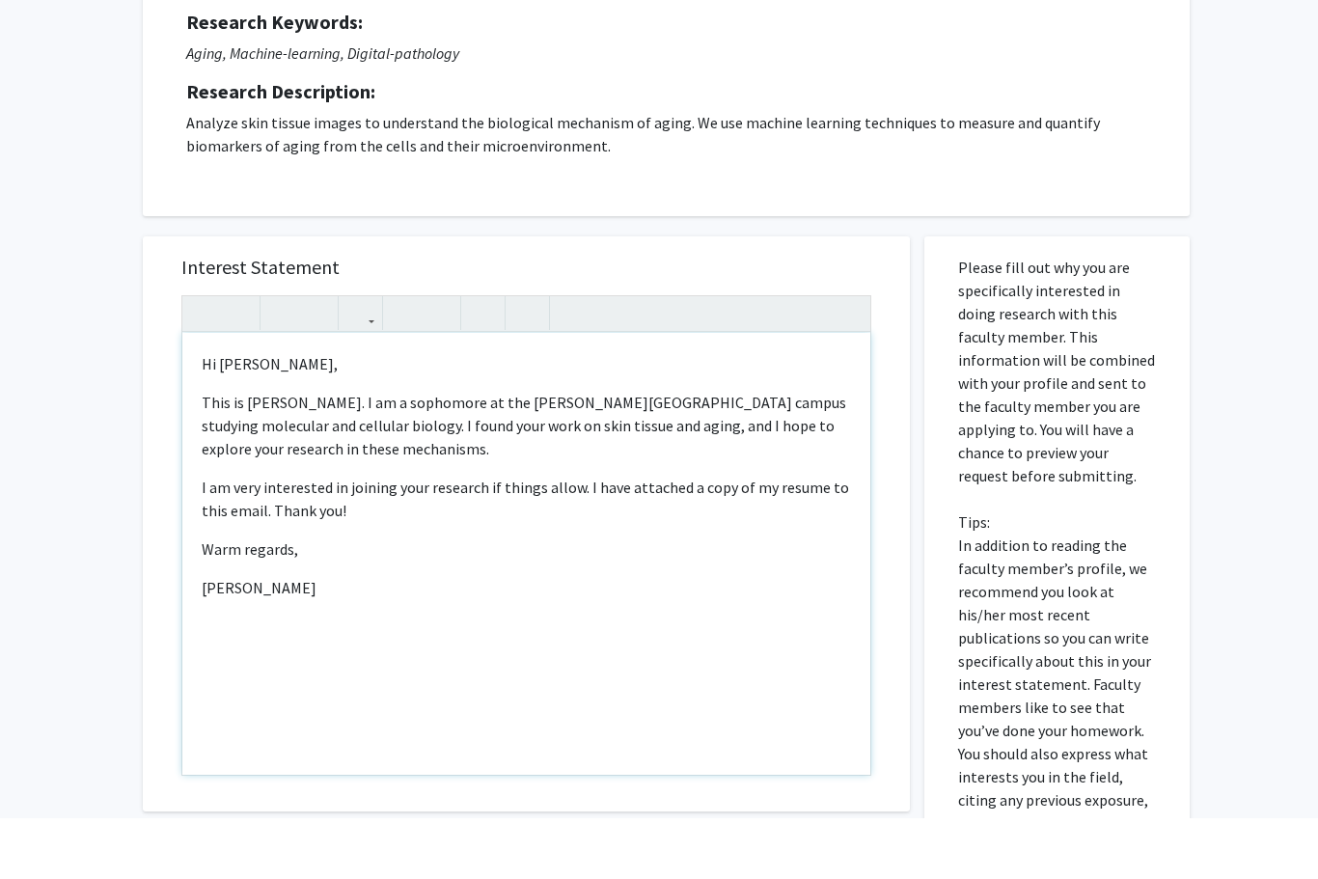
click at [245, 536] on p "I am very interested in joining your research if things allow. I have attached …" at bounding box center [526, 559] width 649 height 46
click at [244, 536] on p "I am very interested in joining your research if things allow. I have attached …" at bounding box center [526, 559] width 649 height 46
click at [275, 652] on div "Hi [PERSON_NAME], This is [PERSON_NAME]. I am a sophomore at the [PERSON_NAME][…" at bounding box center [526, 615] width 688 height 442
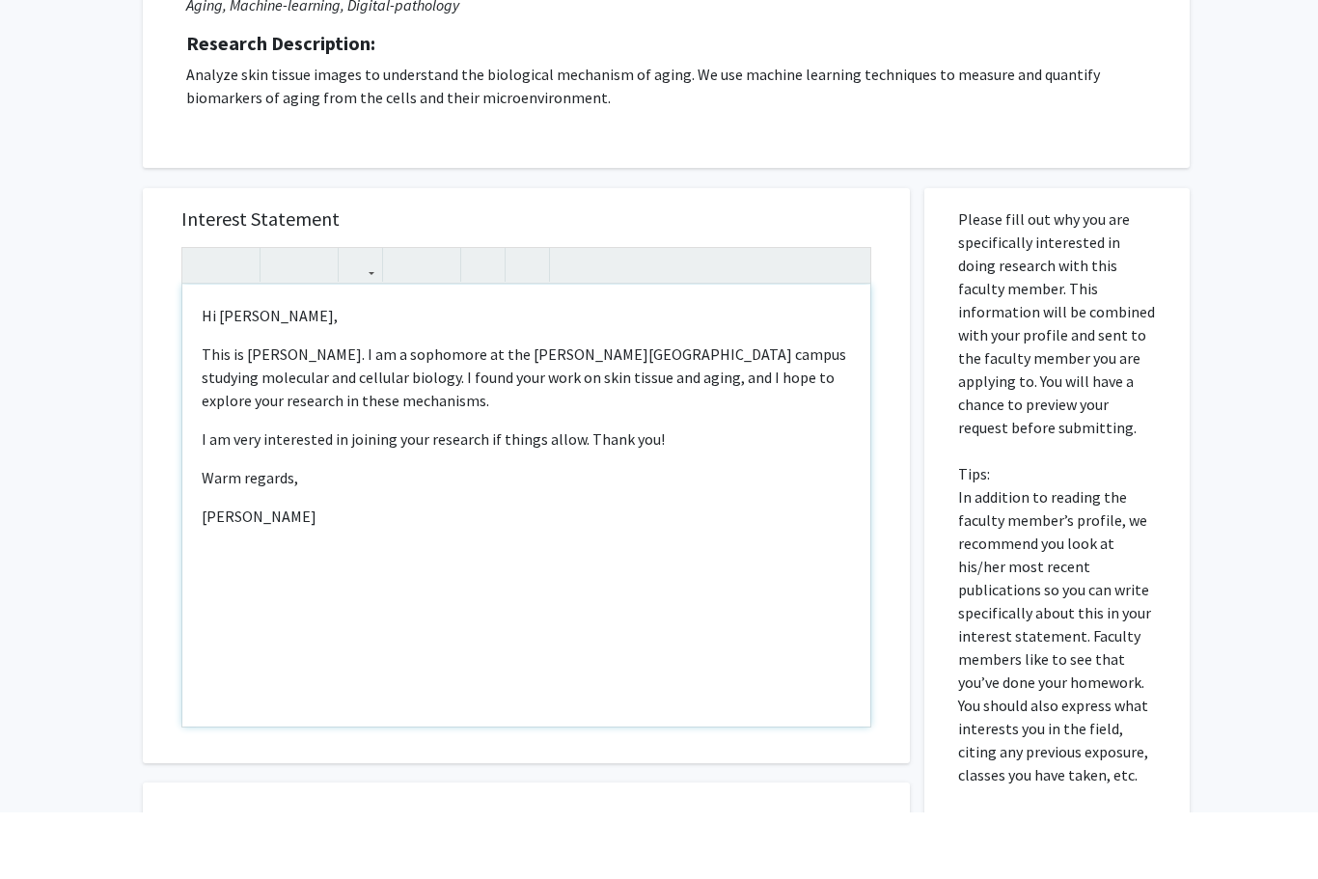
scroll to position [256, 0]
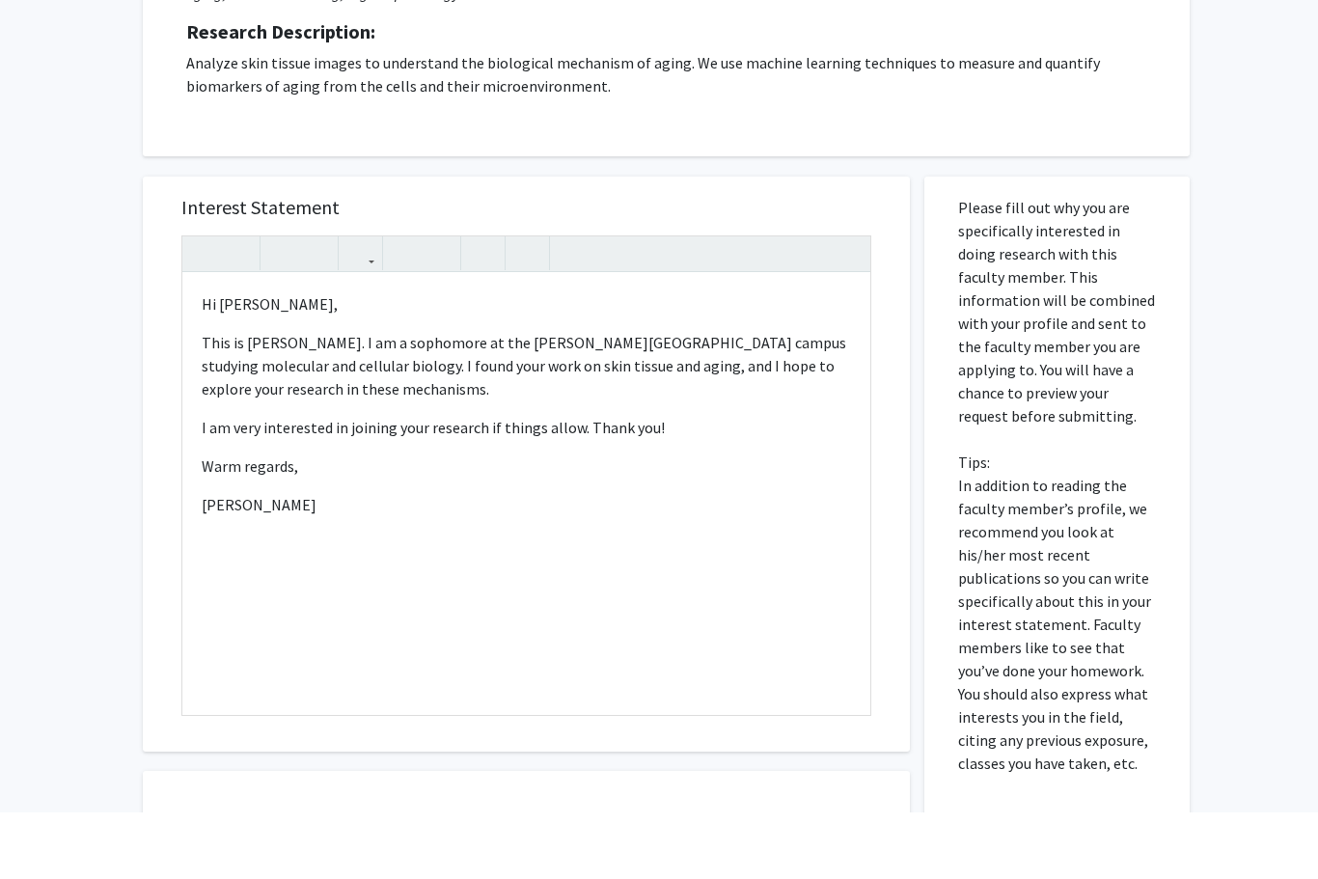
click at [108, 581] on div "All Requests Request for [PERSON_NAME] Request for [PERSON_NAME] Departments: C…" at bounding box center [659, 492] width 1318 height 1357
click at [283, 395] on p "This is [PERSON_NAME]. I am a sophomore at the [PERSON_NAME][GEOGRAPHIC_DATA] c…" at bounding box center [526, 365] width 649 height 69
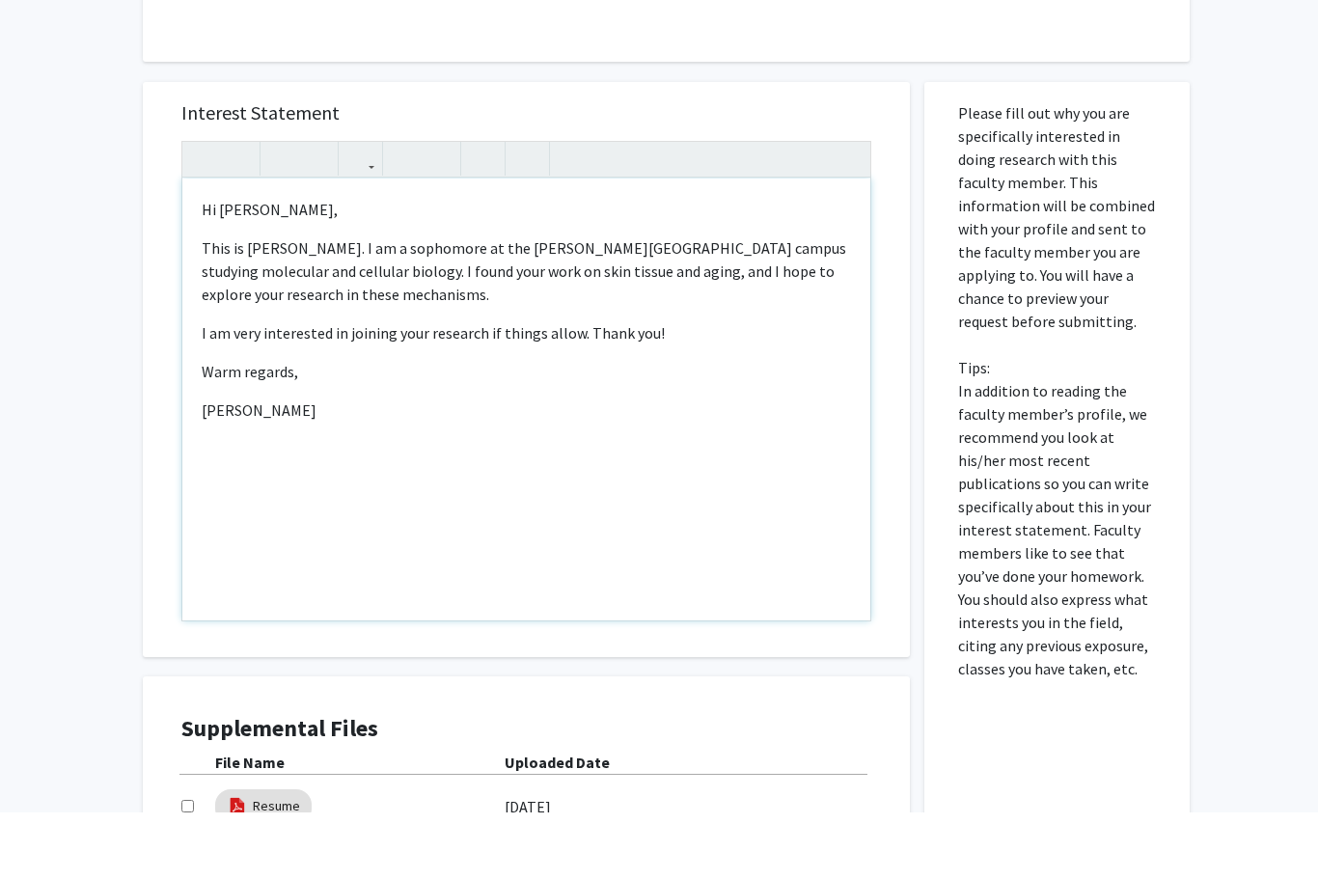
scroll to position [390, 0]
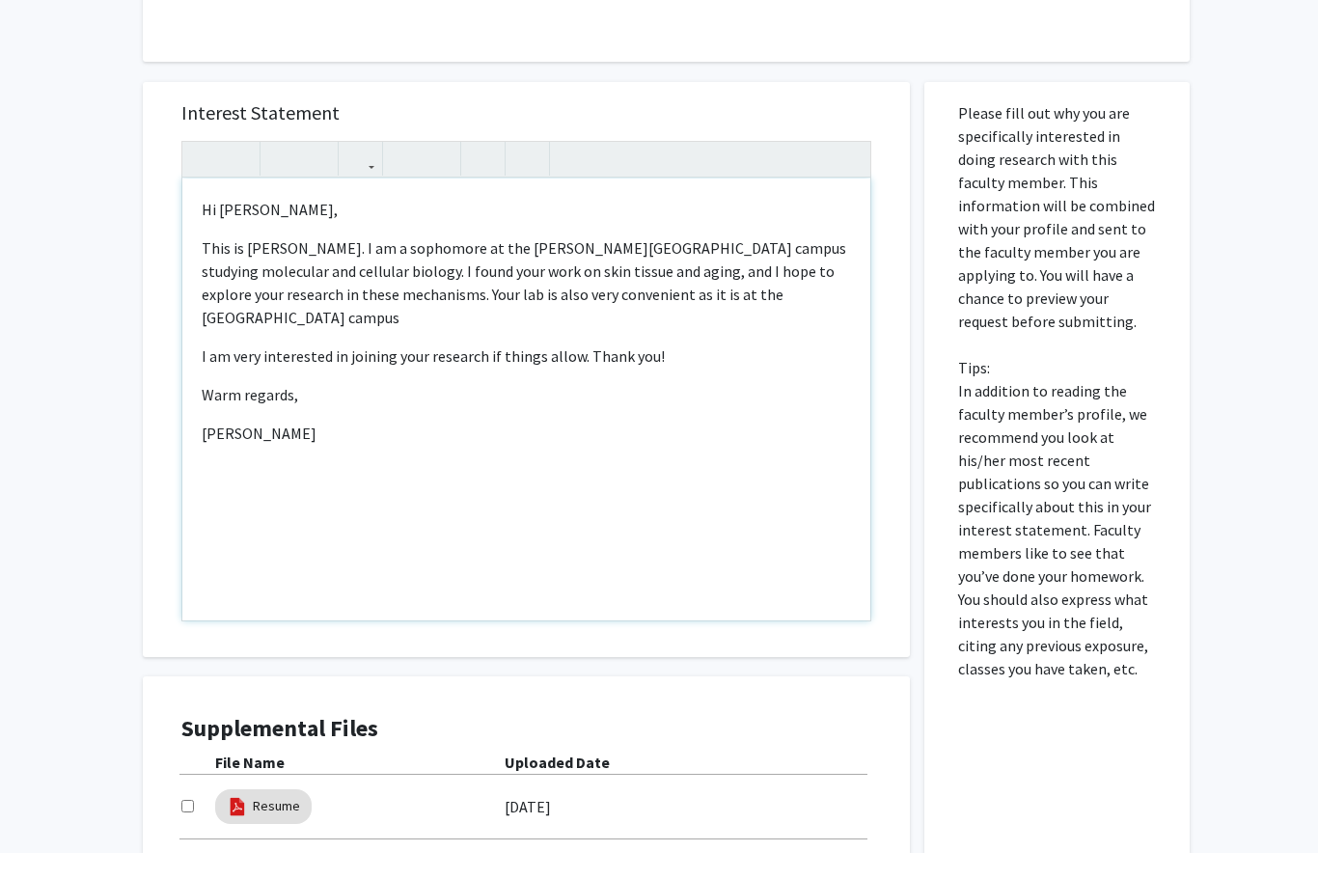
type textarea "<p>&nbsp; &nbsp;Hi [PERSON_NAME],</p><p>This is [PERSON_NAME]. I am a sophomore…"
click at [246, 479] on div "Hi [PERSON_NAME], This is [PERSON_NAME]. I am a sophomore at the [PERSON_NAME][…" at bounding box center [526, 426] width 688 height 442
click at [112, 497] on div "All Requests Request for [PERSON_NAME] Request for [PERSON_NAME] Departments: C…" at bounding box center [659, 358] width 1318 height 1357
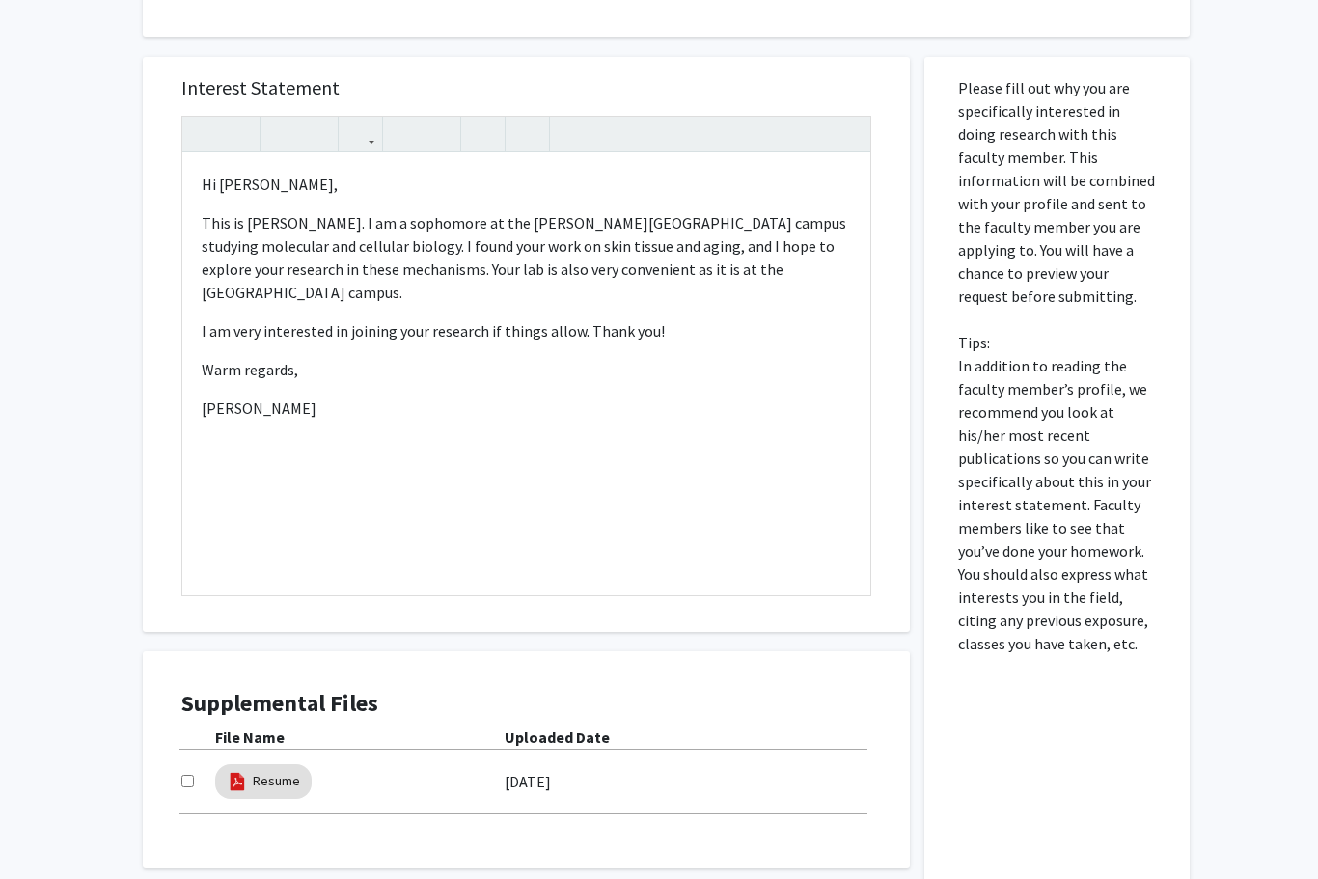
scroll to position [494, 0]
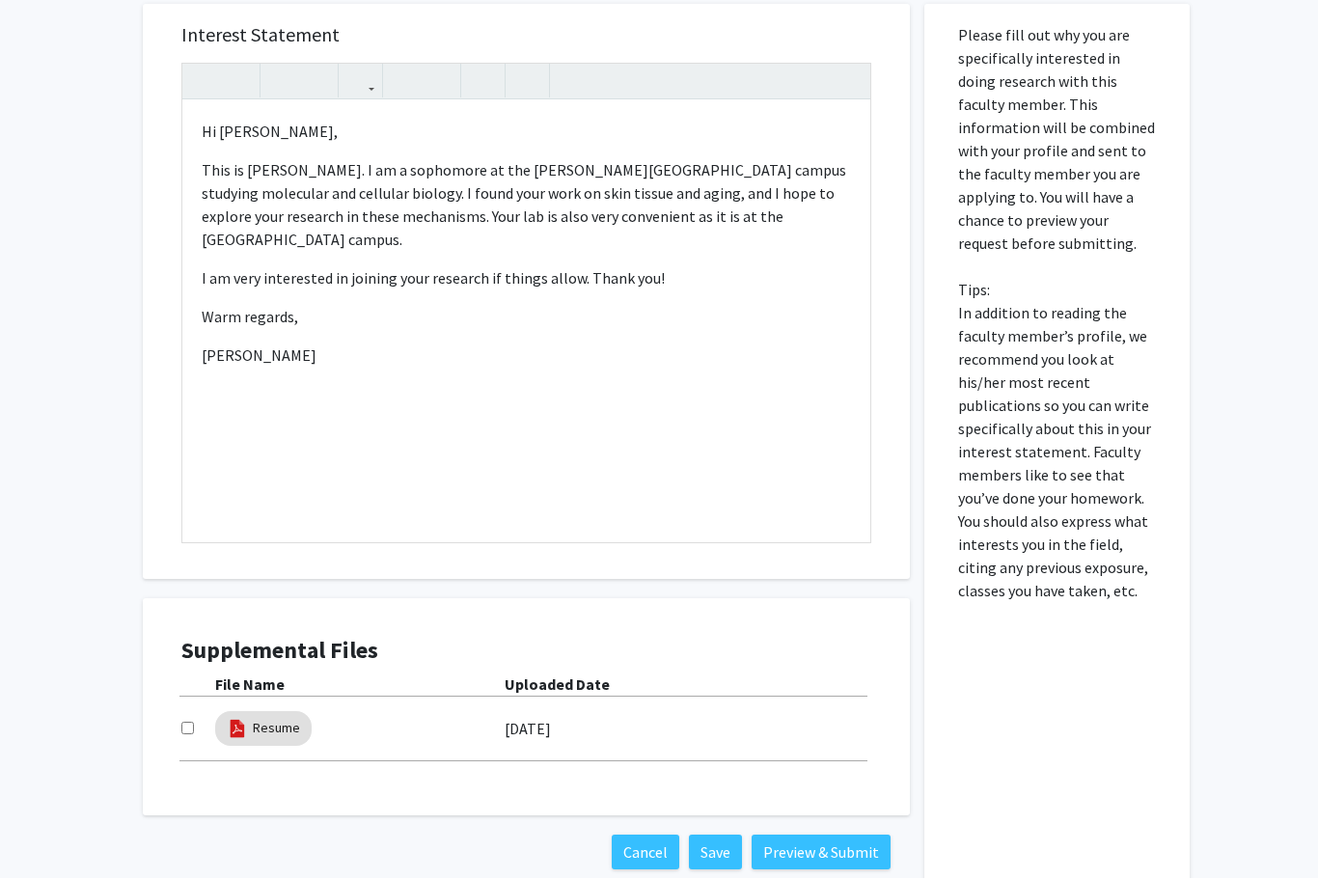
click at [845, 848] on button "Preview & Submit" at bounding box center [821, 852] width 139 height 35
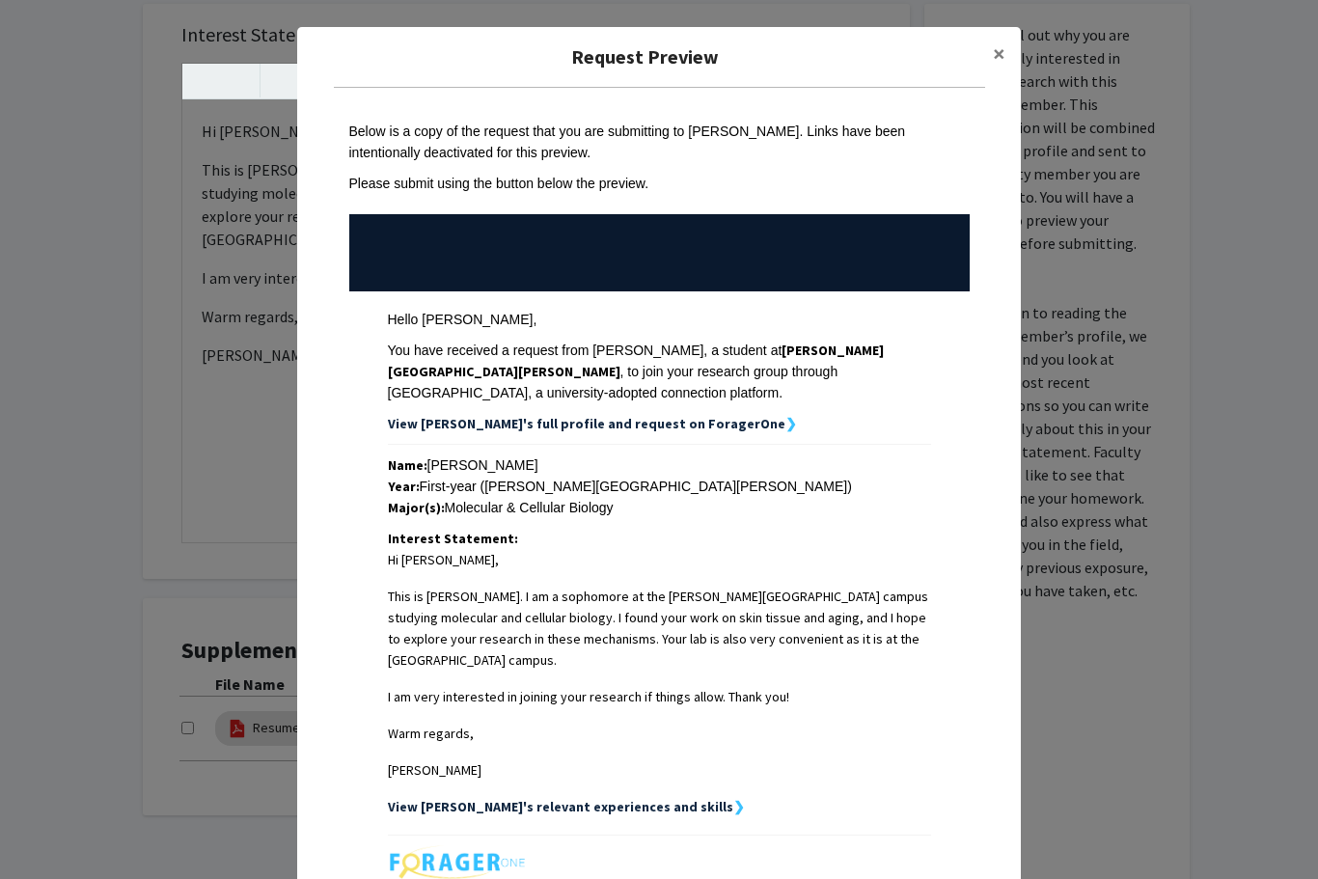
scroll to position [0, 0]
click at [1192, 599] on div "Request Preview × Below is a copy of the request that you are submitting to [PE…" at bounding box center [659, 439] width 1318 height 879
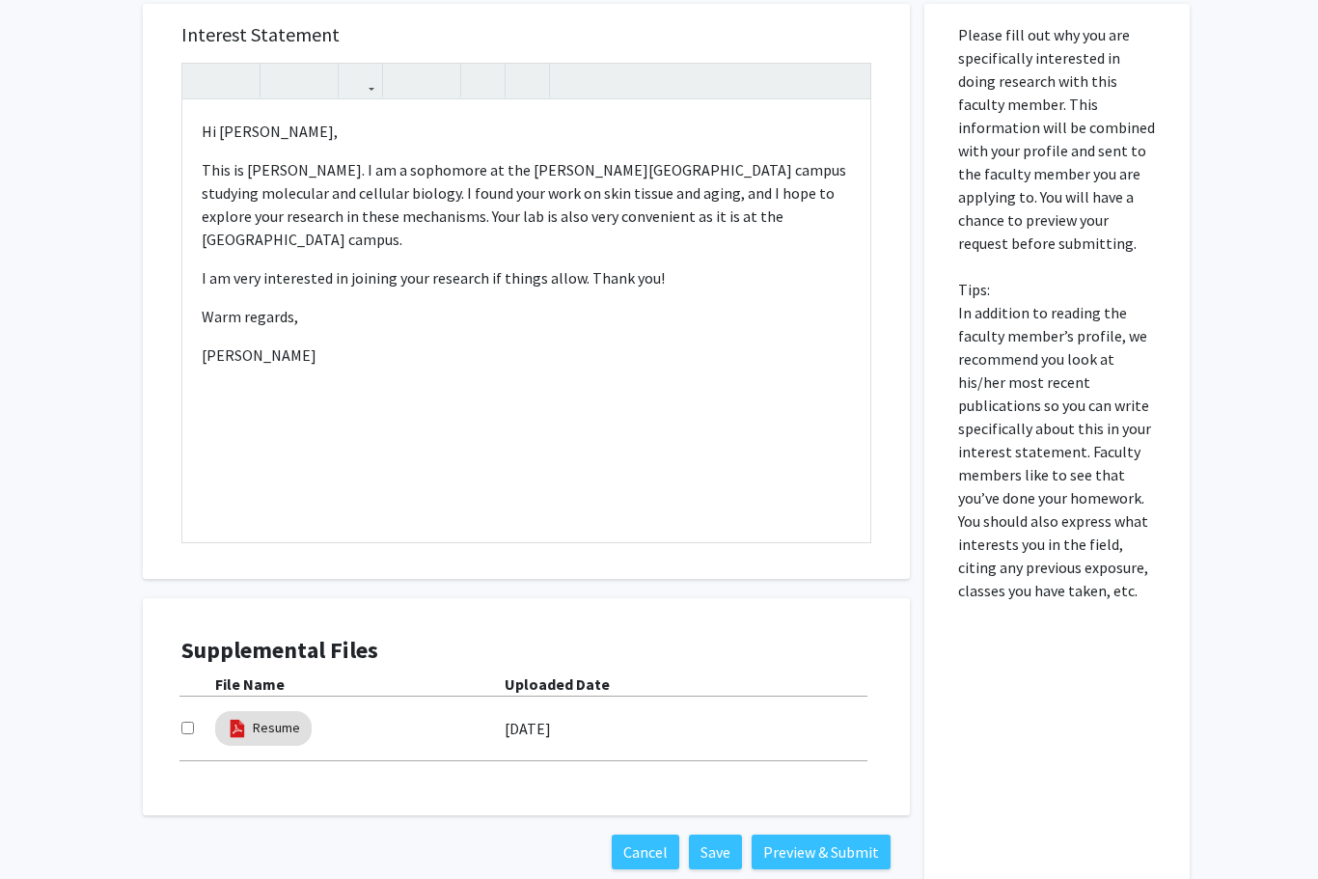
click at [722, 842] on button "Save" at bounding box center [715, 852] width 53 height 35
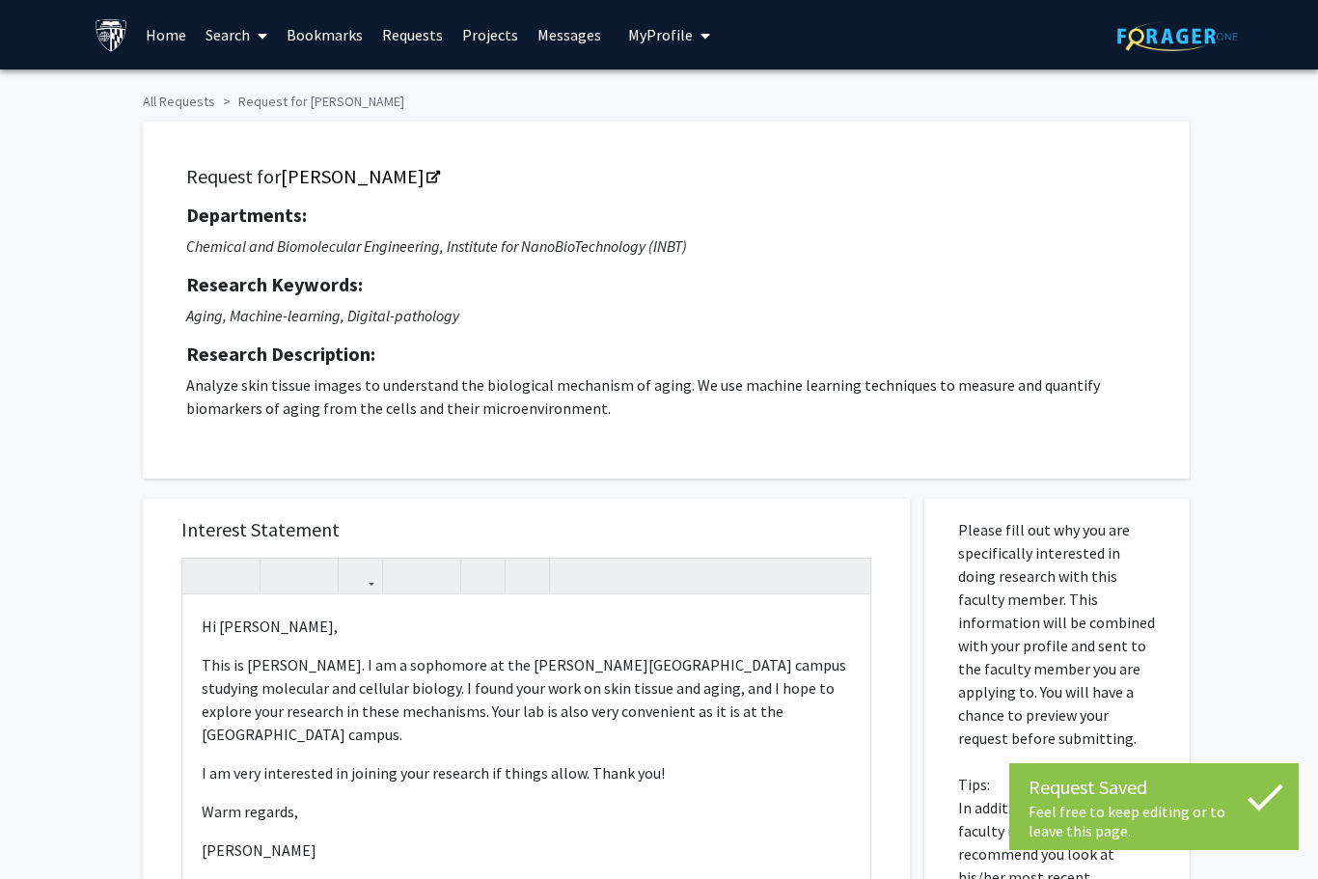
click at [644, 39] on span "My Profile" at bounding box center [660, 34] width 65 height 19
click at [716, 159] on link "Account Settings" at bounding box center [729, 149] width 174 height 23
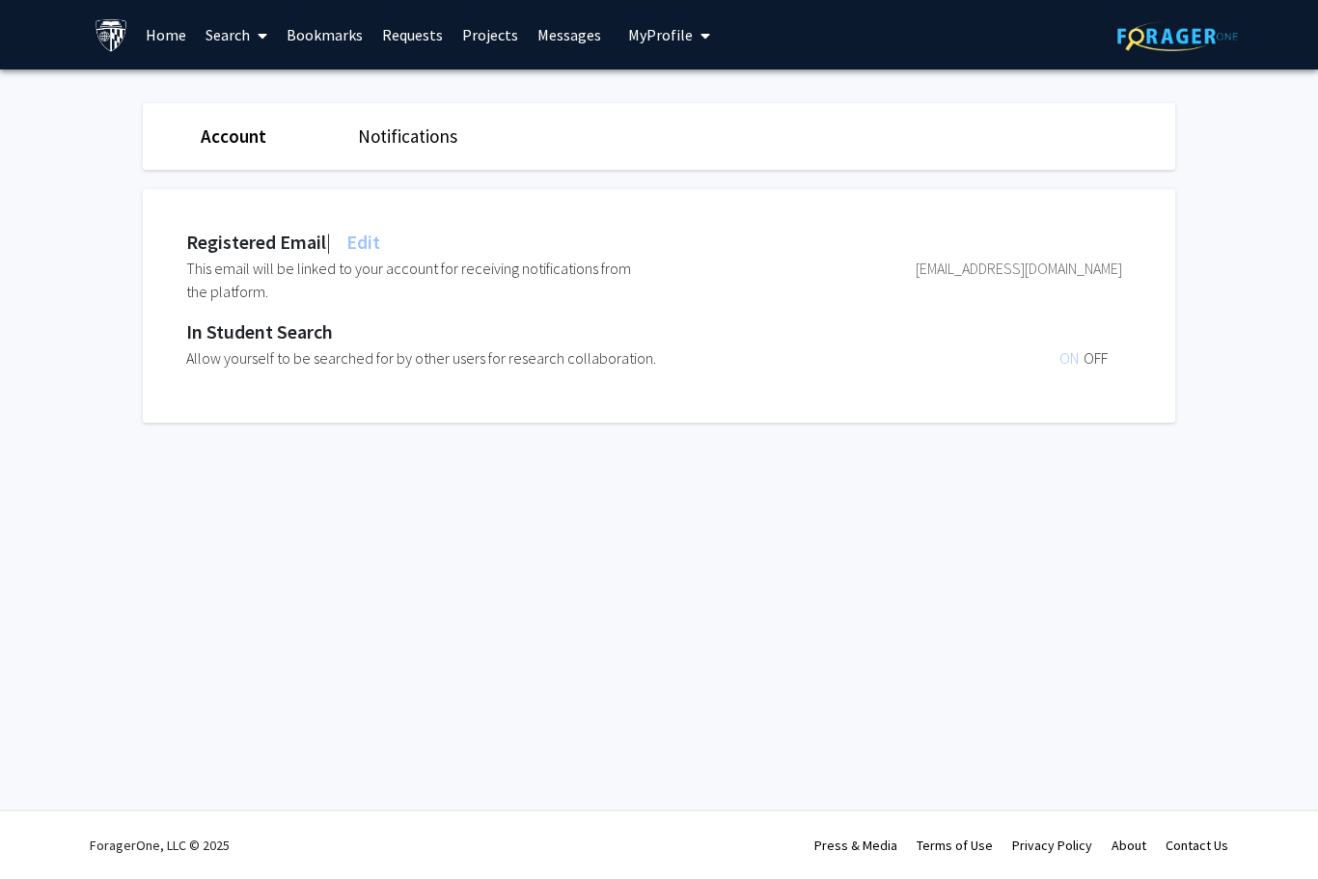
click at [679, 44] on button "My Profile" at bounding box center [669, 34] width 94 height 69
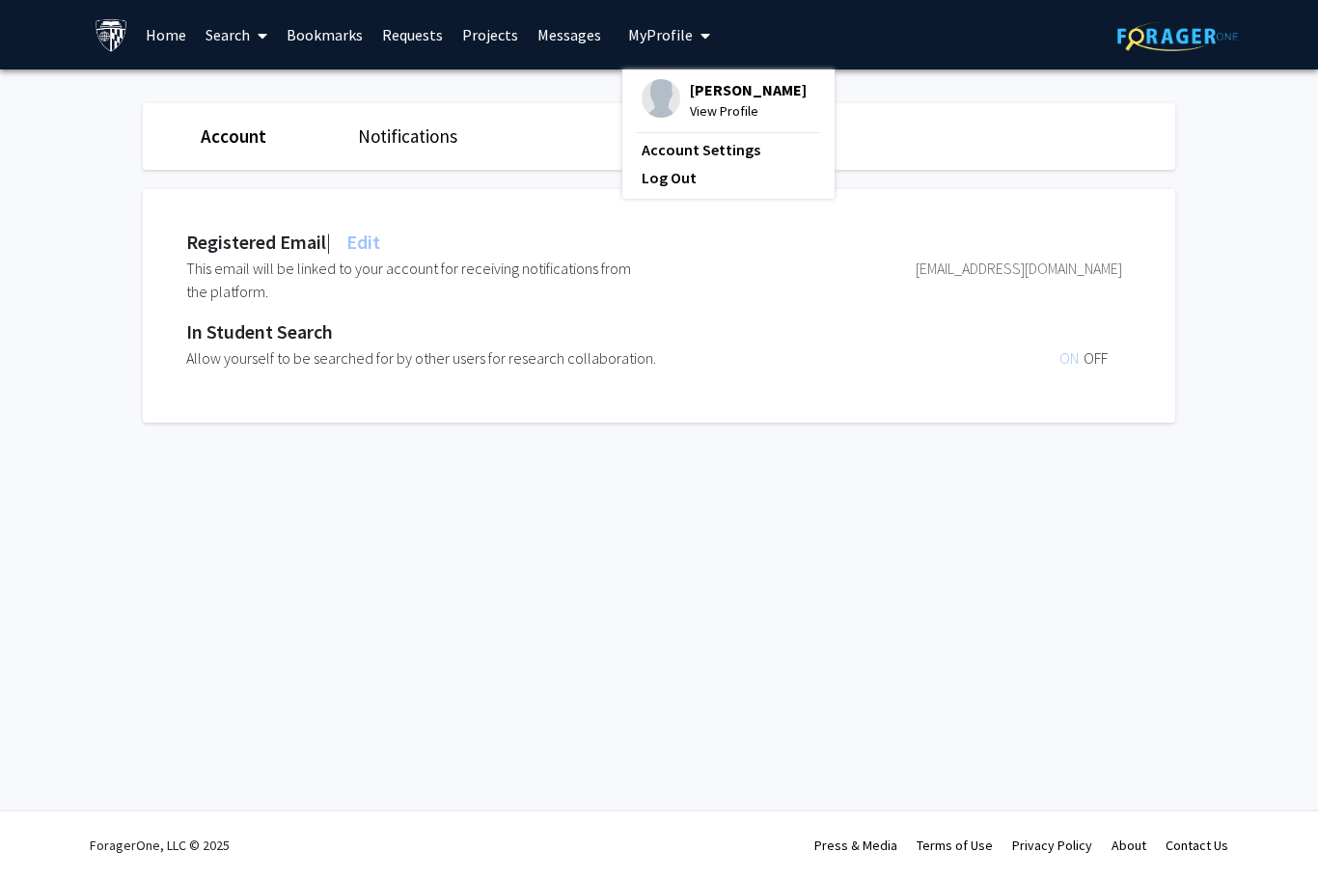
click at [715, 106] on span "View Profile" at bounding box center [748, 110] width 117 height 21
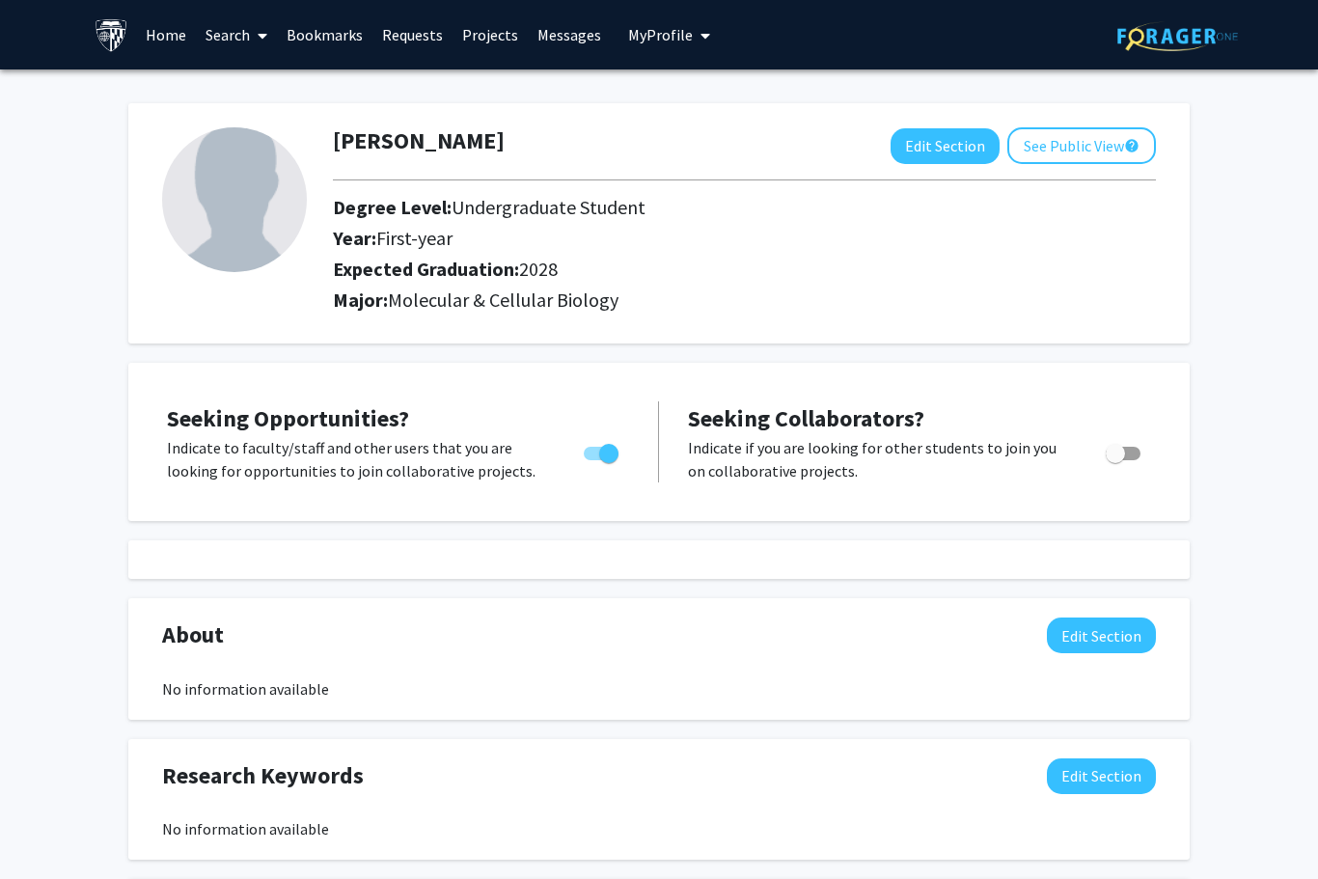
click at [941, 133] on button "Edit Section" at bounding box center [944, 146] width 109 height 36
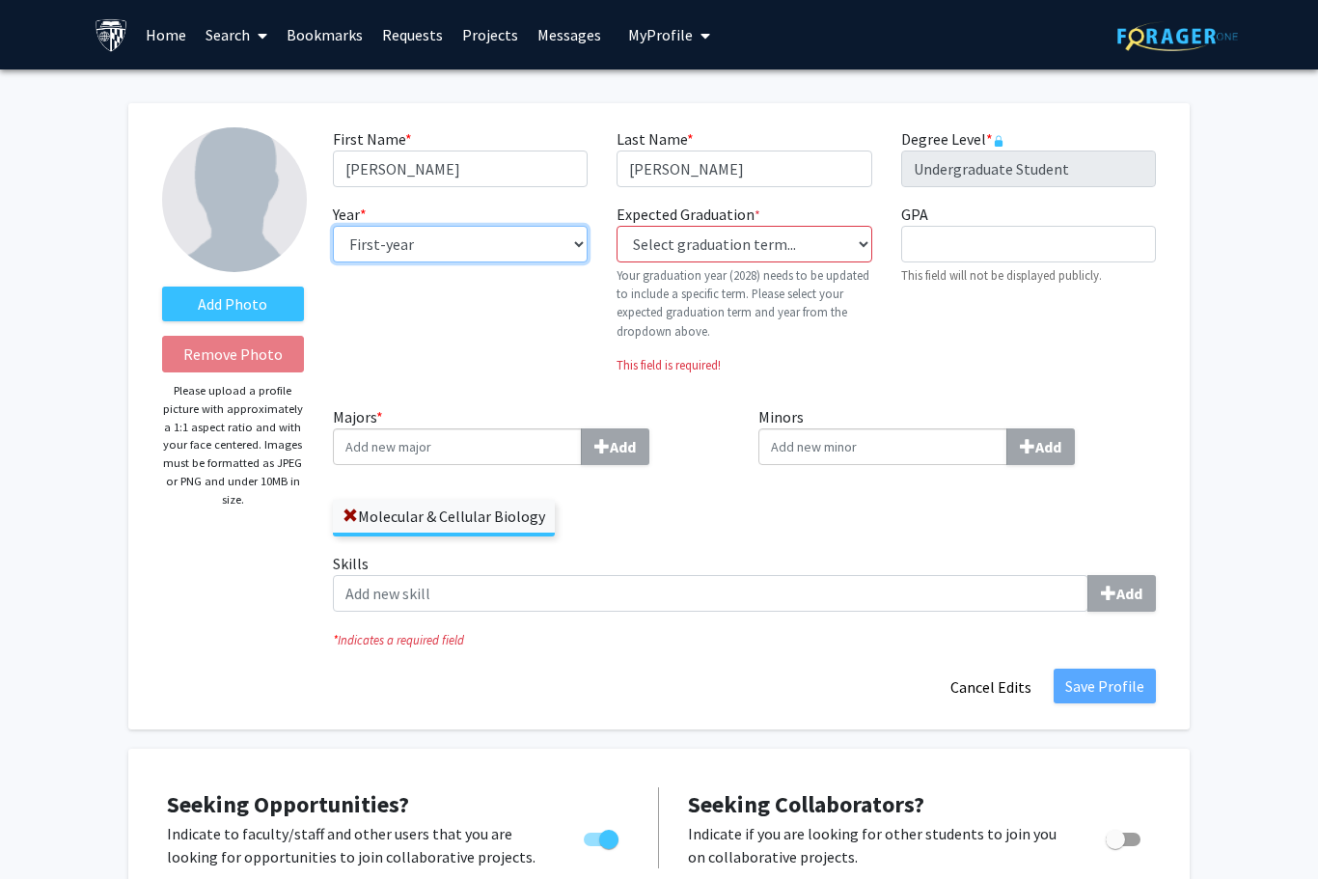
click at [508, 257] on select "--- First-year Sophomore Junior Senior Postbaccalaureate Certificate" at bounding box center [460, 244] width 255 height 37
select select "sophomore"
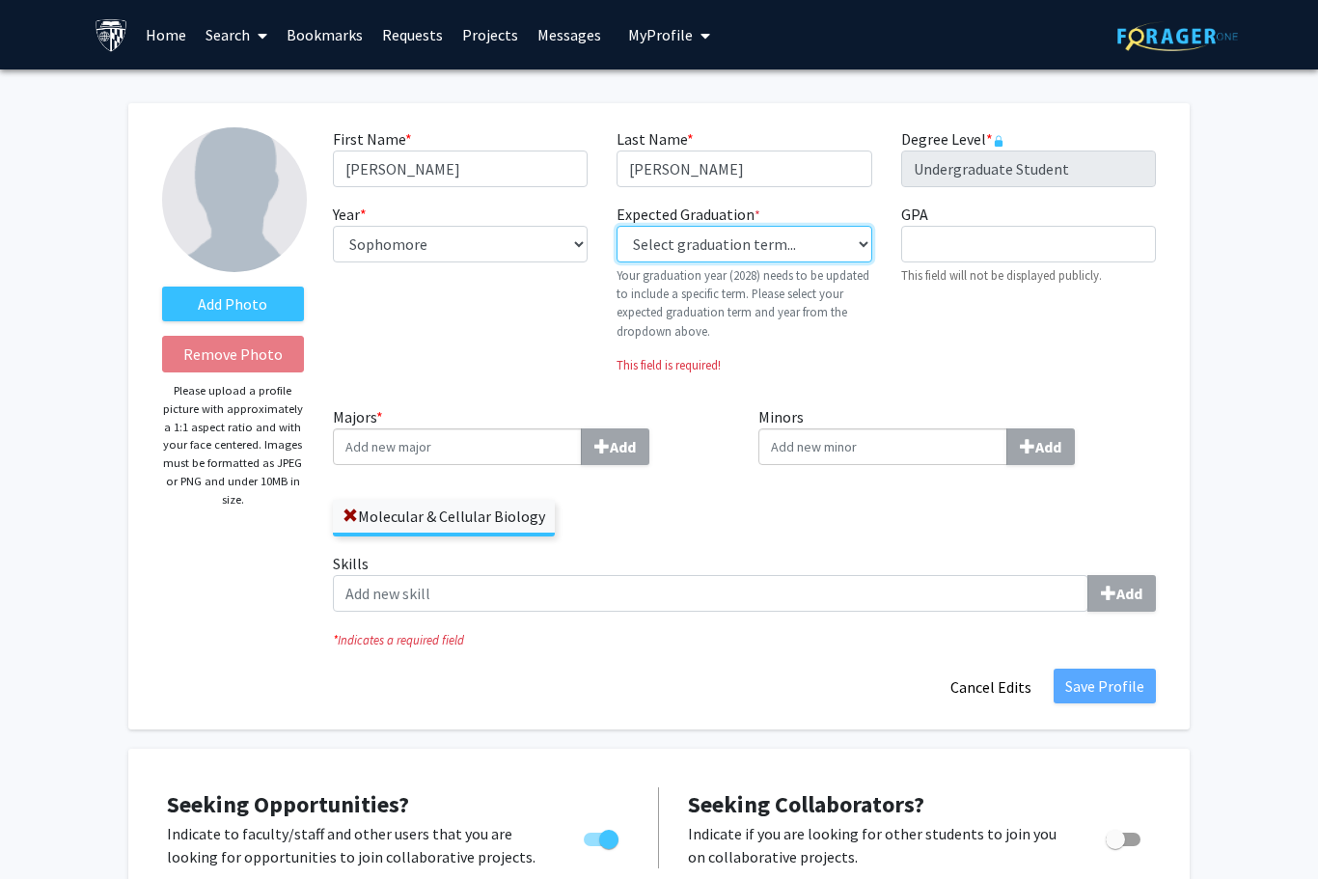
click at [721, 243] on select "Select graduation term... Previous: 2028 (Please select a specific term) Spring…" at bounding box center [743, 244] width 255 height 37
click at [757, 260] on select "Select graduation term... Previous: 2028 (Please select a specific term) Spring…" at bounding box center [743, 244] width 255 height 37
select select "42: spring_2028"
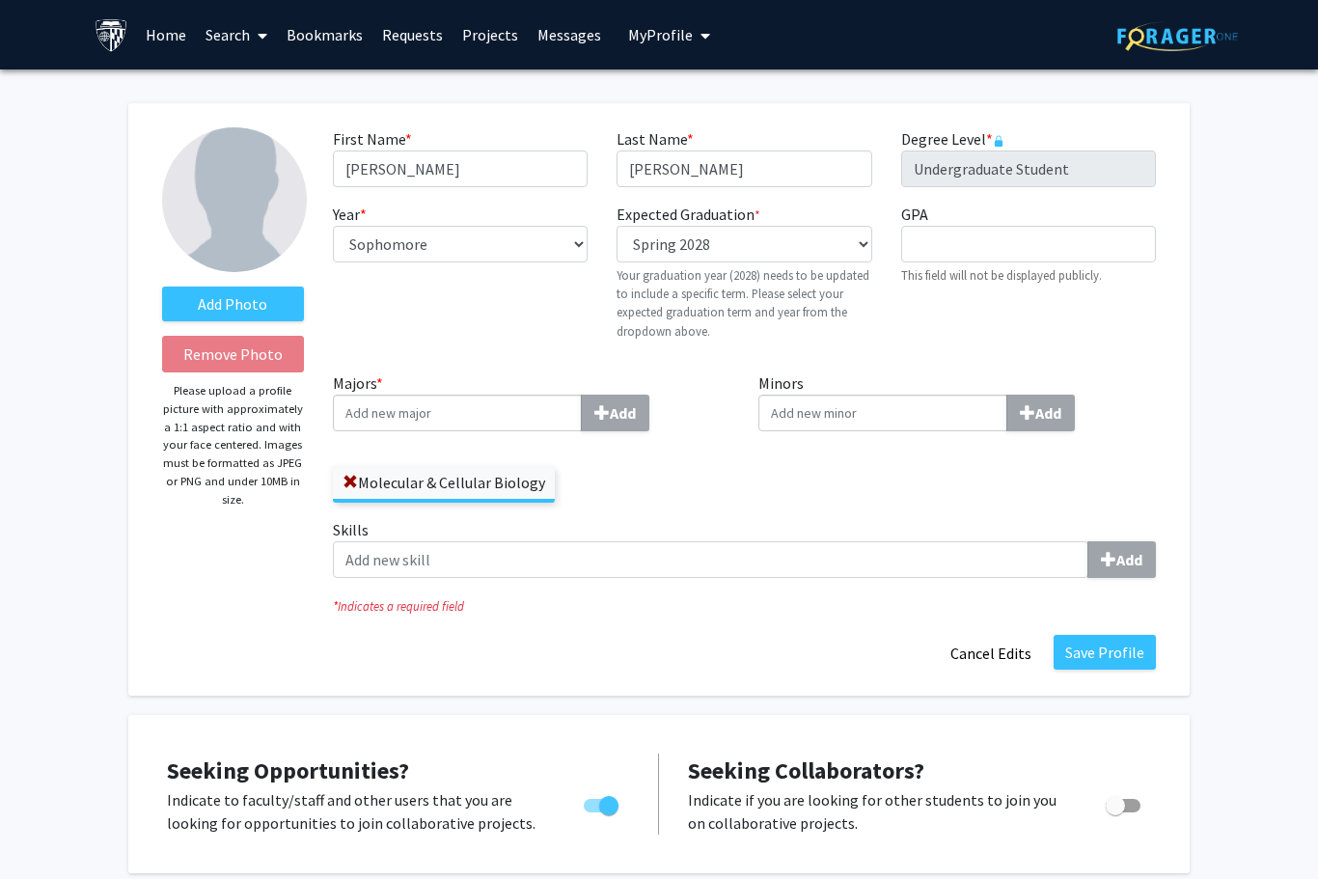
click at [391, 415] on input "Majors * Add" at bounding box center [457, 413] width 249 height 37
click at [1117, 654] on button "Save Profile" at bounding box center [1105, 652] width 102 height 35
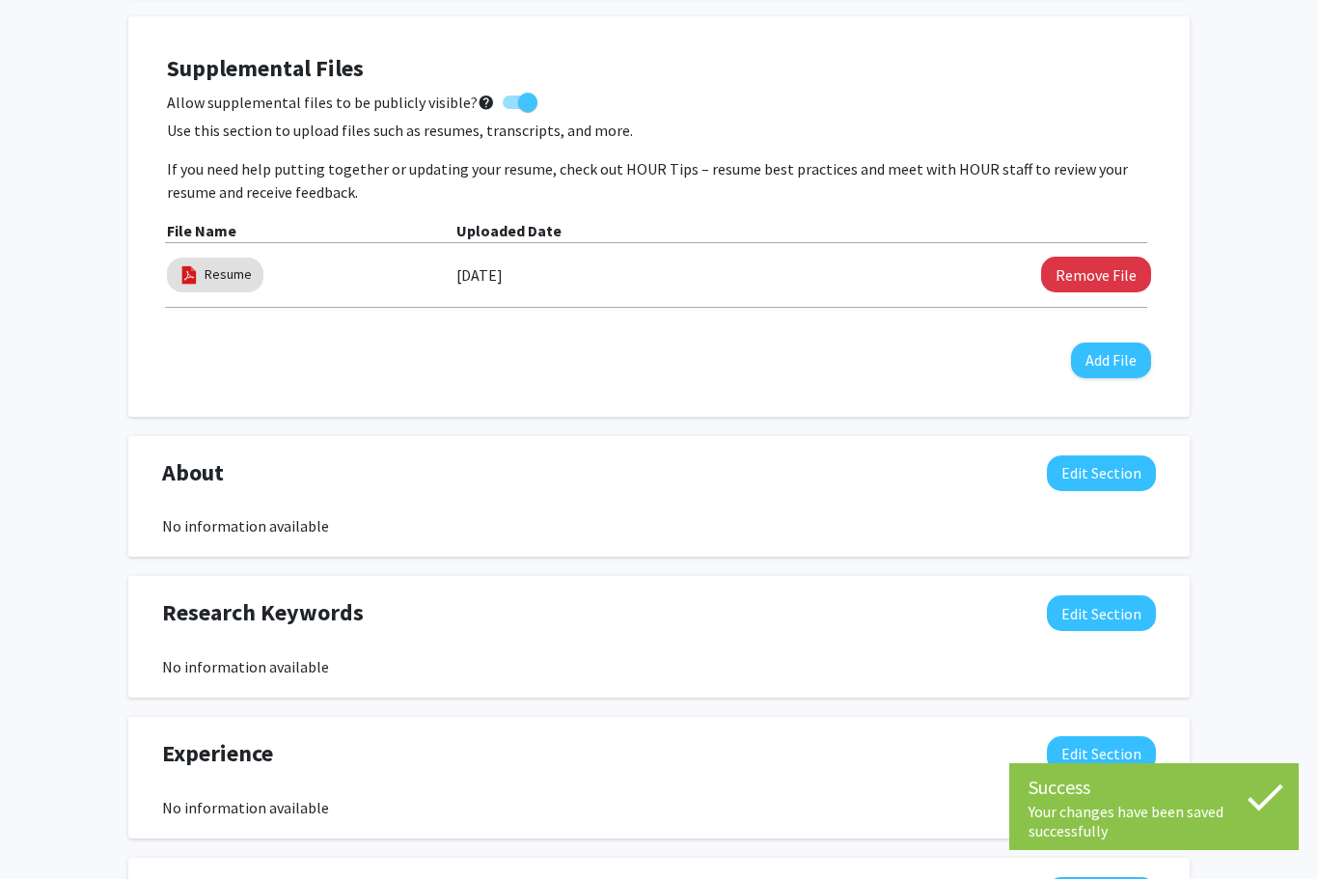
scroll to position [485, 0]
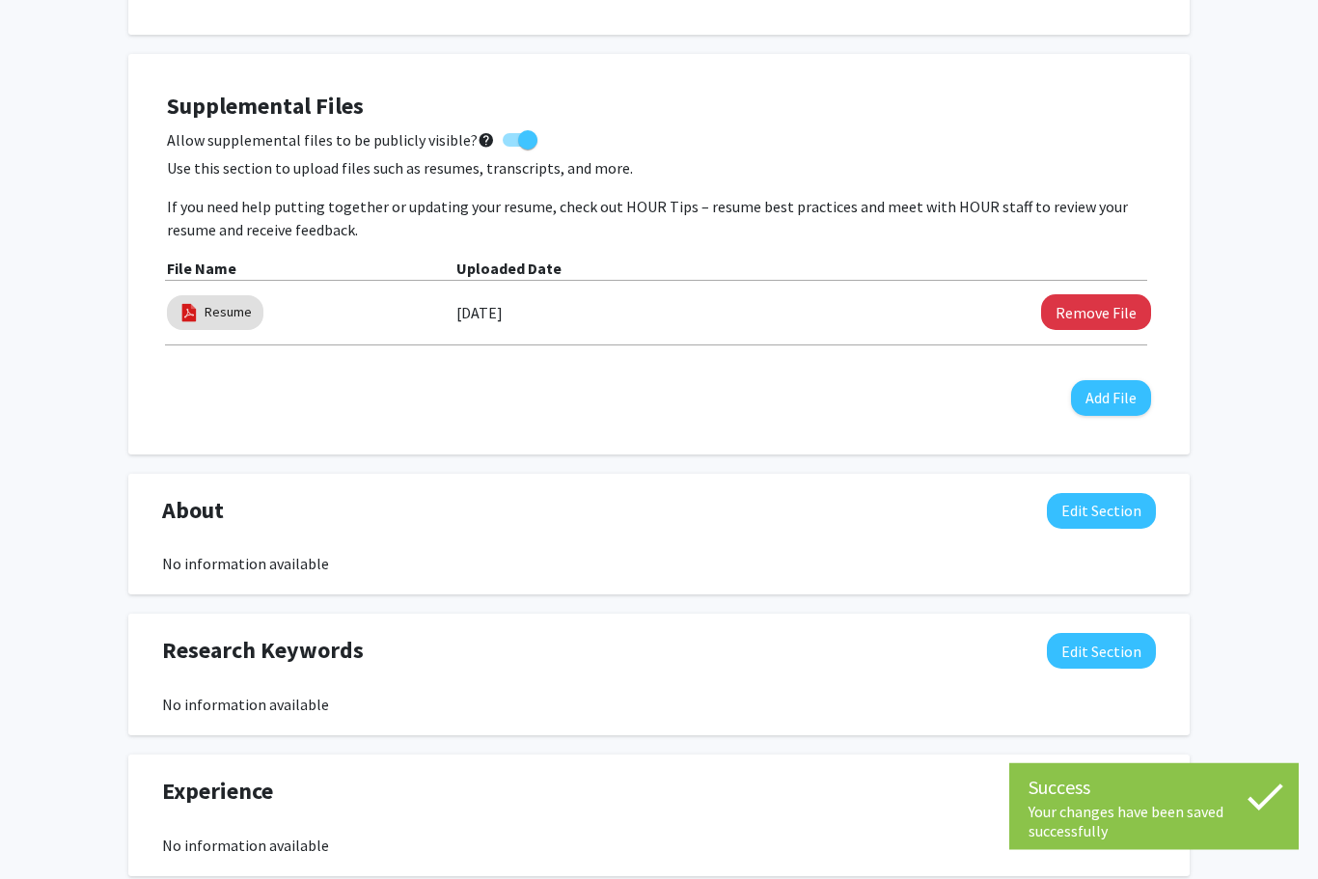
click at [1111, 304] on button "Remove File" at bounding box center [1096, 313] width 110 height 36
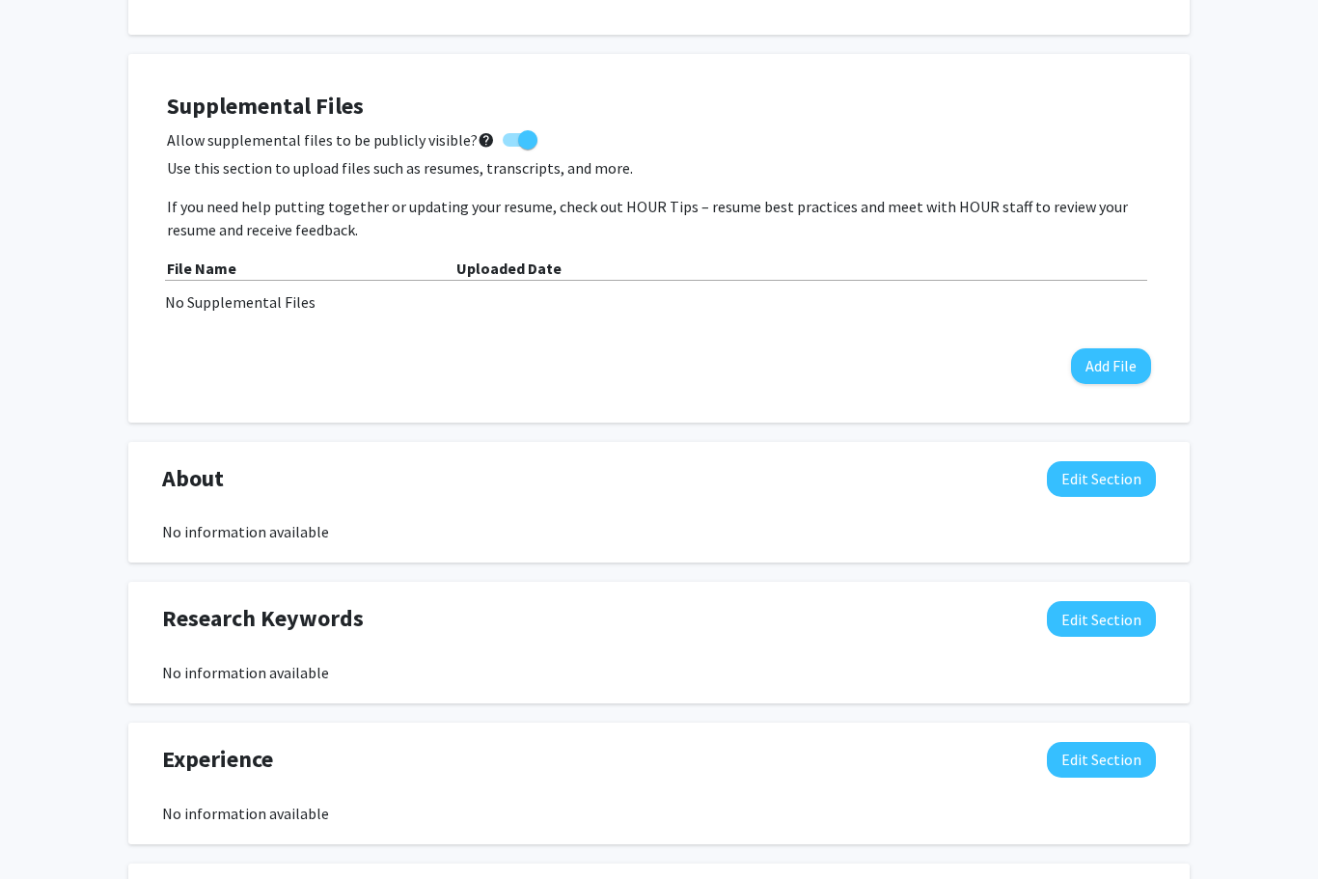
scroll to position [444, 0]
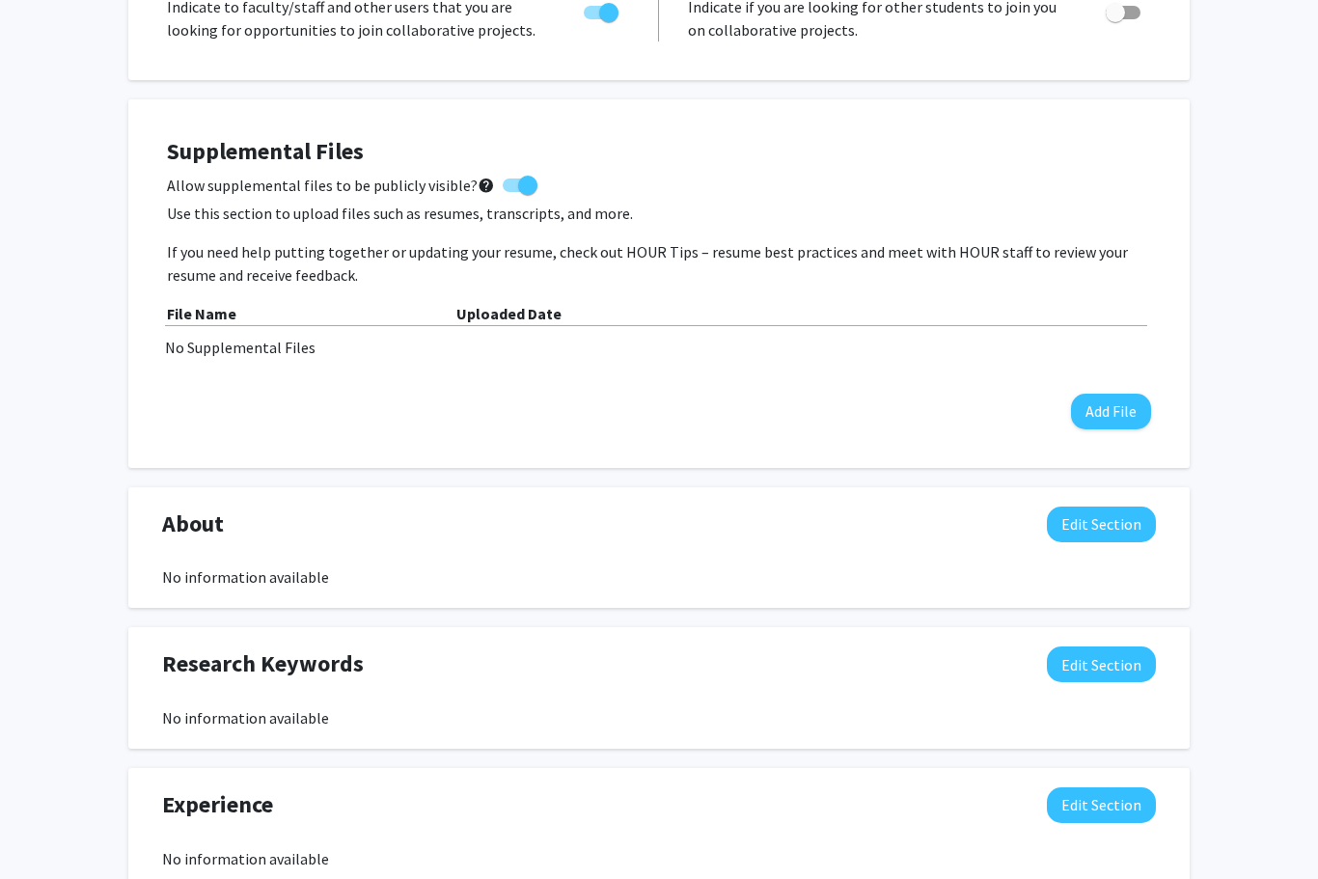
click at [1116, 396] on button "Add File" at bounding box center [1111, 413] width 80 height 36
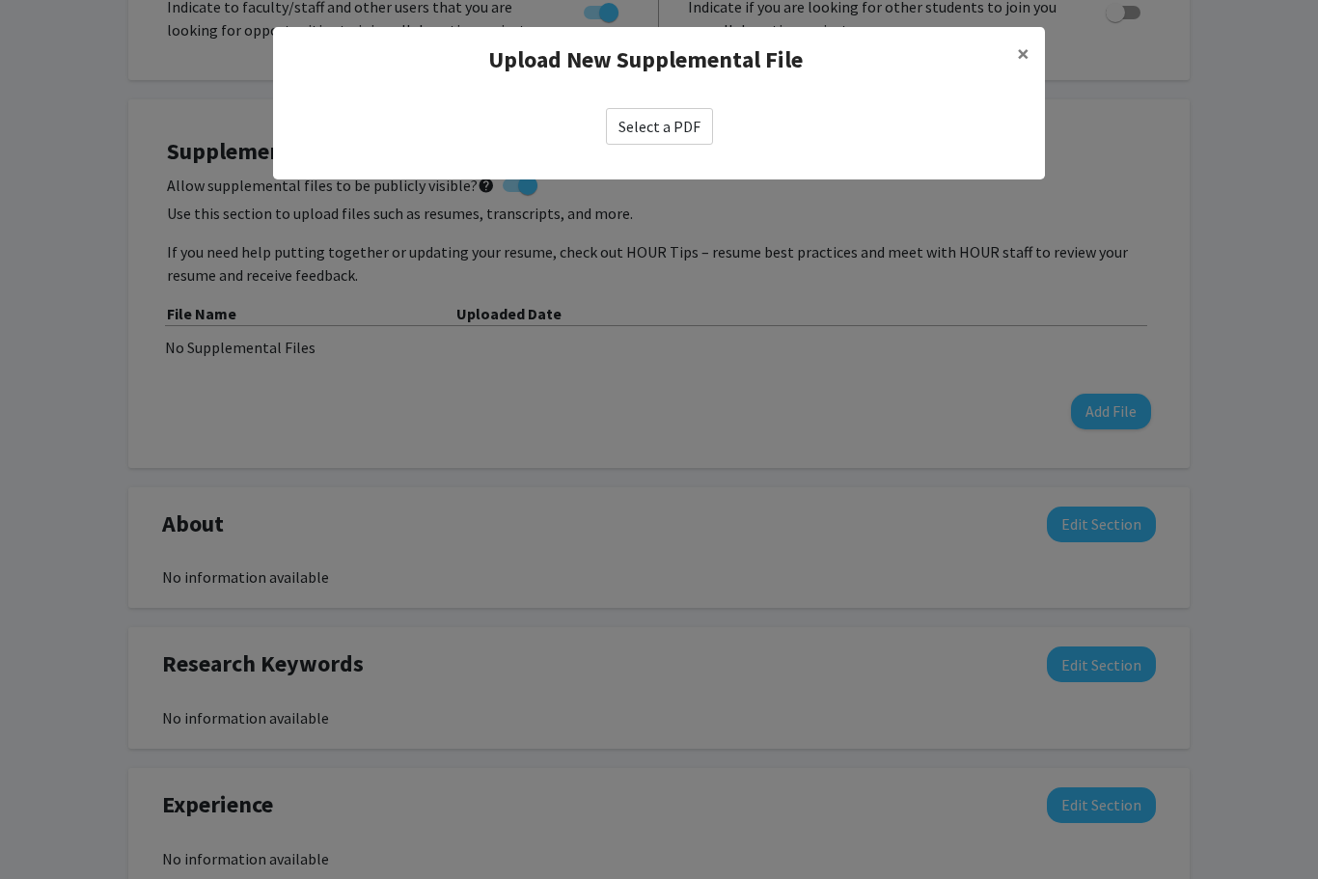
click at [682, 123] on label "Select a PDF" at bounding box center [659, 126] width 107 height 37
click at [0, 0] on input "Select a PDF" at bounding box center [0, 0] width 0 height 0
select select "custom"
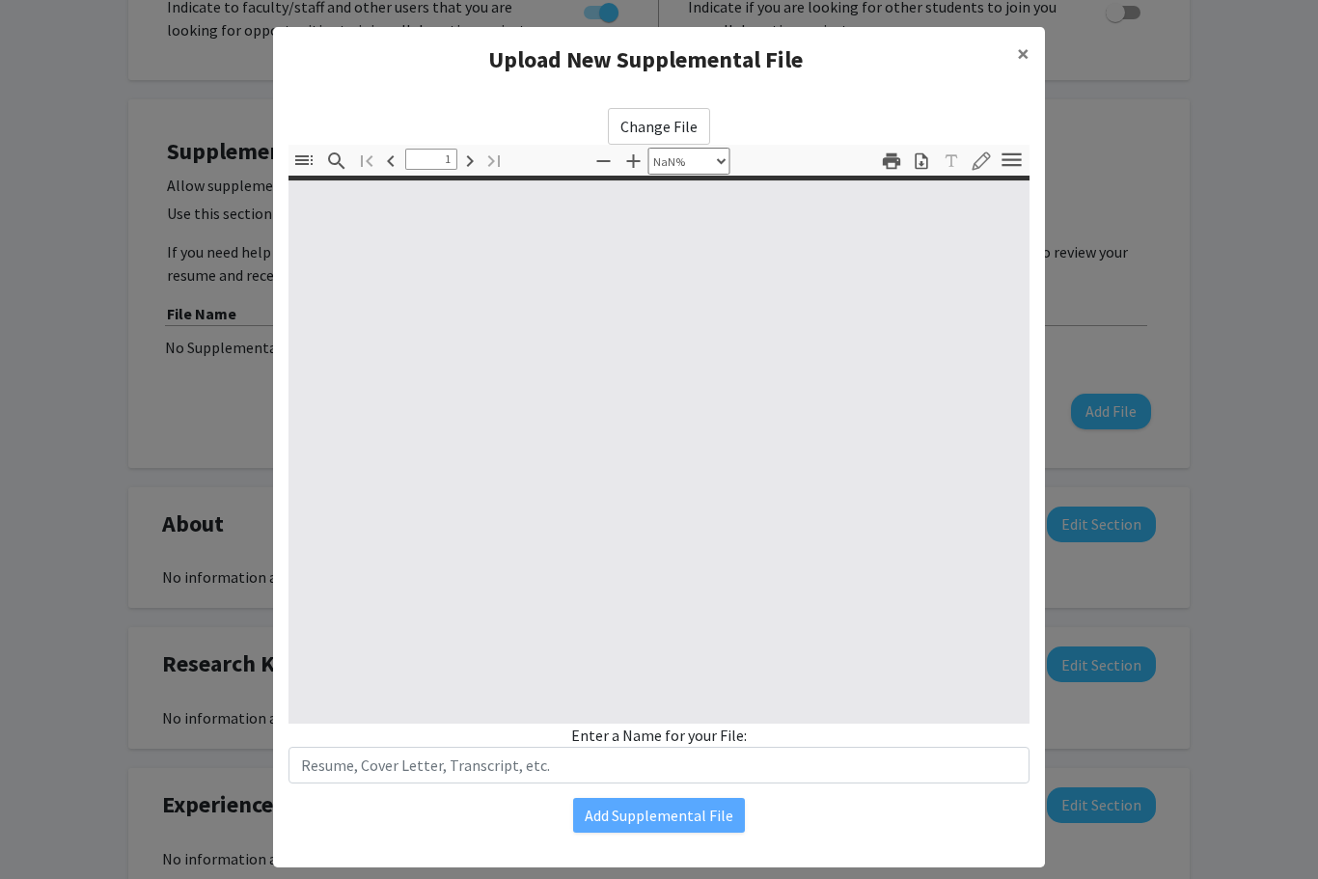
type input "0"
select select "custom"
type input "1"
select select "auto"
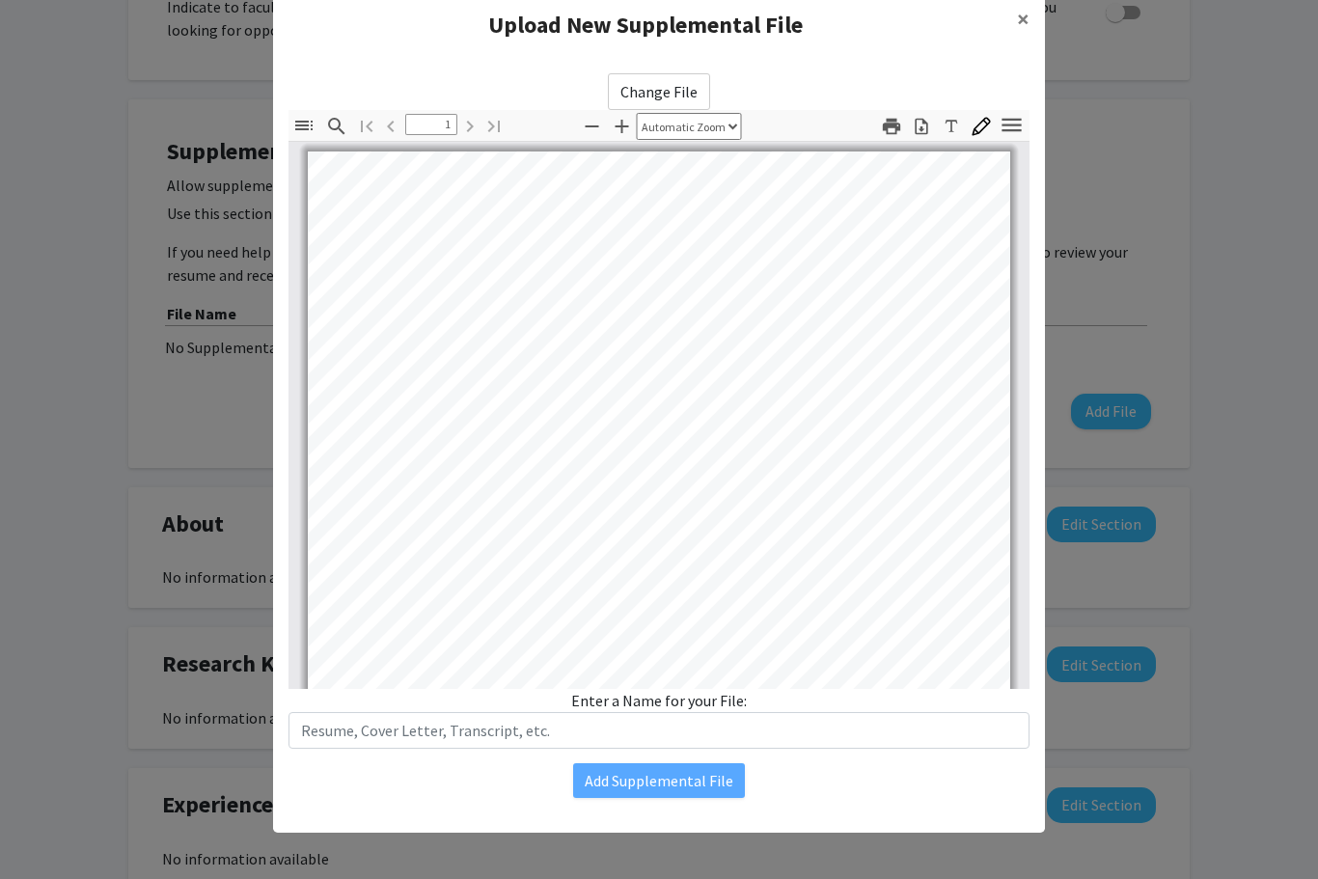
scroll to position [0, 0]
click at [1221, 288] on modal-container "Upload New Supplemental File × Change File Thumbnails Document Outline Attachme…" at bounding box center [659, 439] width 1318 height 879
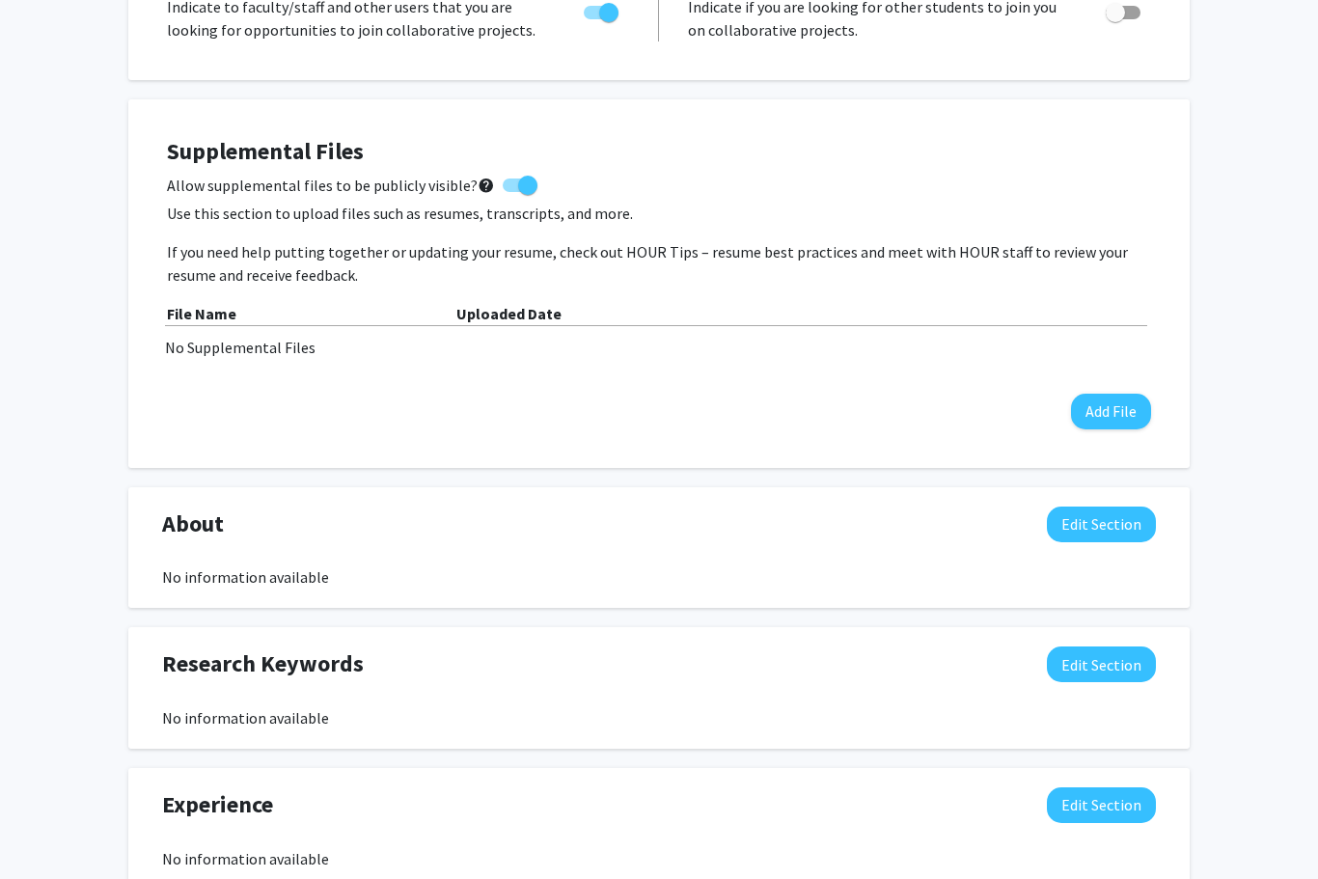
click at [1121, 394] on button "Add File" at bounding box center [1111, 412] width 80 height 36
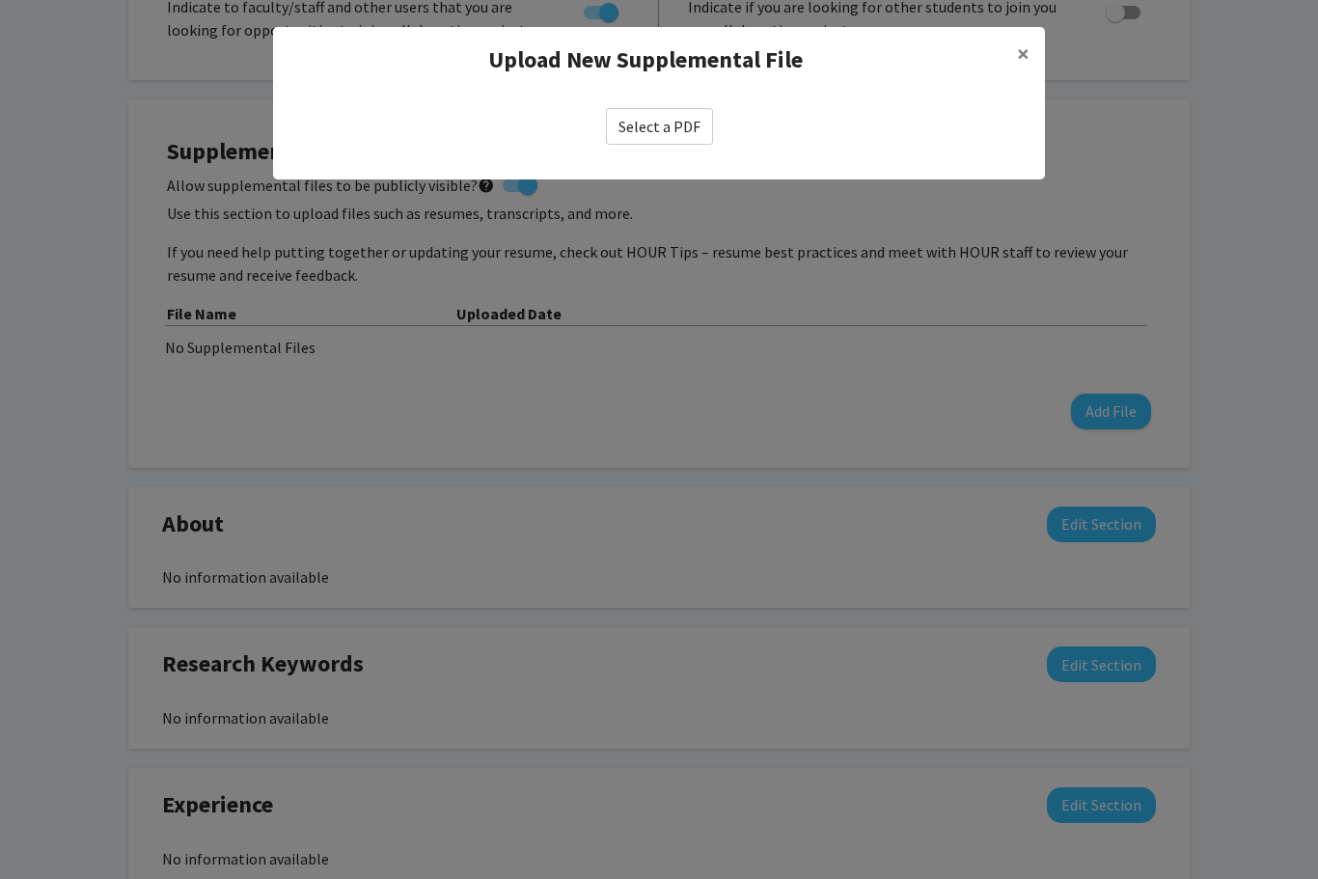
click at [664, 131] on label "Select a PDF" at bounding box center [659, 126] width 107 height 37
click at [0, 0] on input "Select a PDF" at bounding box center [0, 0] width 0 height 0
select select "custom"
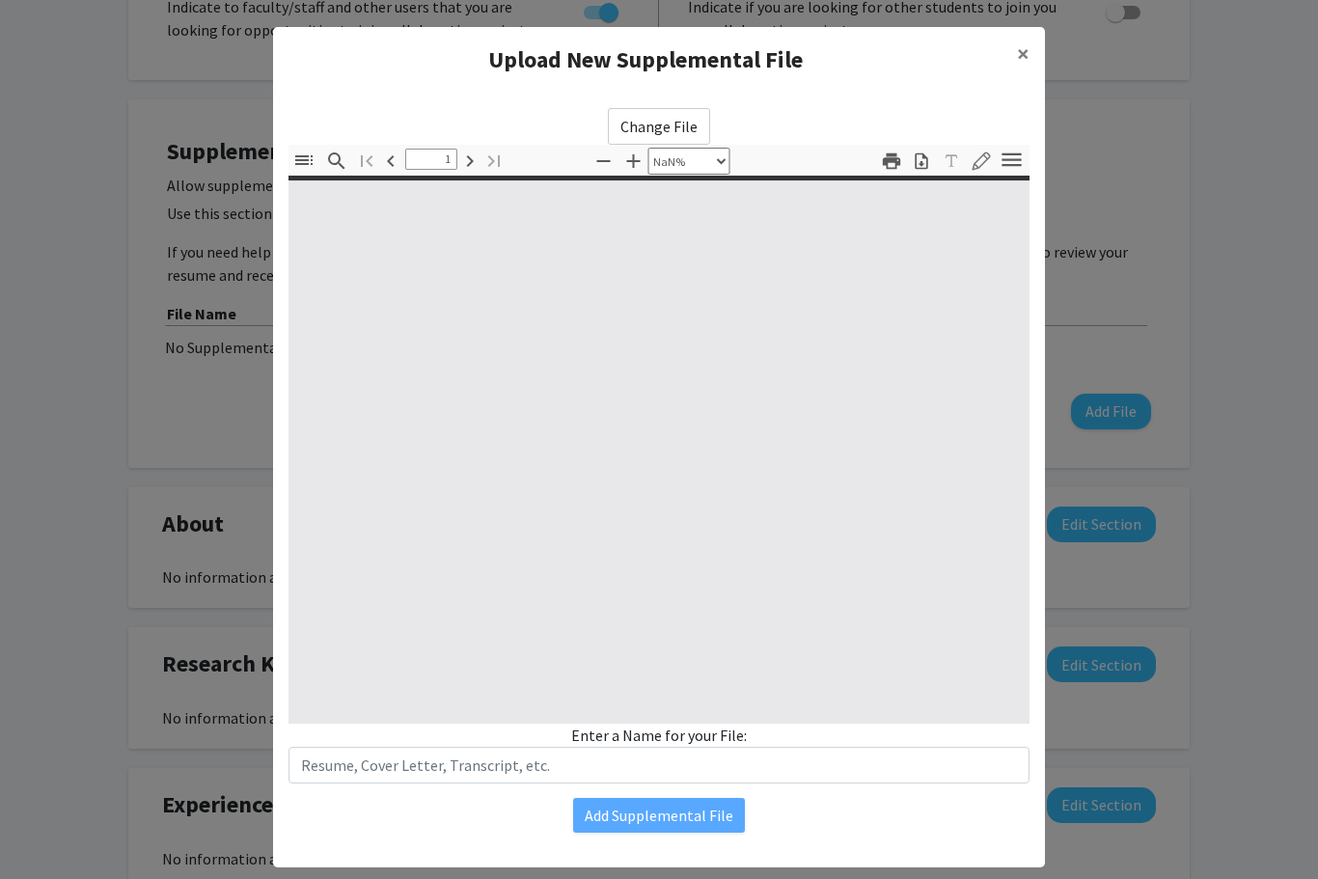
type input "0"
select select "custom"
type input "1"
select select "auto"
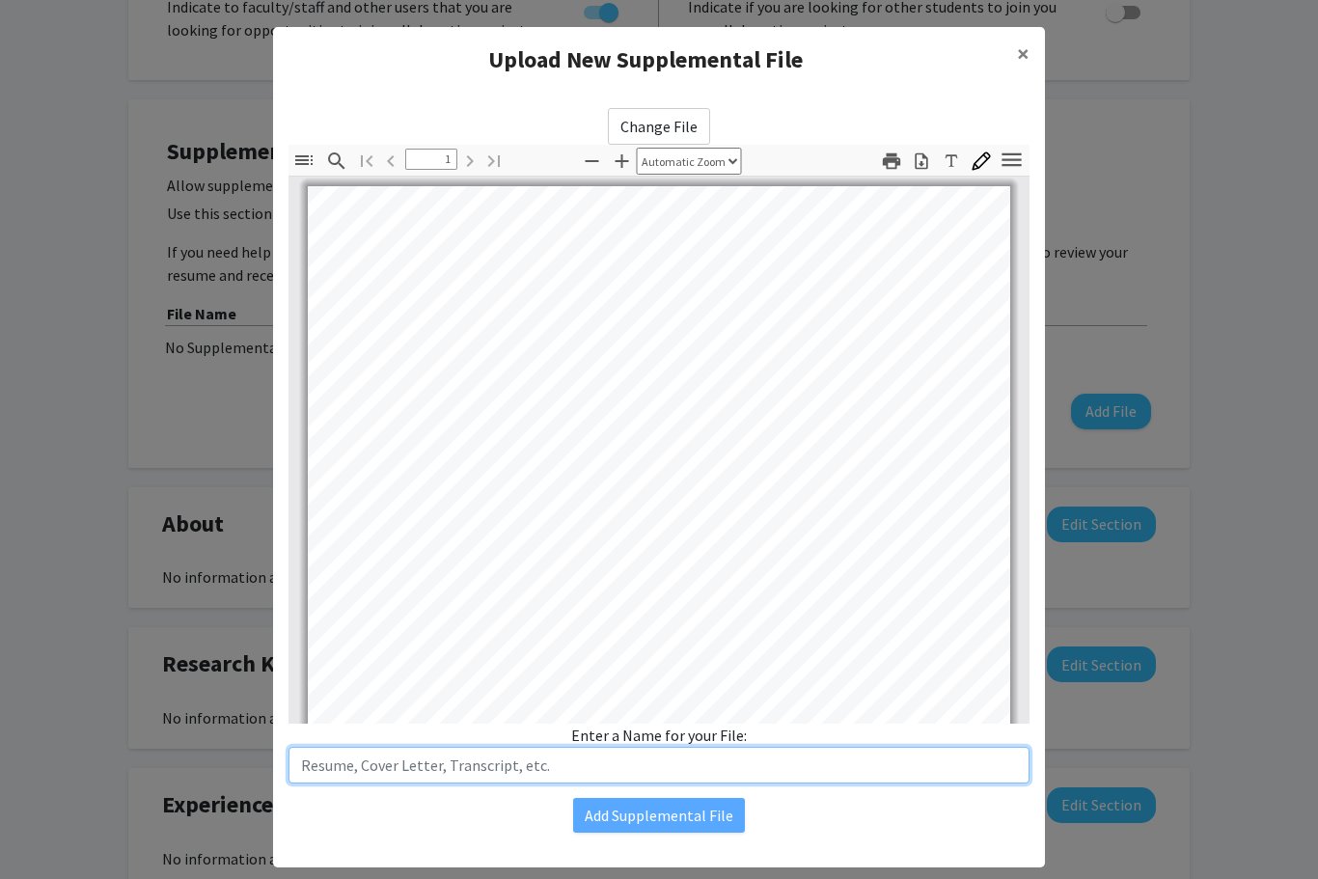
click at [921, 777] on input "text" at bounding box center [658, 765] width 741 height 37
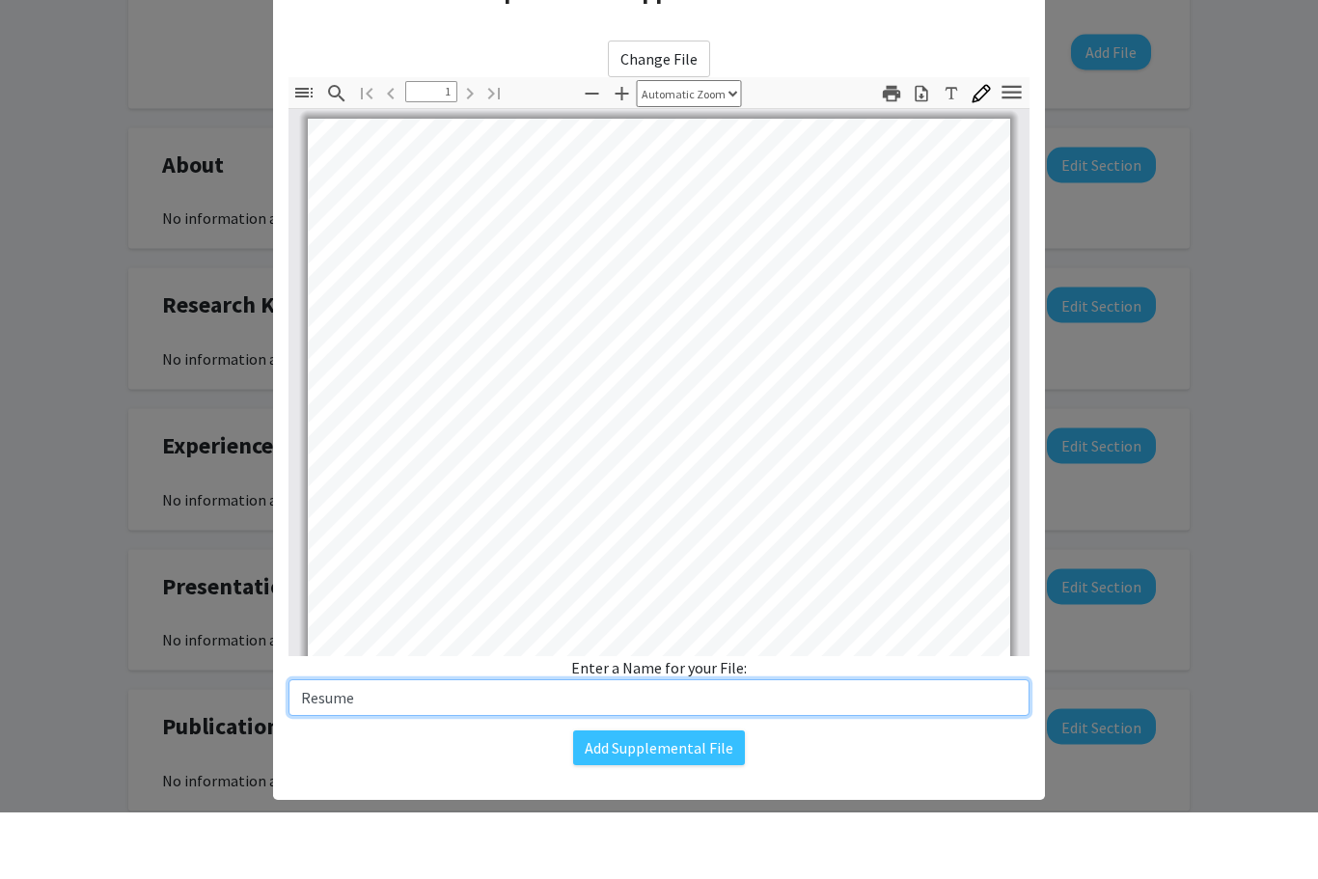
type input "Resume"
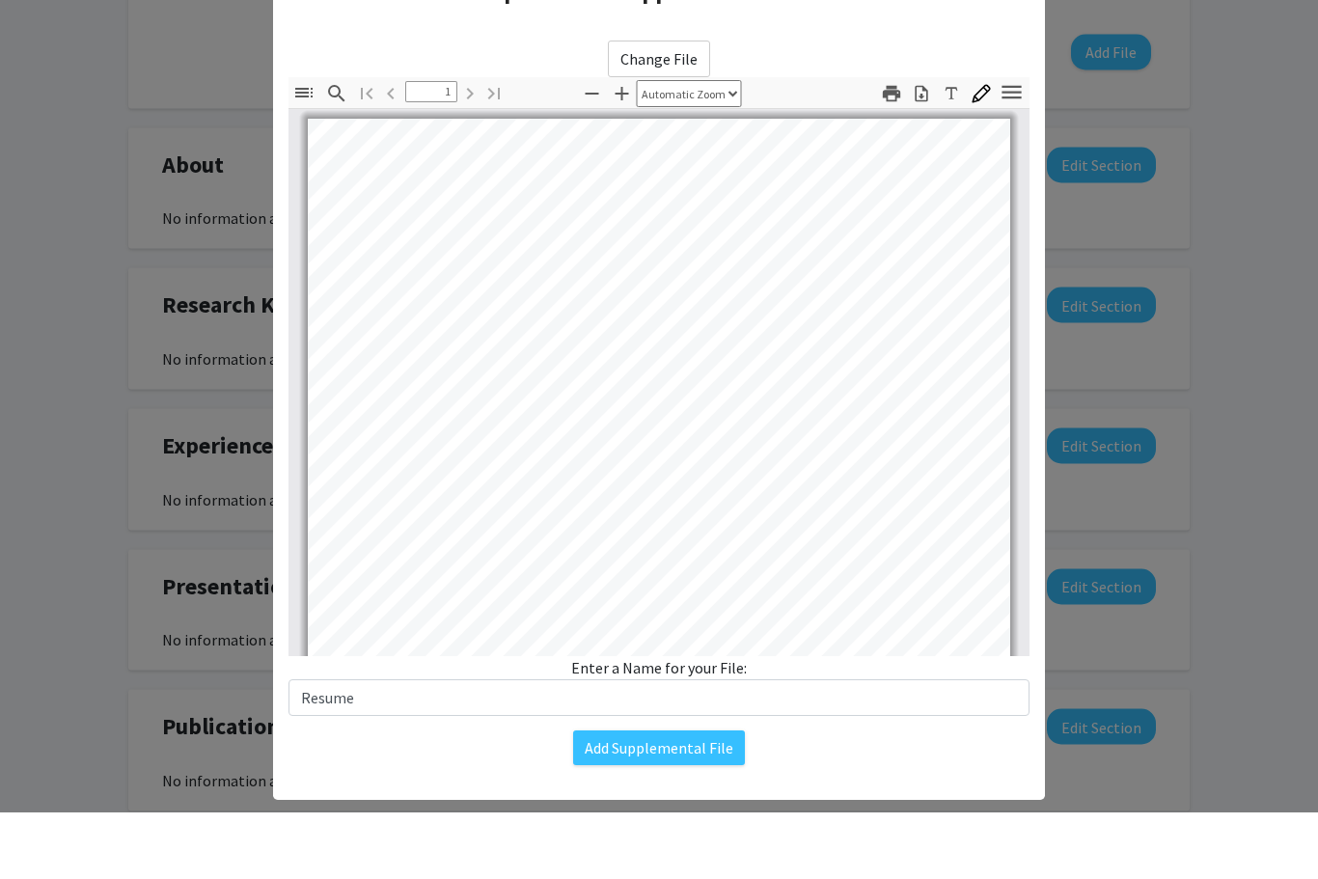
click at [687, 798] on button "Add Supplemental File" at bounding box center [659, 815] width 172 height 35
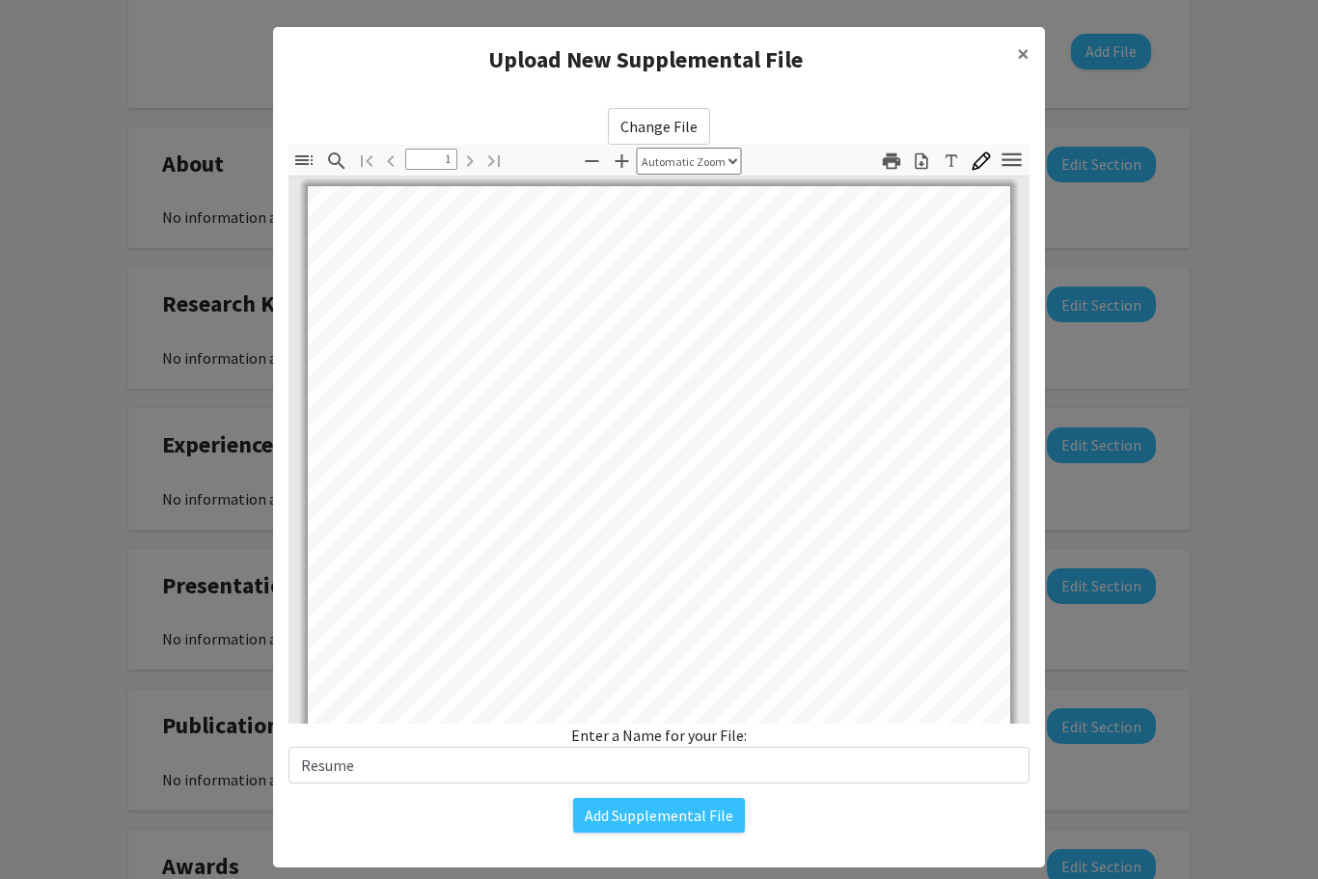
click at [682, 814] on button "Add Supplemental File" at bounding box center [659, 815] width 172 height 35
click at [717, 816] on button "Add Supplemental File" at bounding box center [659, 815] width 172 height 35
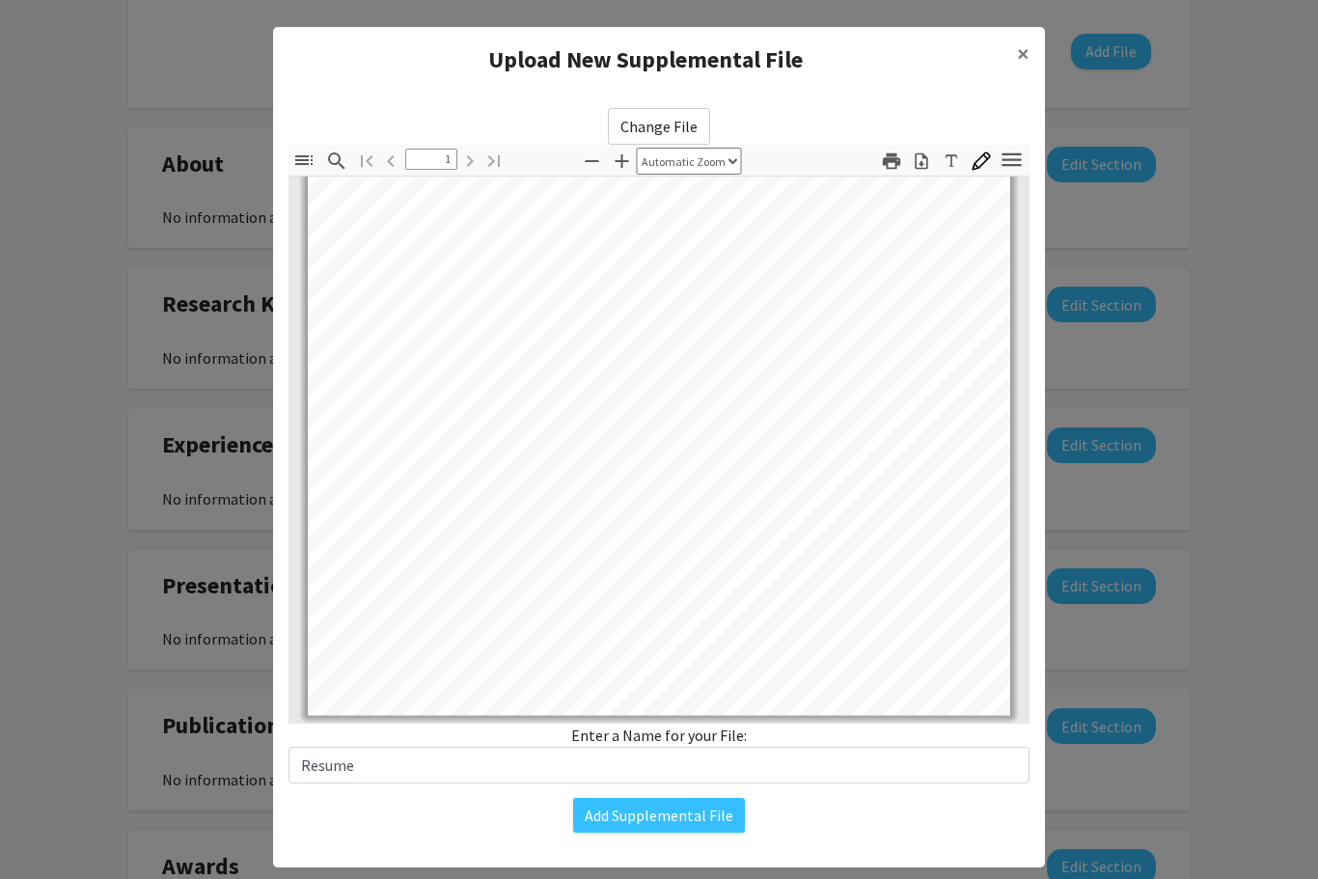
scroll to position [380, 0]
click at [692, 800] on button "Add Supplemental File" at bounding box center [659, 815] width 172 height 35
click at [687, 826] on button "Add Supplemental File" at bounding box center [659, 815] width 172 height 35
click at [689, 821] on button "Add Supplemental File" at bounding box center [659, 815] width 172 height 35
click at [689, 823] on button "Add Supplemental File" at bounding box center [659, 815] width 172 height 35
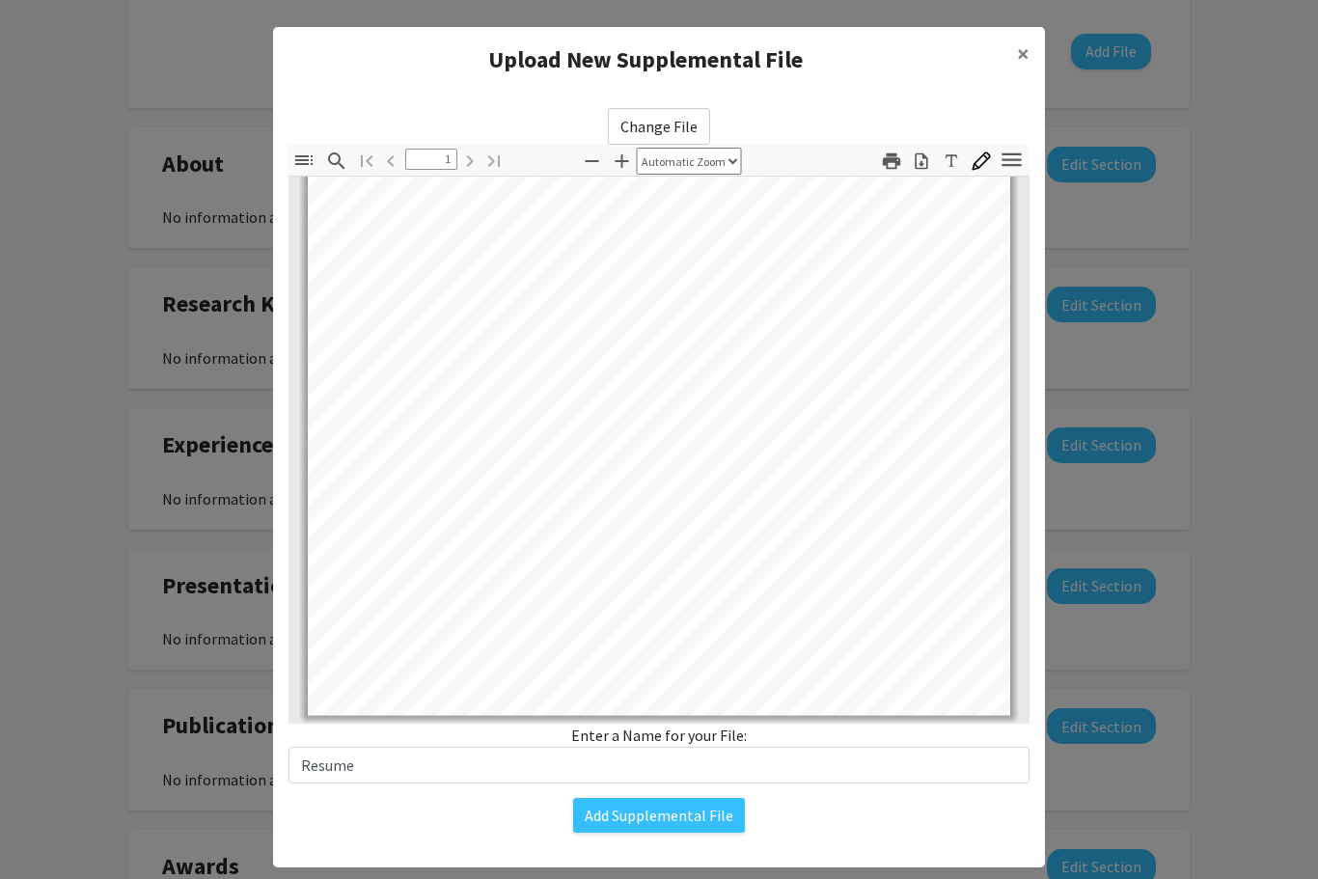
click at [696, 813] on button "Add Supplemental File" at bounding box center [659, 815] width 172 height 35
click at [700, 810] on button "Add Supplemental File" at bounding box center [659, 815] width 172 height 35
click at [705, 814] on button "Add Supplemental File" at bounding box center [659, 815] width 172 height 35
click at [703, 819] on button "Add Supplemental File" at bounding box center [659, 815] width 172 height 35
click at [702, 827] on button "Add Supplemental File" at bounding box center [659, 815] width 172 height 35
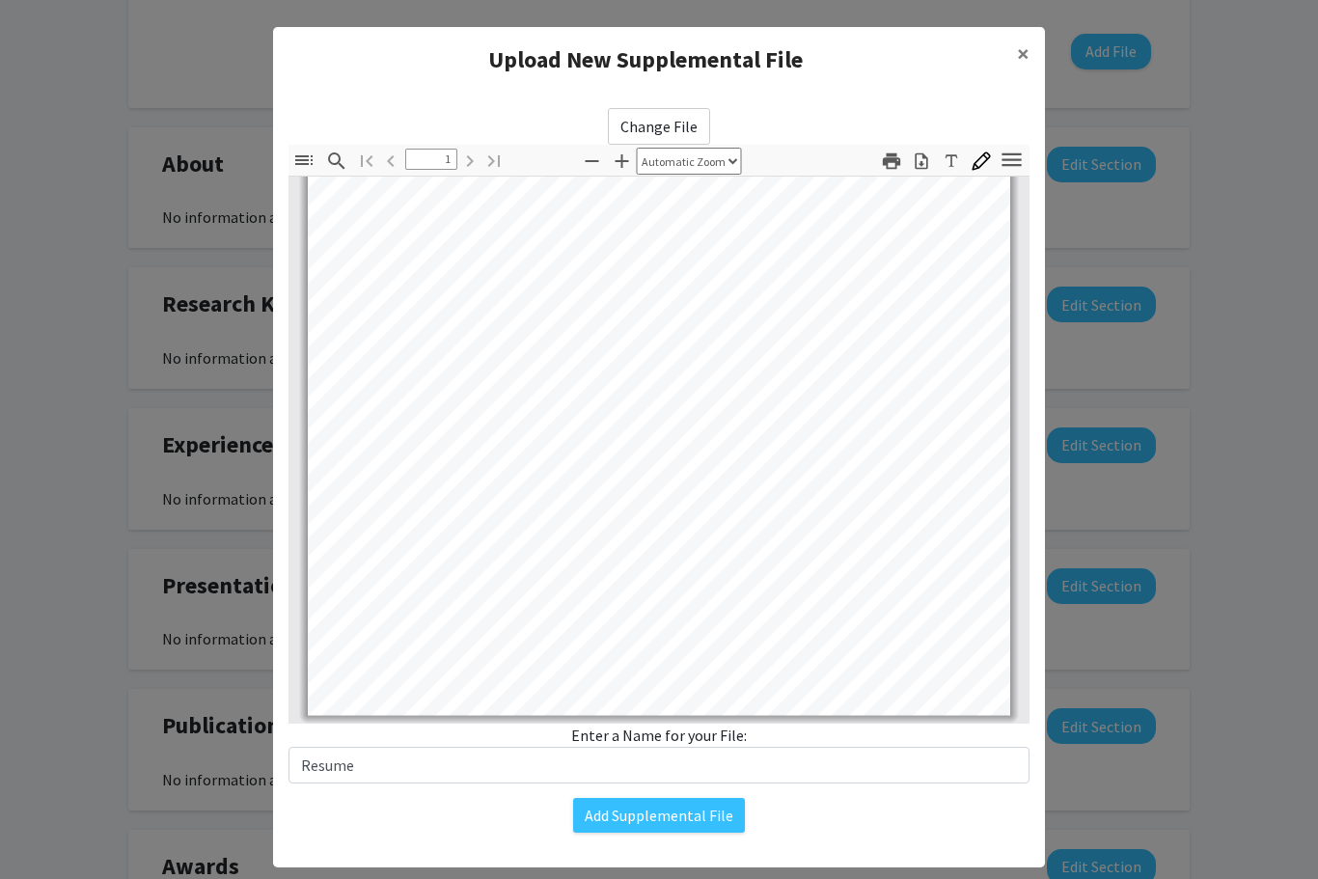
click at [714, 816] on button "Add Supplemental File" at bounding box center [659, 815] width 172 height 35
click at [720, 822] on button "Add Supplemental File" at bounding box center [659, 815] width 172 height 35
click at [686, 824] on button "Add Supplemental File" at bounding box center [659, 815] width 172 height 35
click at [690, 818] on button "Add Supplemental File" at bounding box center [659, 815] width 172 height 35
click at [689, 812] on button "Add Supplemental File" at bounding box center [659, 815] width 172 height 35
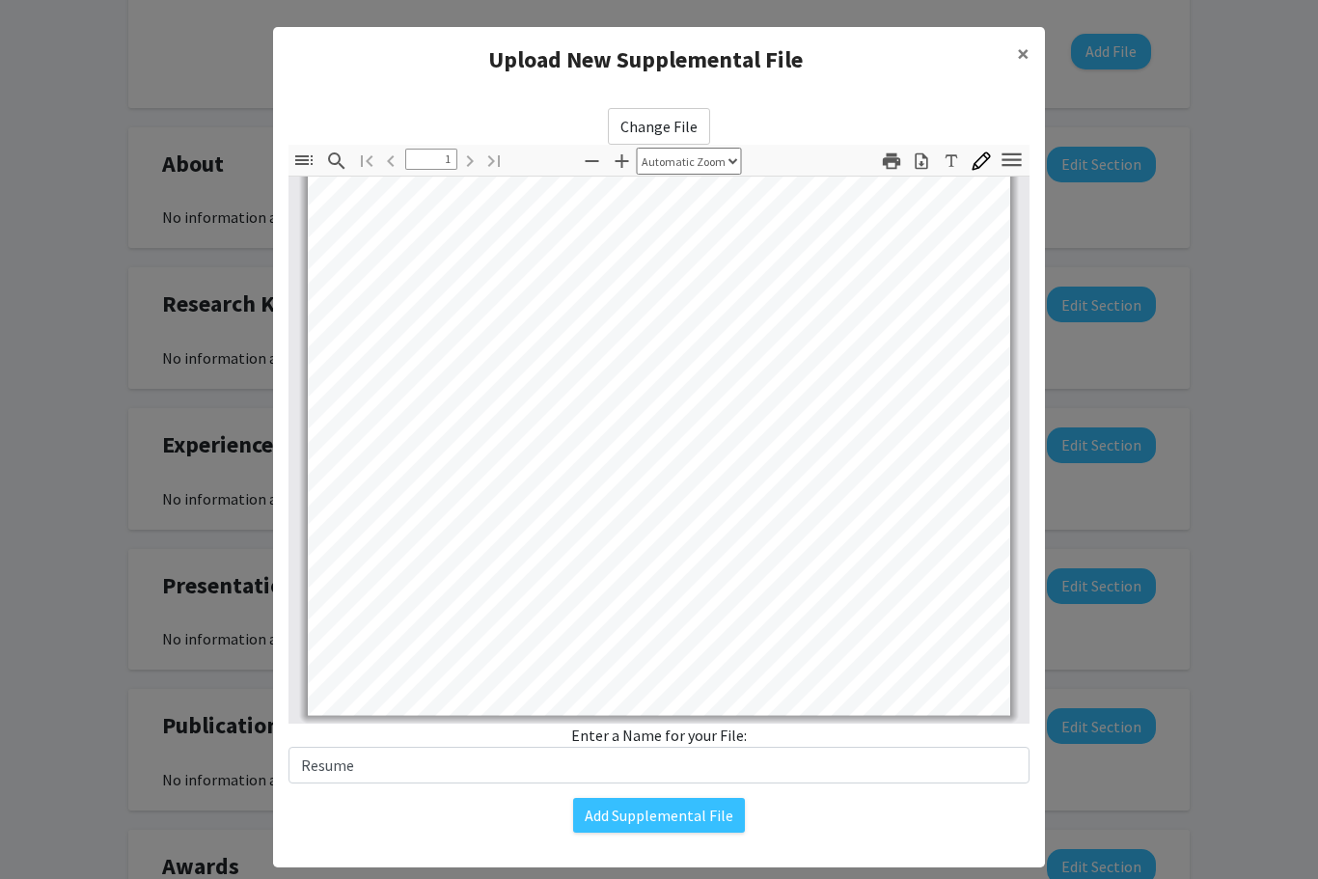
click at [696, 808] on button "Add Supplemental File" at bounding box center [659, 815] width 172 height 35
click at [692, 809] on button "Add Supplemental File" at bounding box center [659, 815] width 172 height 35
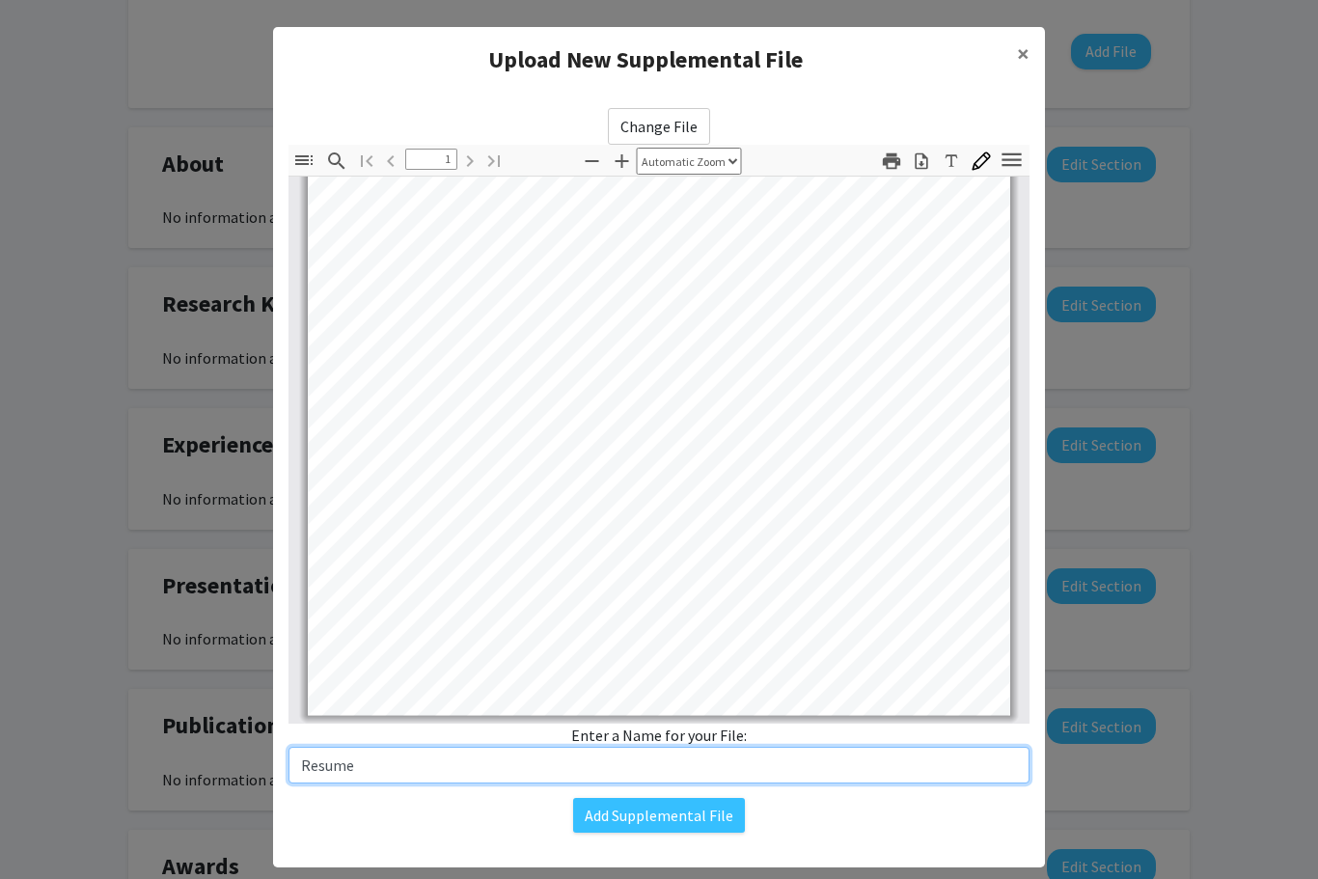
click at [703, 764] on input "Resume" at bounding box center [658, 765] width 741 height 37
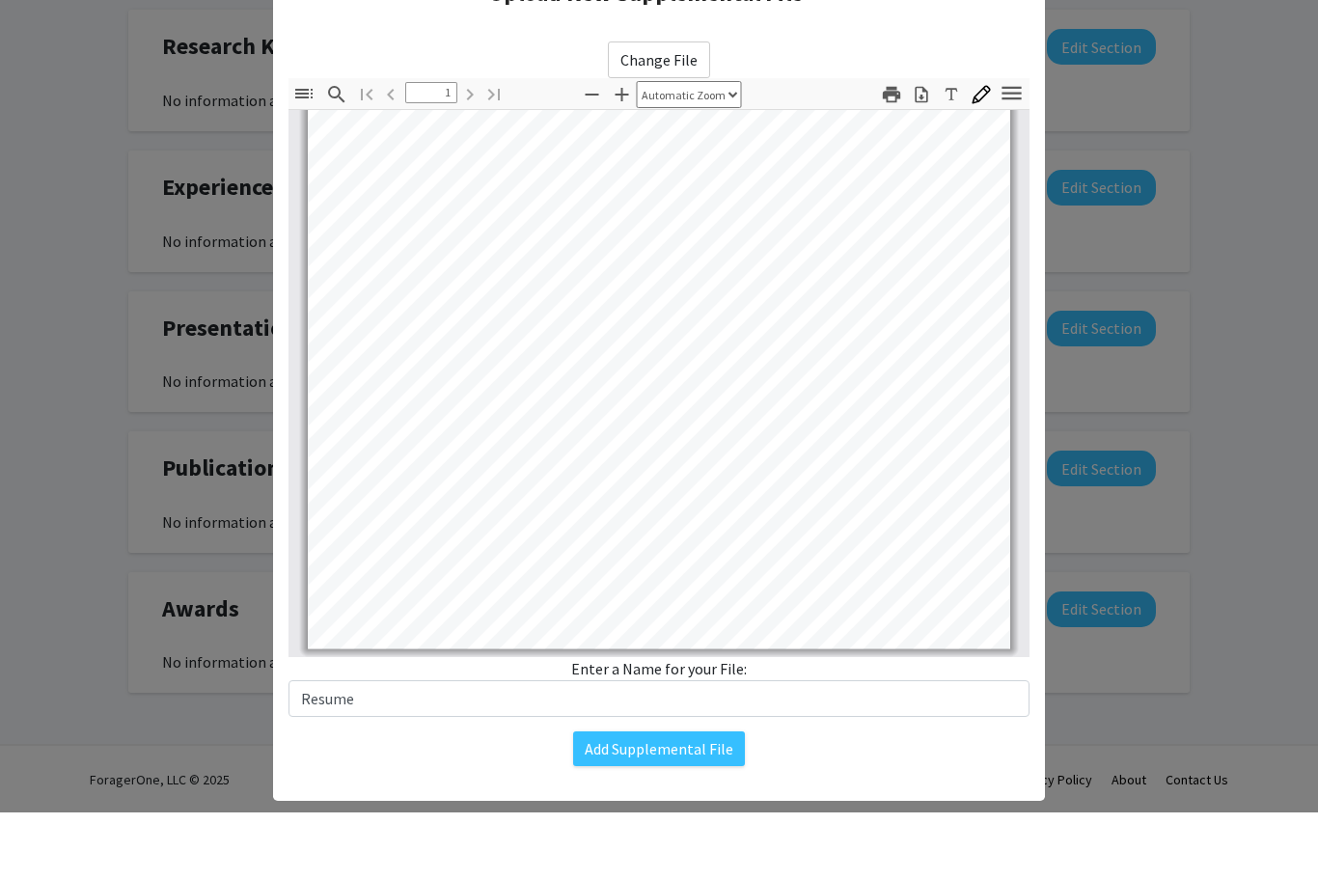
click at [680, 798] on button "Add Supplemental File" at bounding box center [659, 815] width 172 height 35
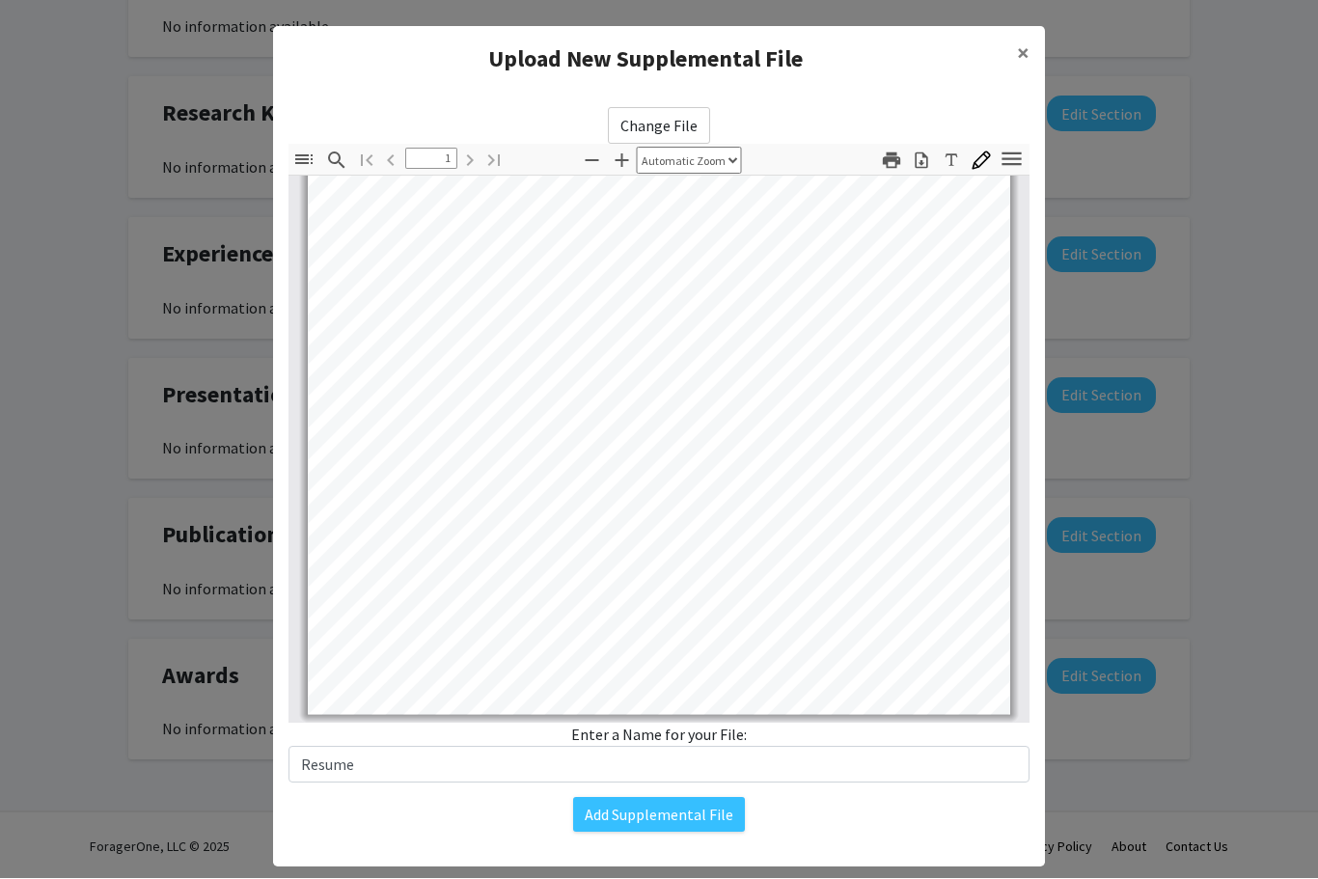
click at [1114, 76] on modal-container "Upload New Supplemental File × Change File Thumbnails Document Outline Attachme…" at bounding box center [659, 439] width 1318 height 879
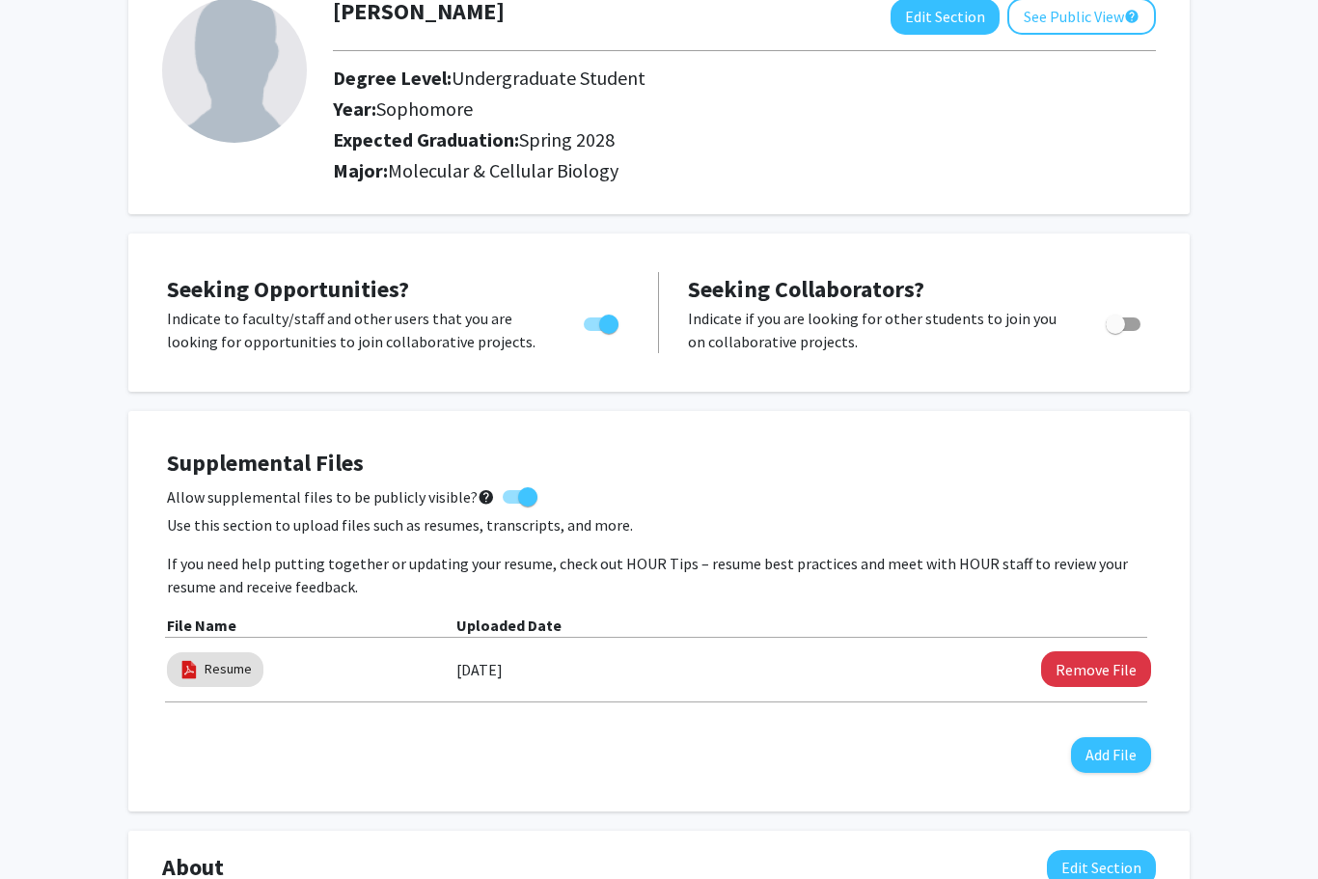
scroll to position [0, 0]
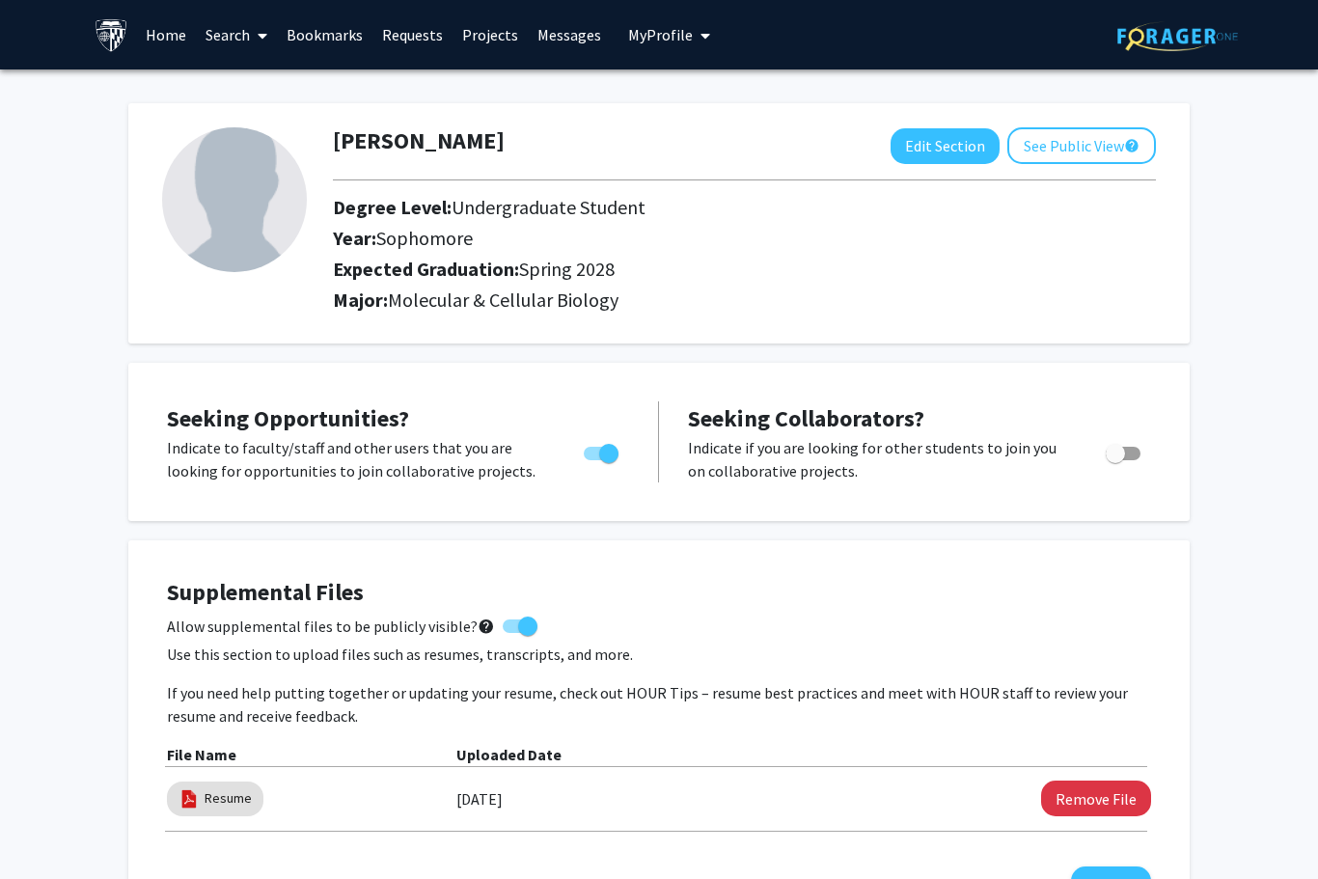
click at [680, 38] on span "My Profile" at bounding box center [660, 34] width 65 height 19
click at [599, 123] on div "[PERSON_NAME] Edit Section See Public View help Degree Level: Undergraduate Stu…" at bounding box center [658, 223] width 1061 height 240
click at [421, 55] on link "Requests" at bounding box center [412, 35] width 80 height 68
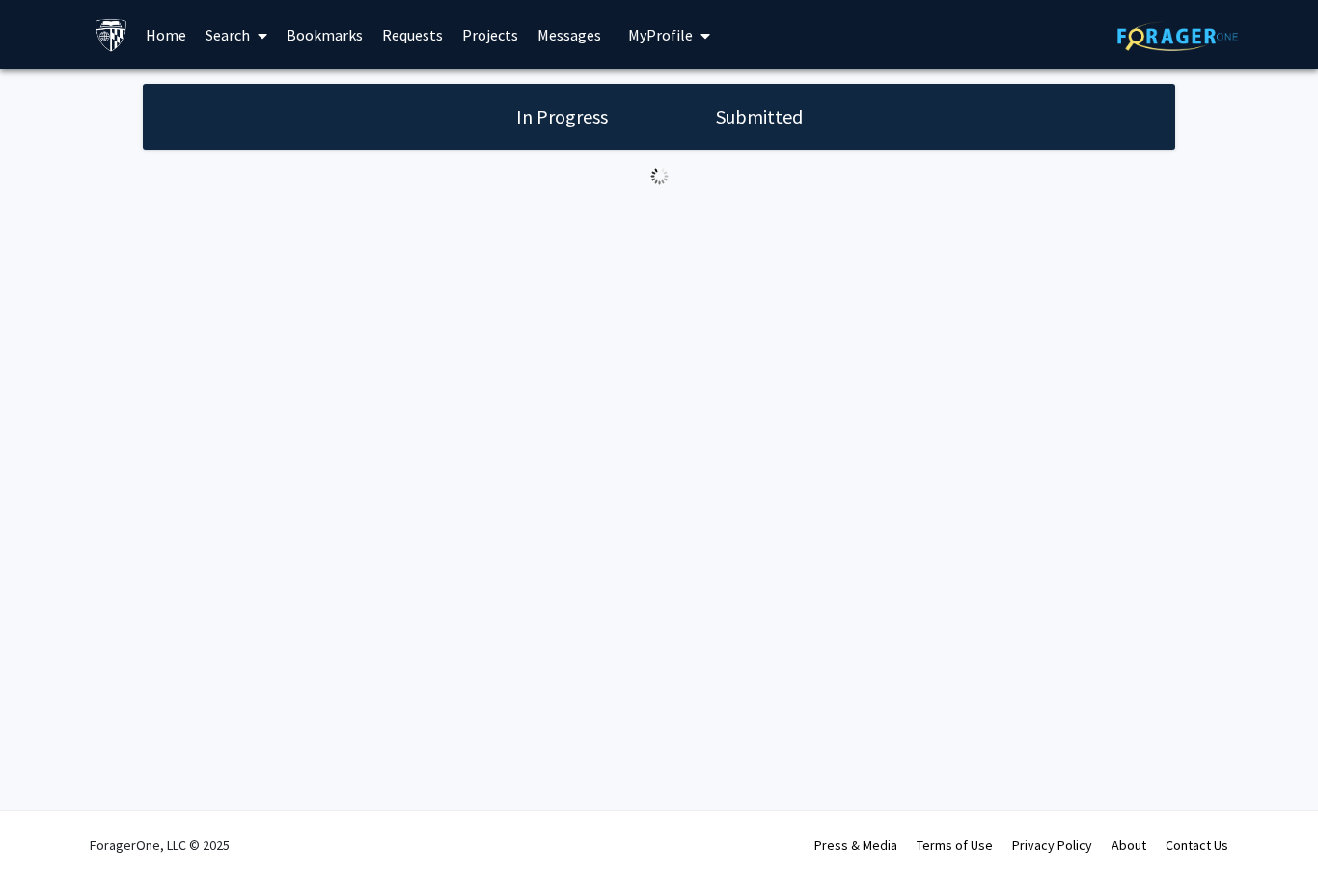
click at [992, 2] on div "Skip navigation Home Search Bookmarks Requests Projects Messages My Profile [PE…" at bounding box center [659, 34] width 1158 height 69
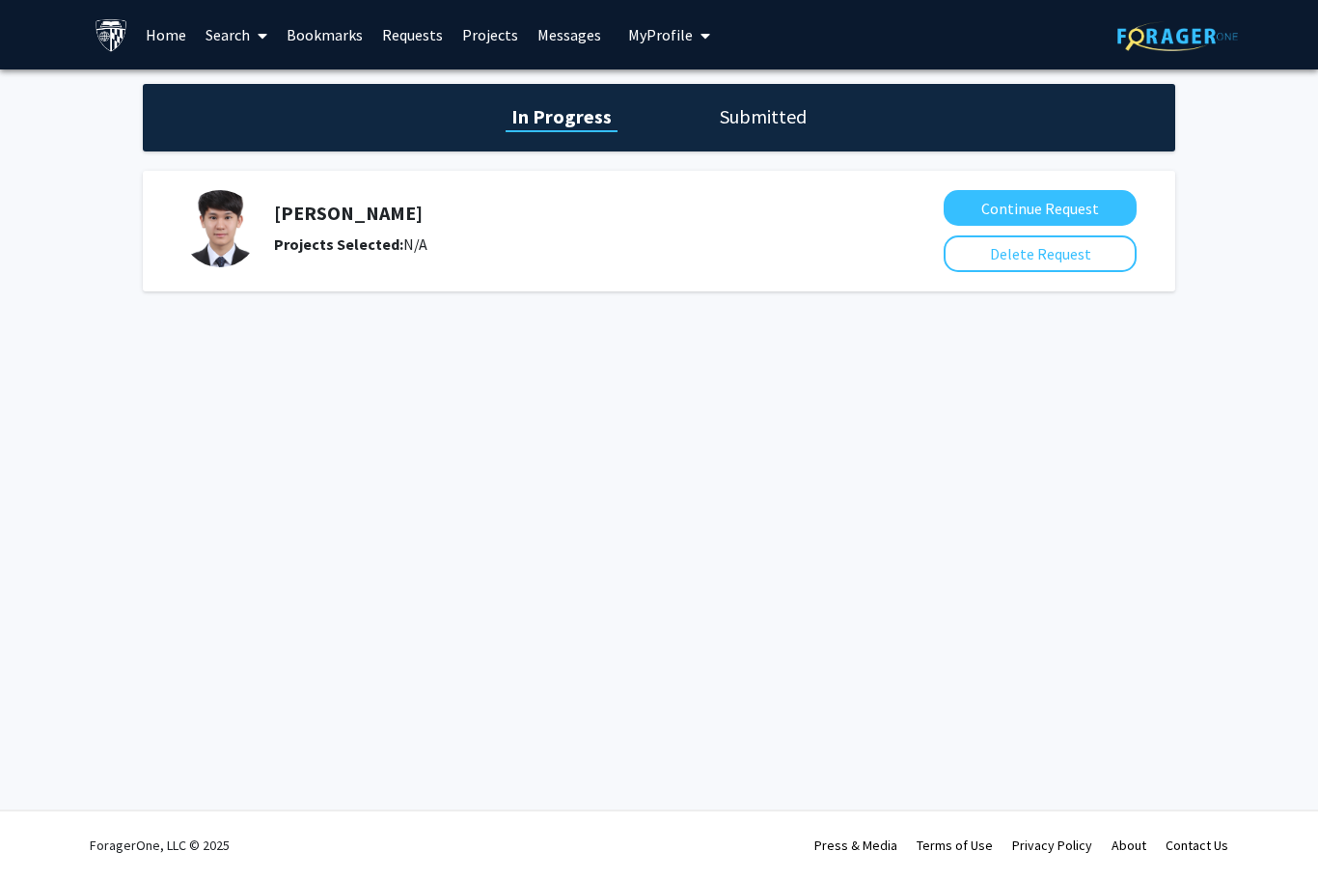
click at [1092, 197] on button "Continue Request" at bounding box center [1040, 208] width 193 height 36
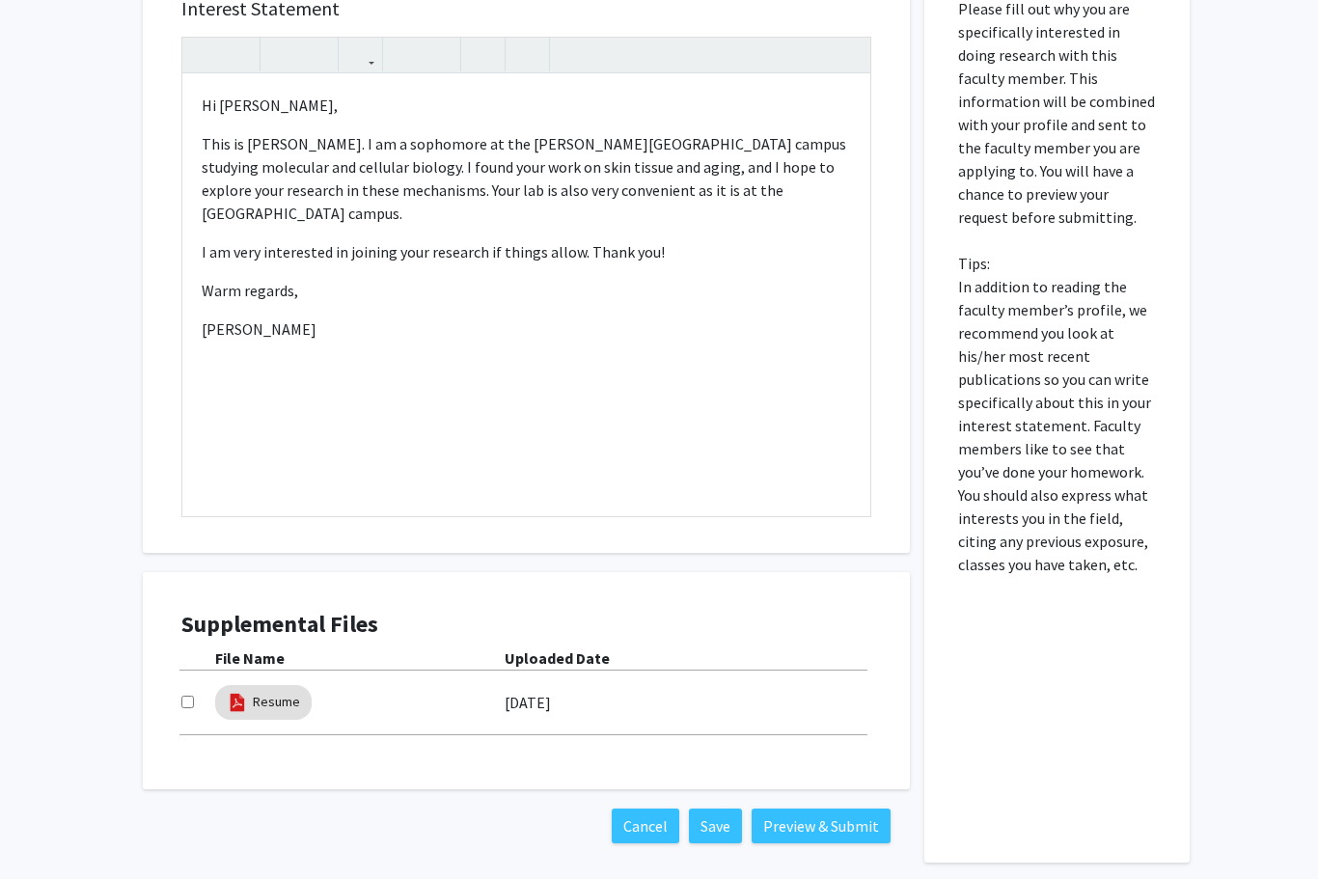
scroll to position [538, 0]
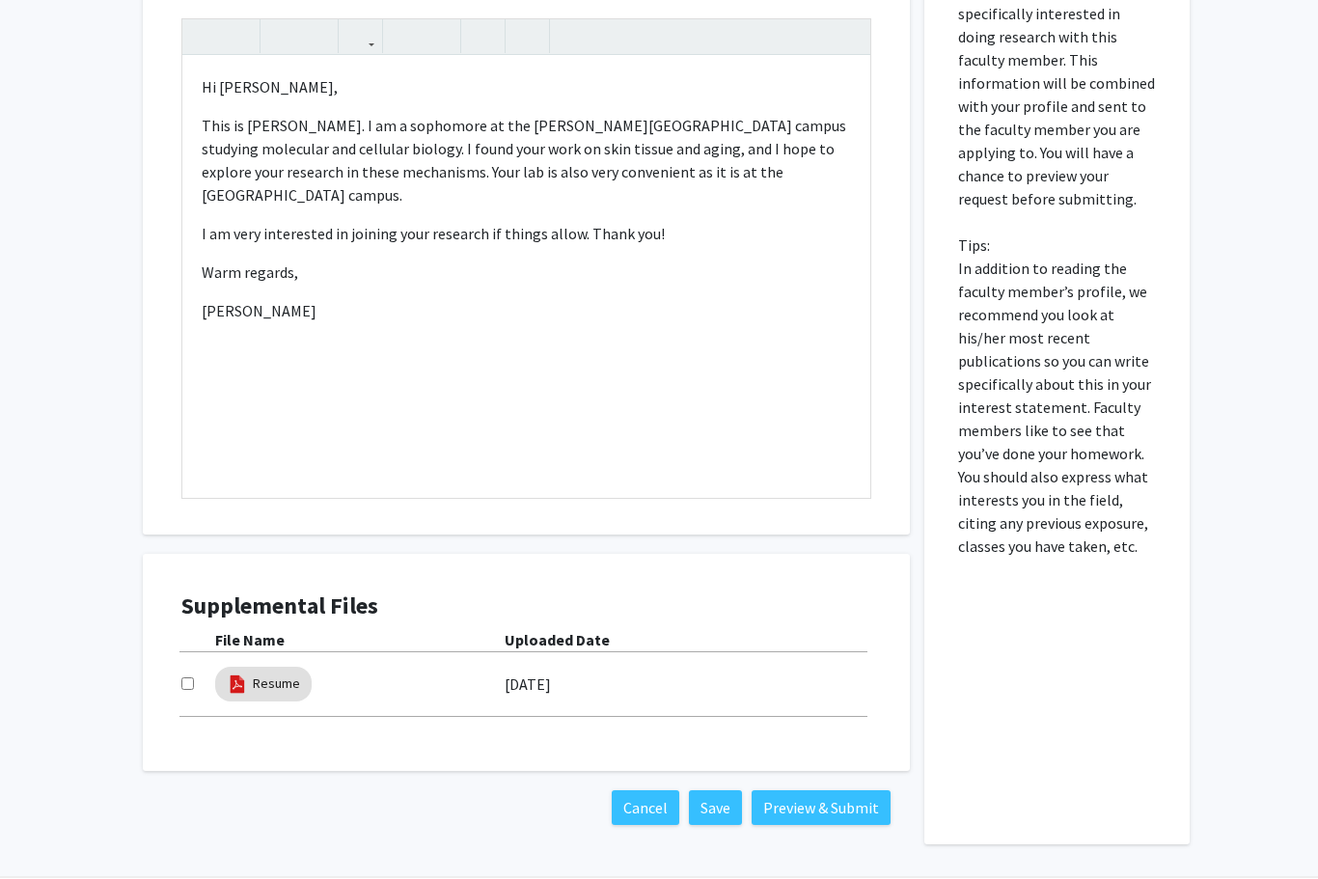
click at [794, 810] on button "Preview & Submit" at bounding box center [821, 808] width 139 height 35
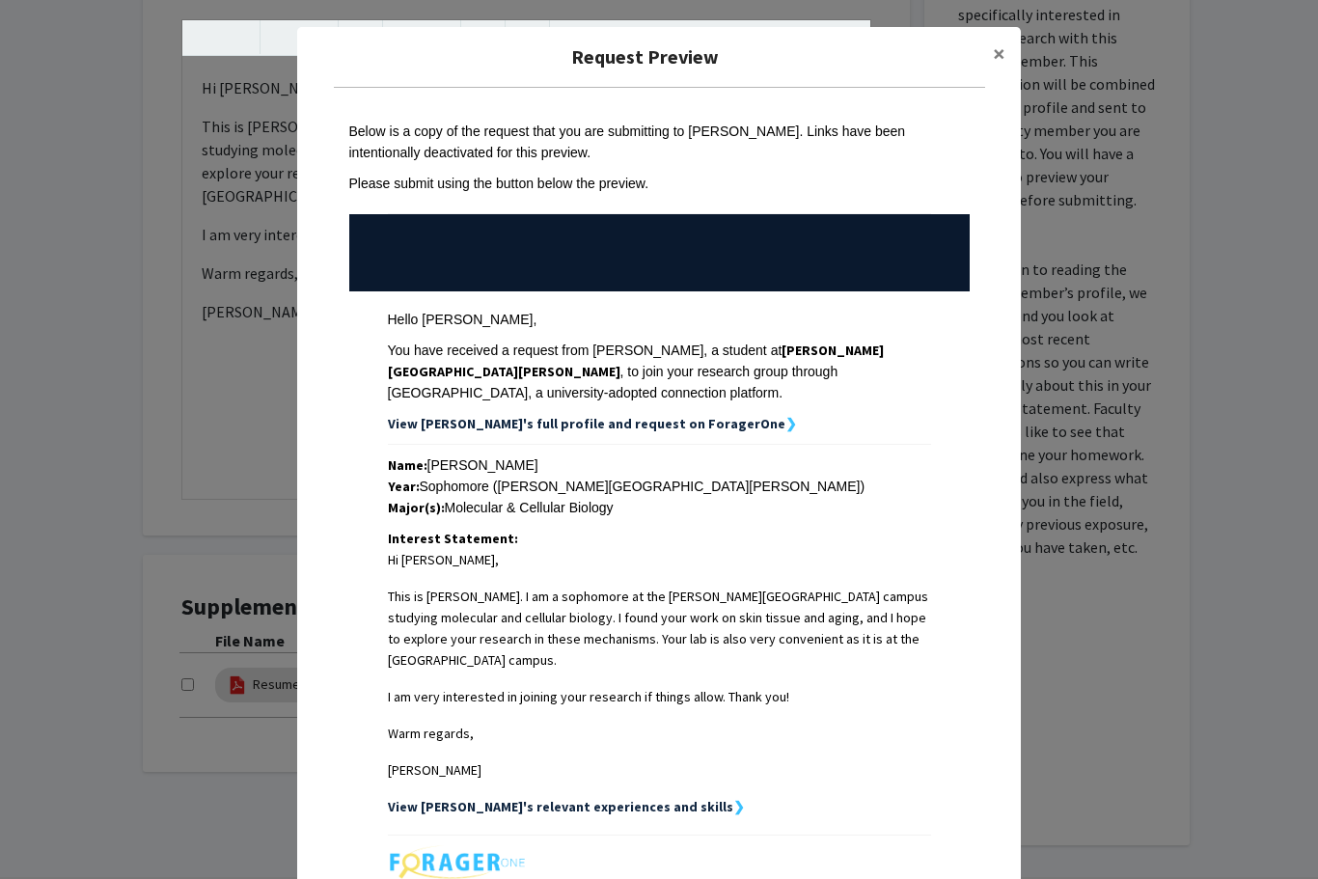
scroll to position [0, 0]
click at [1005, 48] on button "×" at bounding box center [998, 54] width 43 height 54
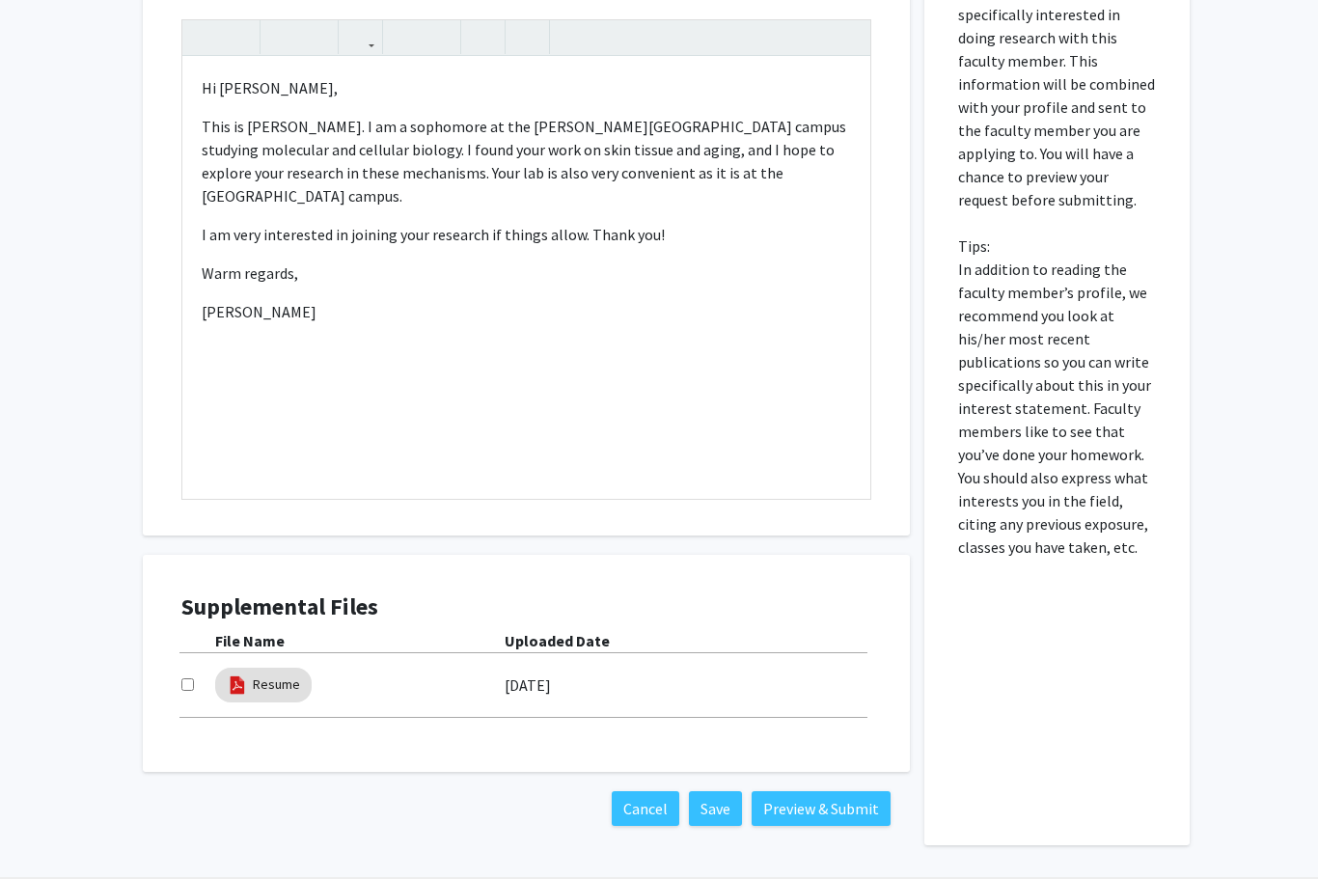
click at [187, 687] on input "checkbox" at bounding box center [187, 684] width 13 height 13
checkbox input "true"
click at [853, 801] on button "Preview & Submit" at bounding box center [821, 808] width 139 height 35
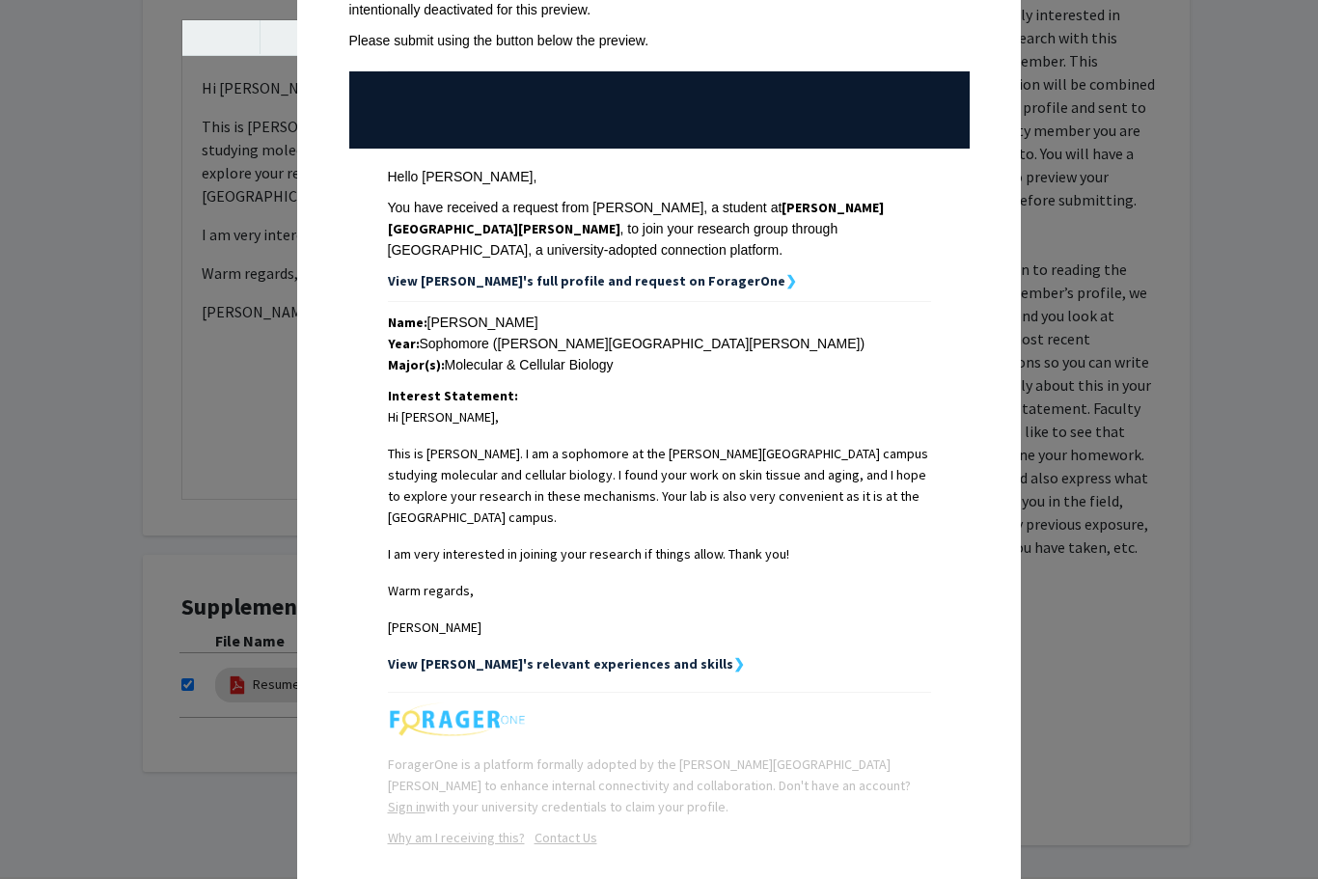
scroll to position [142, 0]
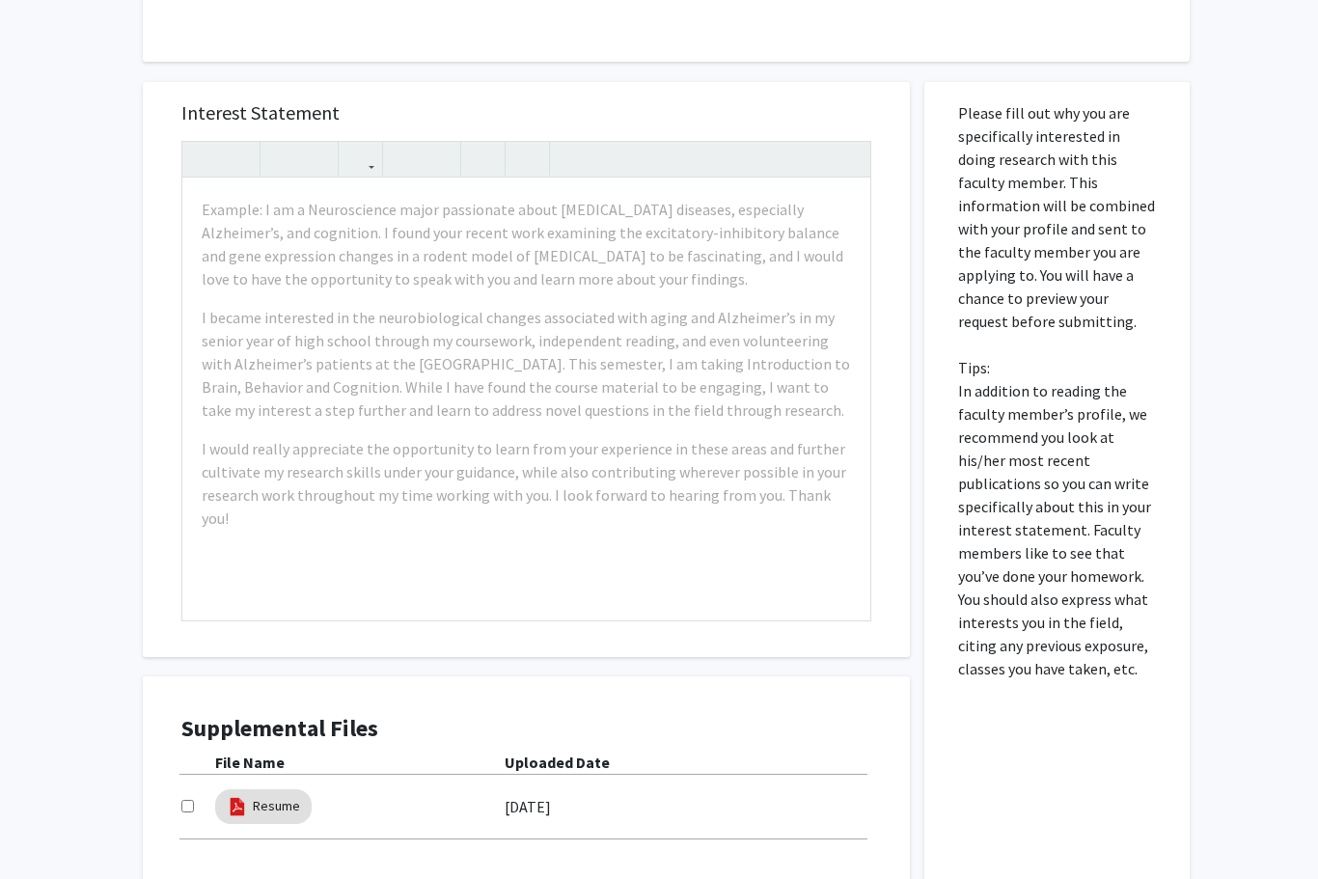
scroll to position [418, 0]
click at [266, 299] on div "Example: I am a Neuroscience major passionate about [MEDICAL_DATA] diseases, es…" at bounding box center [526, 399] width 688 height 442
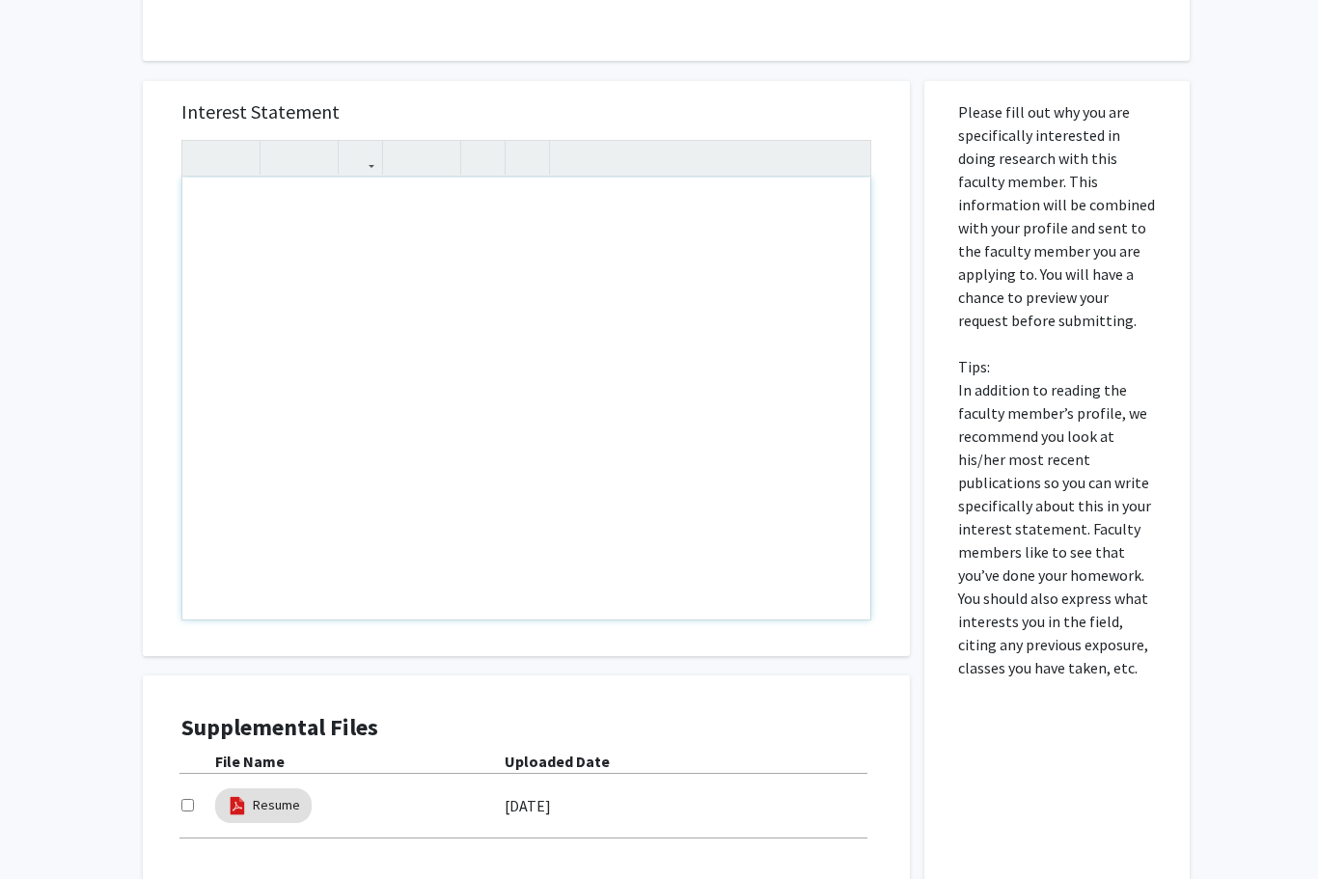
click at [255, 243] on div "Note to users with screen readers: Please press Alt+0 or Option+0 to deactivate…" at bounding box center [526, 399] width 688 height 442
paste div "Note to users with screen readers: Please press Alt+0 or Option+0 to deactivate…"
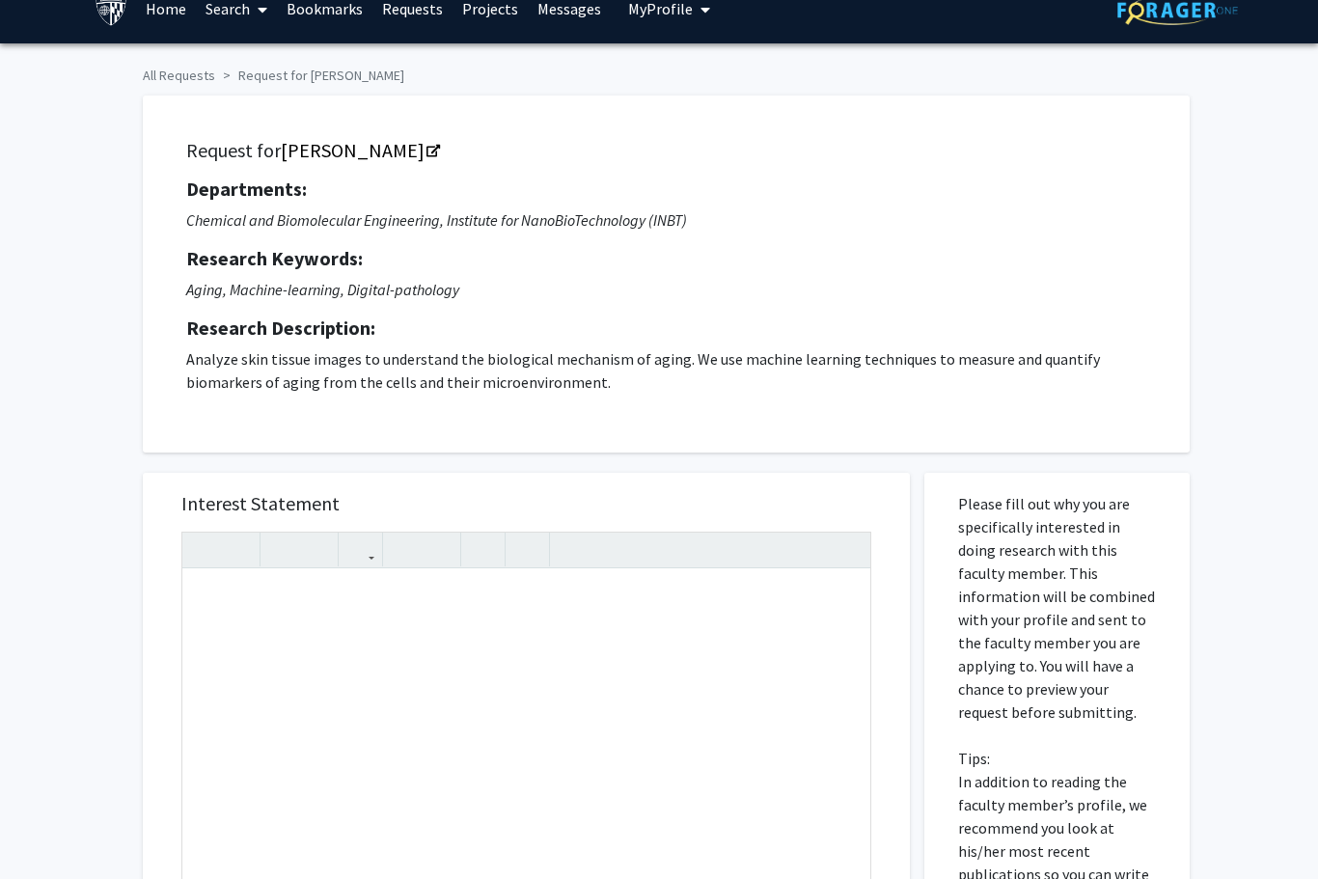
scroll to position [0, 0]
